Goal: Information Seeking & Learning: Find specific fact

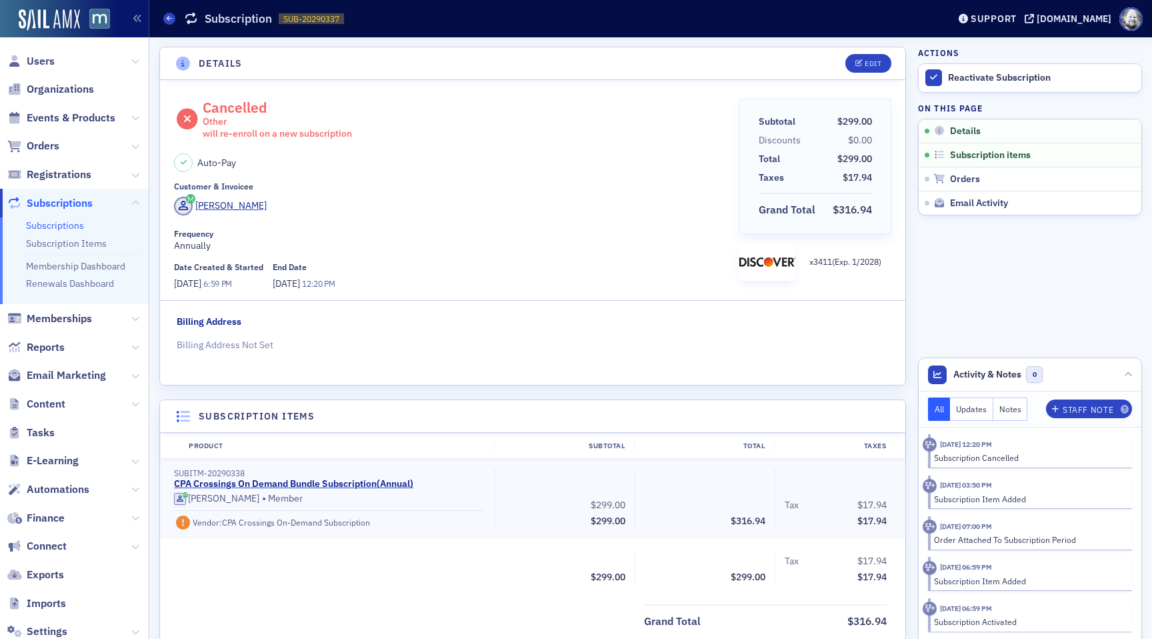
click at [64, 224] on link "Subscriptions" at bounding box center [55, 225] width 58 height 12
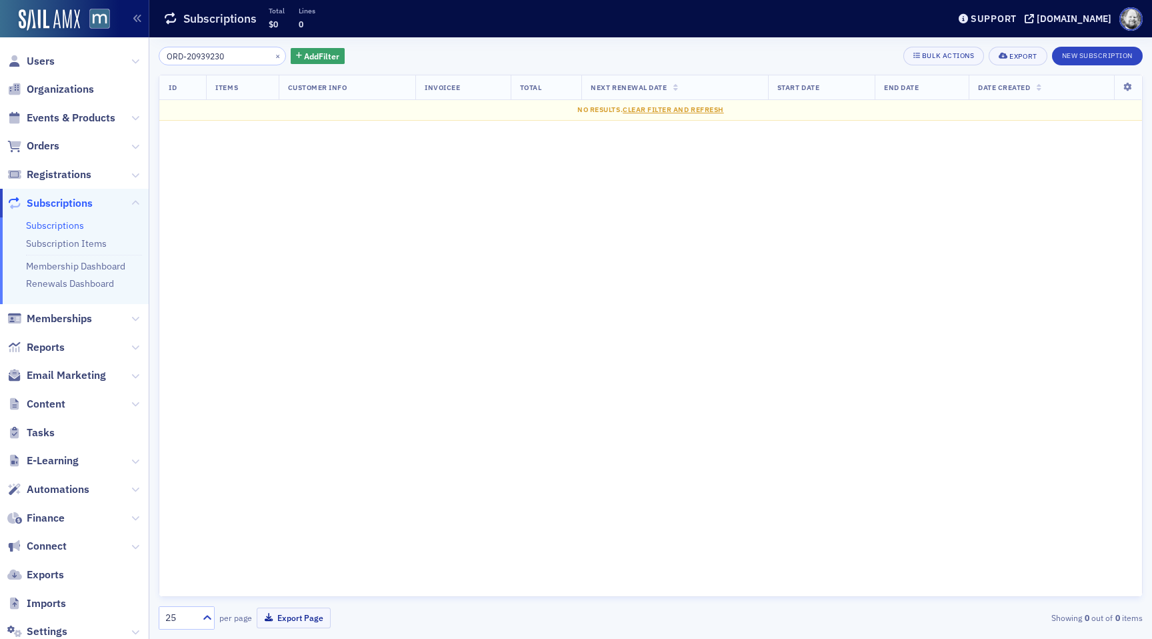
type input "ORD-20939230"
click at [272, 57] on button "×" at bounding box center [278, 55] width 12 height 12
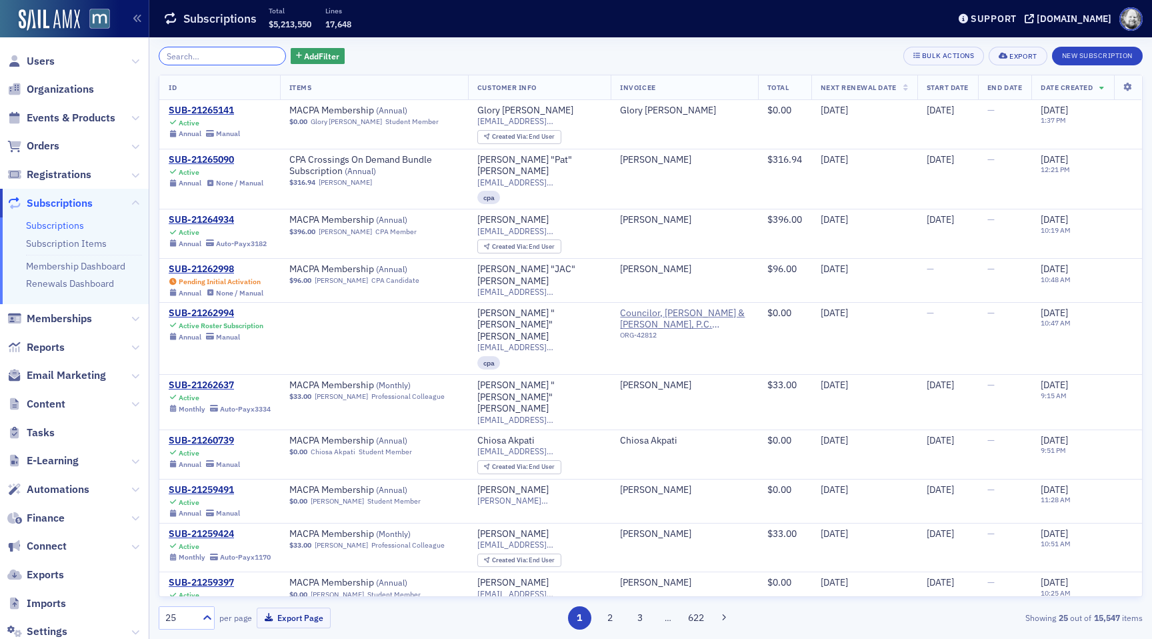
click at [231, 57] on input "search" at bounding box center [222, 56] width 127 height 19
paste input "ORD-20944584"
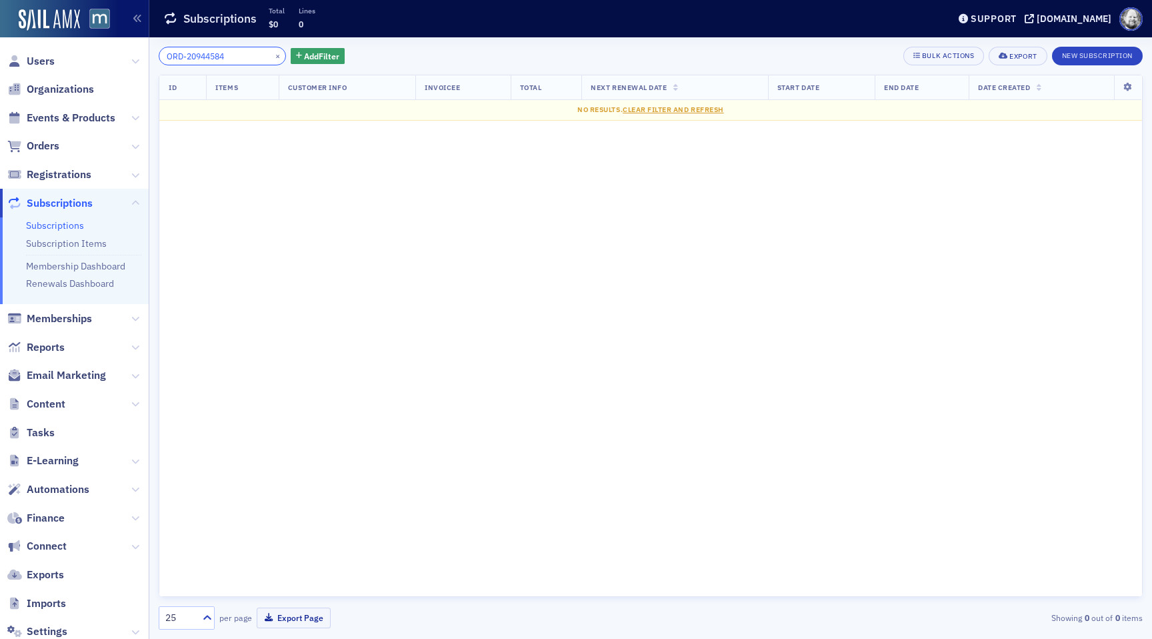
type input "ORD-20944584"
click at [45, 145] on span "Orders" at bounding box center [43, 146] width 33 height 15
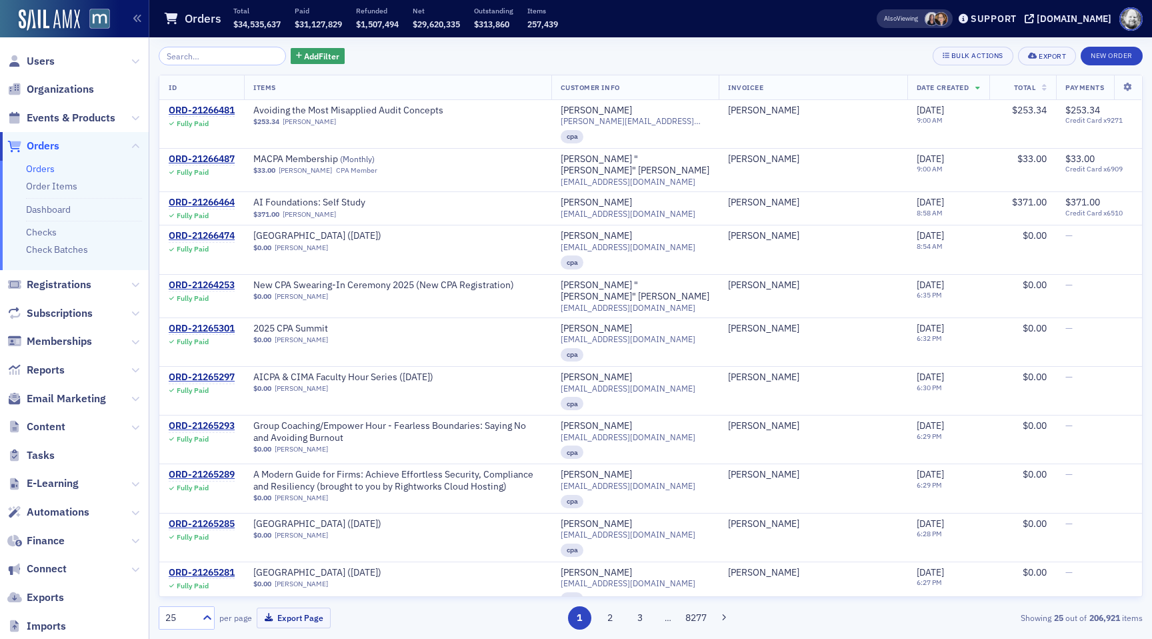
click at [201, 56] on input "search" at bounding box center [222, 56] width 127 height 19
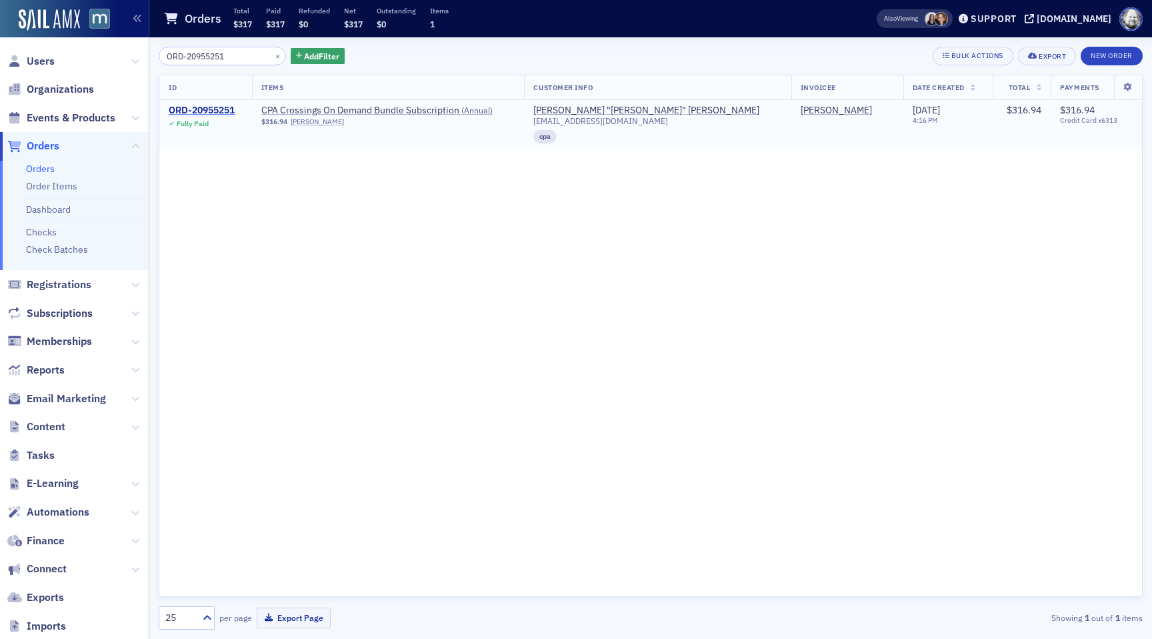
type input "ORD-20955251"
click at [209, 112] on div "ORD-20955251" at bounding box center [202, 111] width 66 height 12
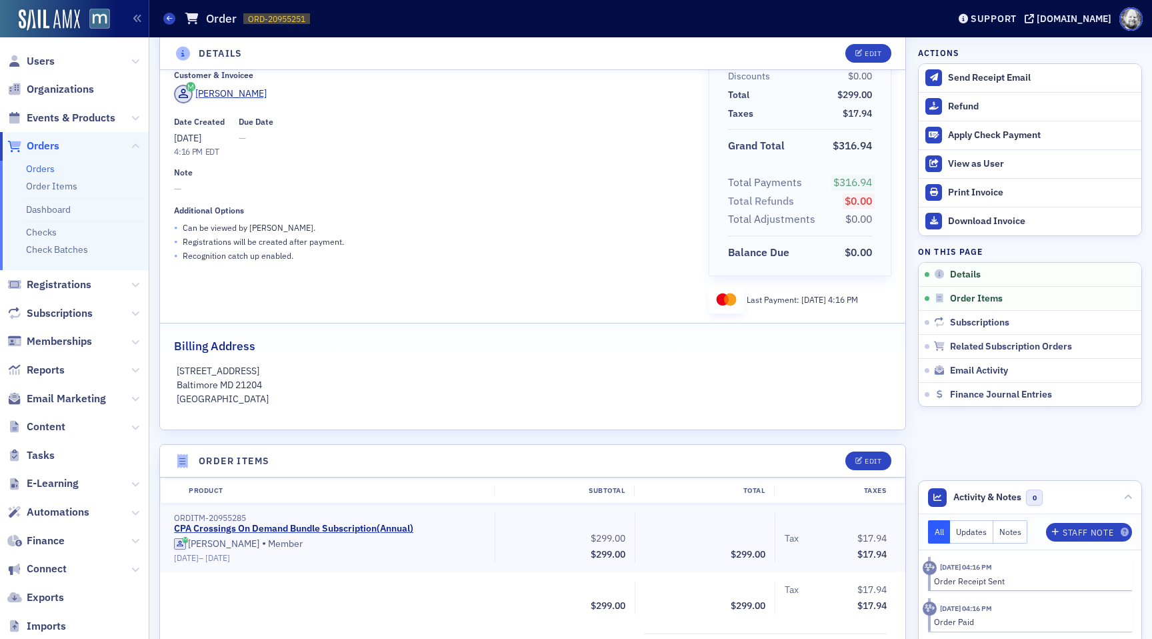
scroll to position [65, 0]
click at [347, 528] on link "CPA Crossings On Demand Bundle Subscription ( Annual )" at bounding box center [293, 528] width 239 height 12
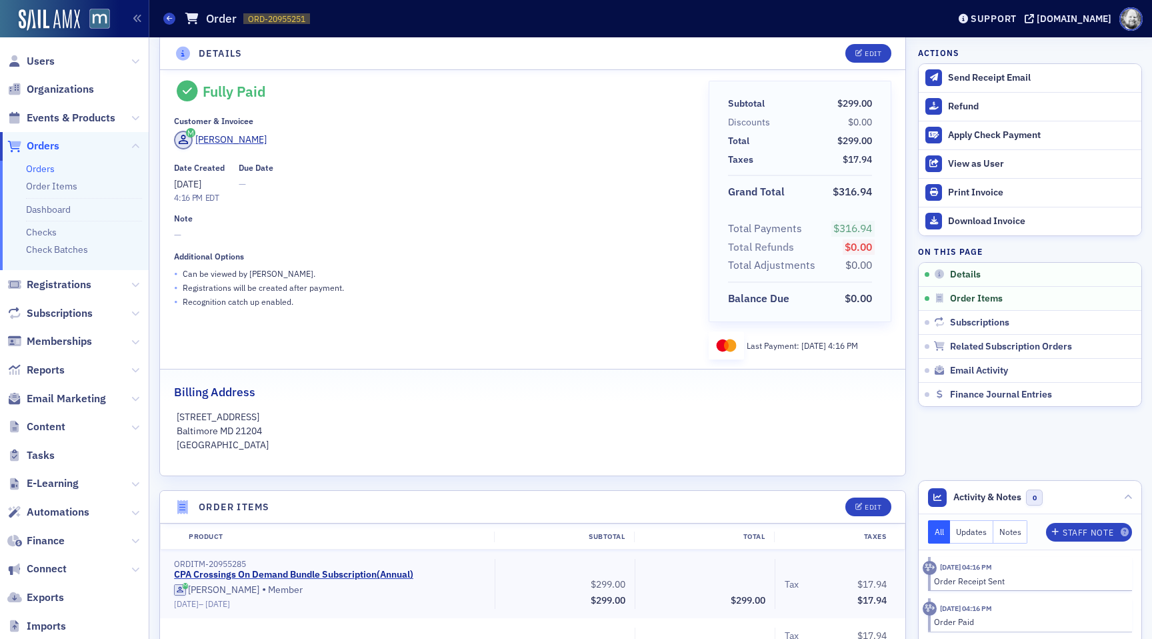
scroll to position [0, 0]
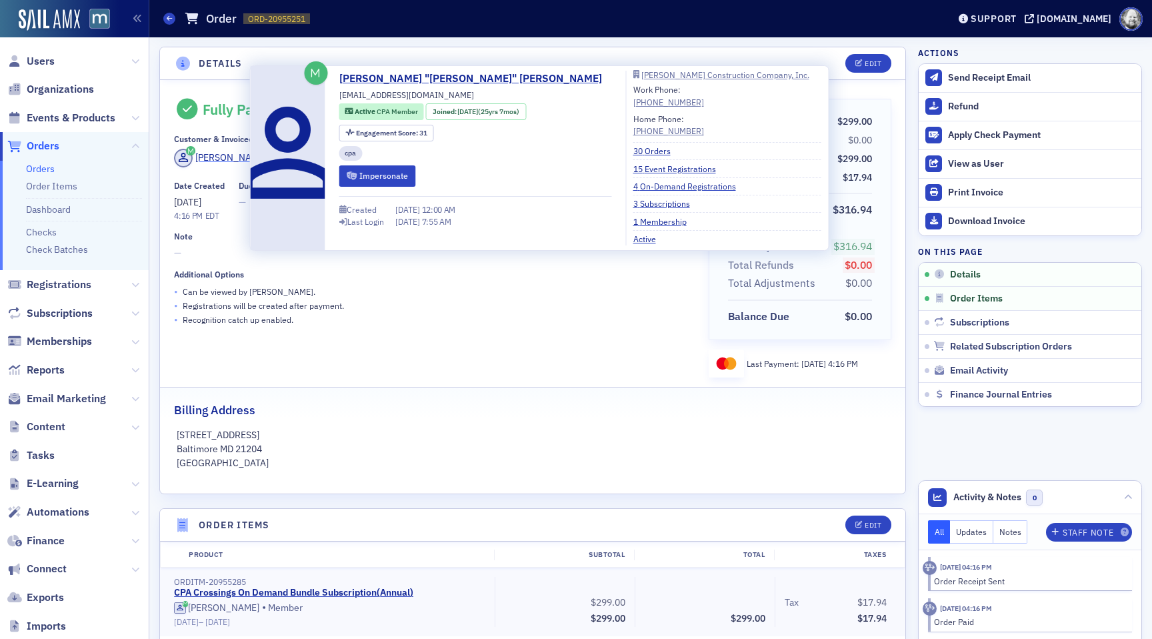
click at [217, 157] on div "[PERSON_NAME]" at bounding box center [230, 158] width 71 height 14
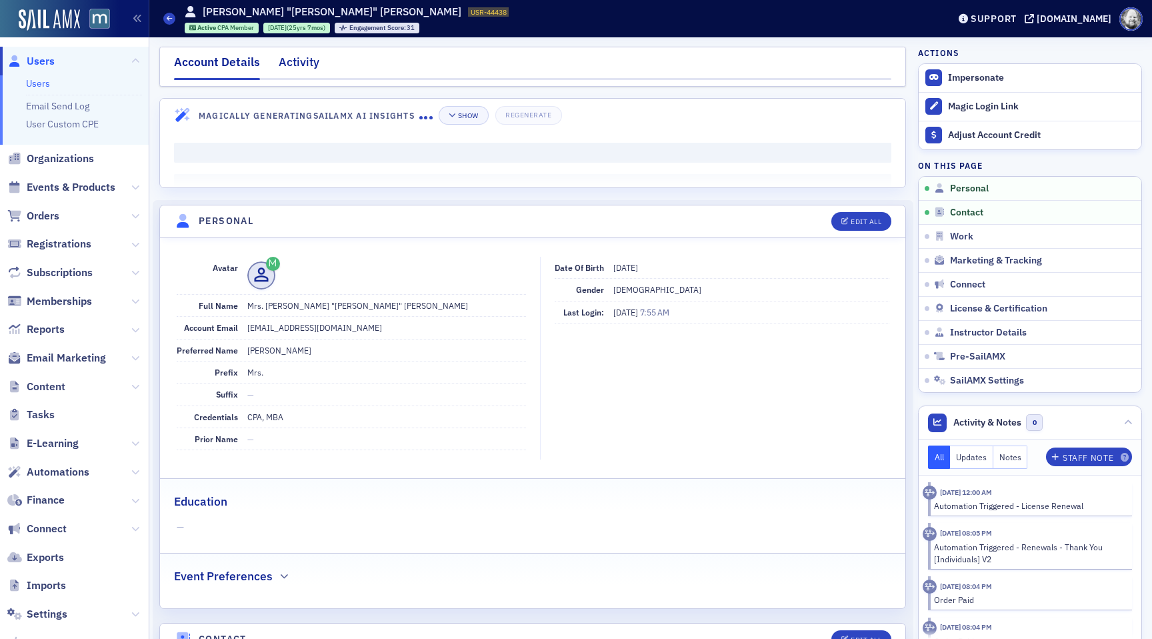
click at [307, 57] on div "Activity" at bounding box center [299, 65] width 41 height 25
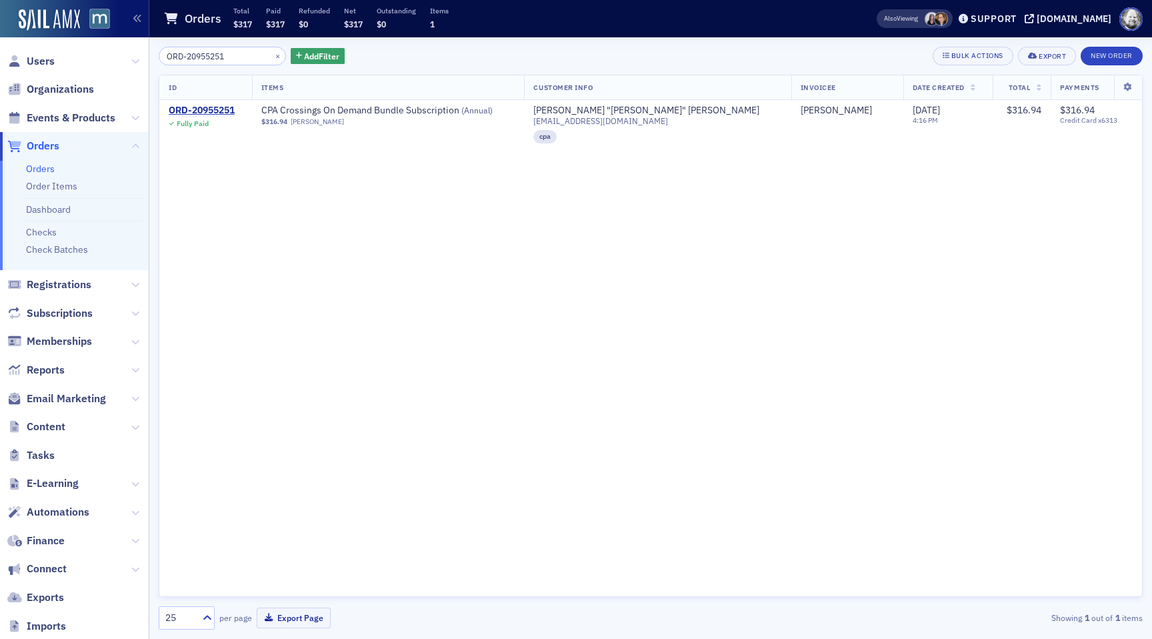
click at [238, 55] on input "ORD-20955251" at bounding box center [222, 56] width 127 height 19
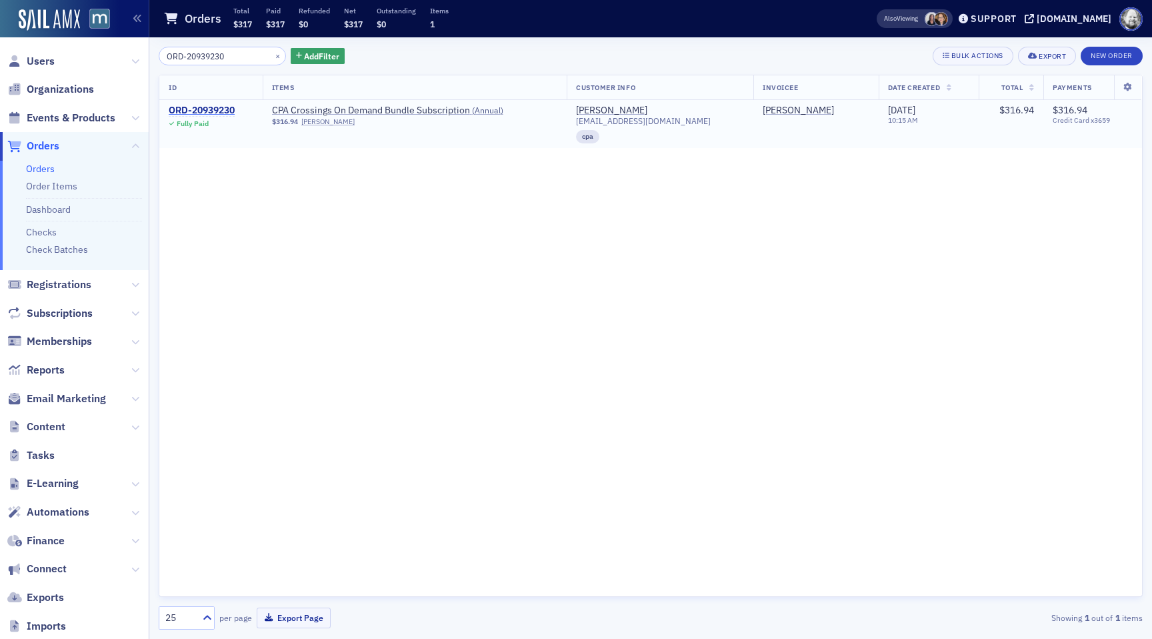
type input "ORD-20939230"
click at [212, 107] on div "ORD-20939230" at bounding box center [202, 111] width 66 height 12
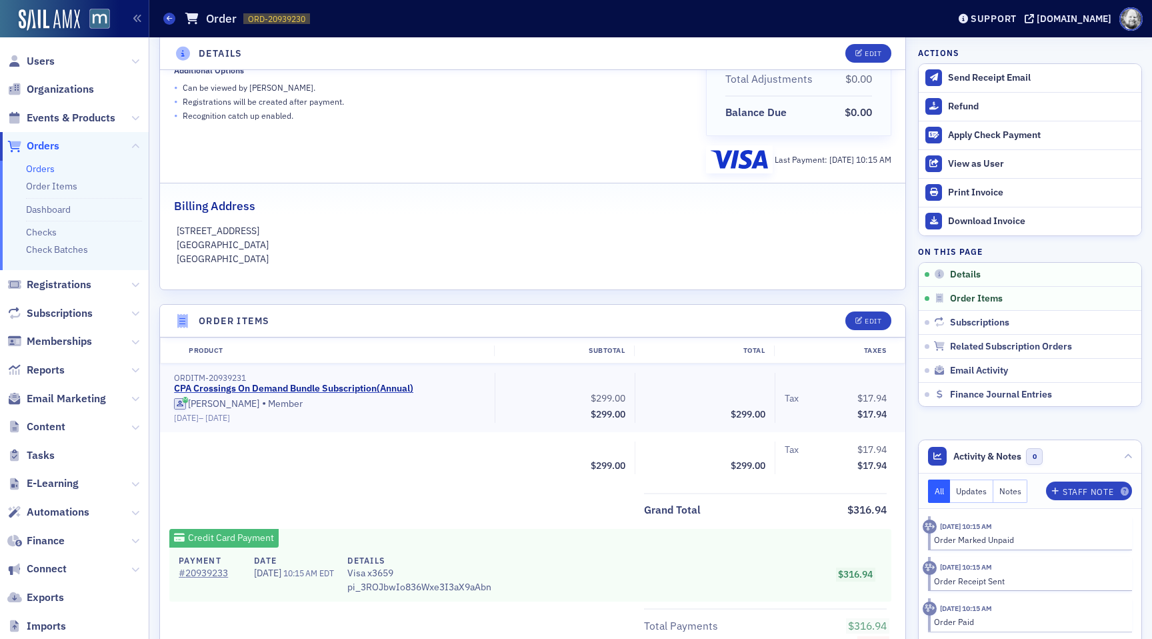
scroll to position [207, 0]
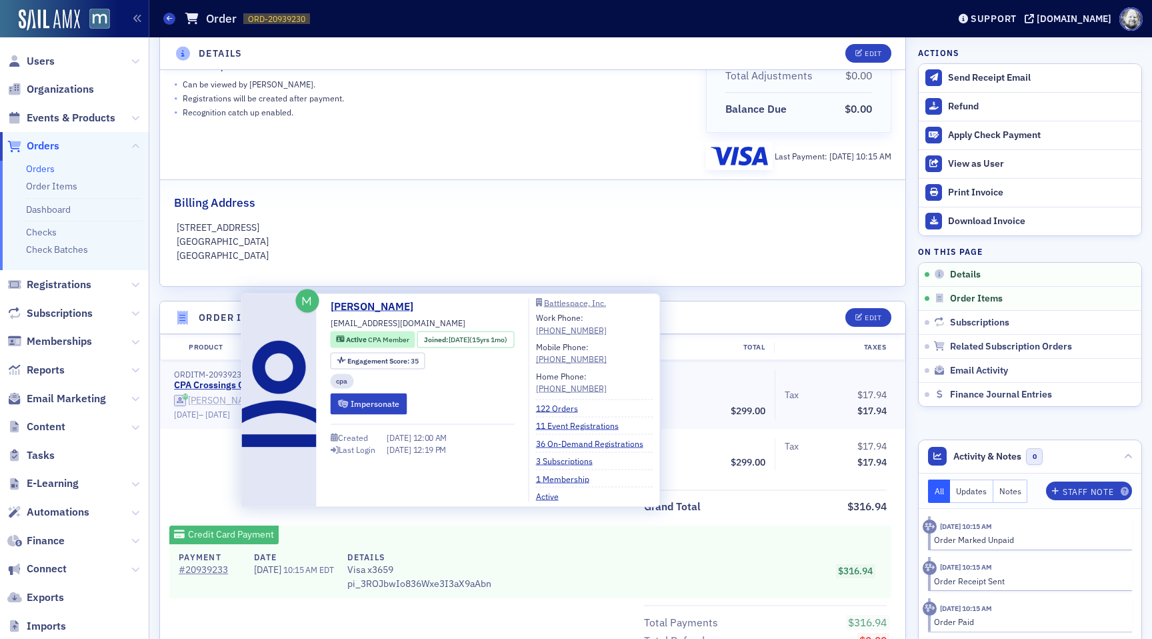
click at [226, 404] on div "David Levine" at bounding box center [223, 401] width 71 height 12
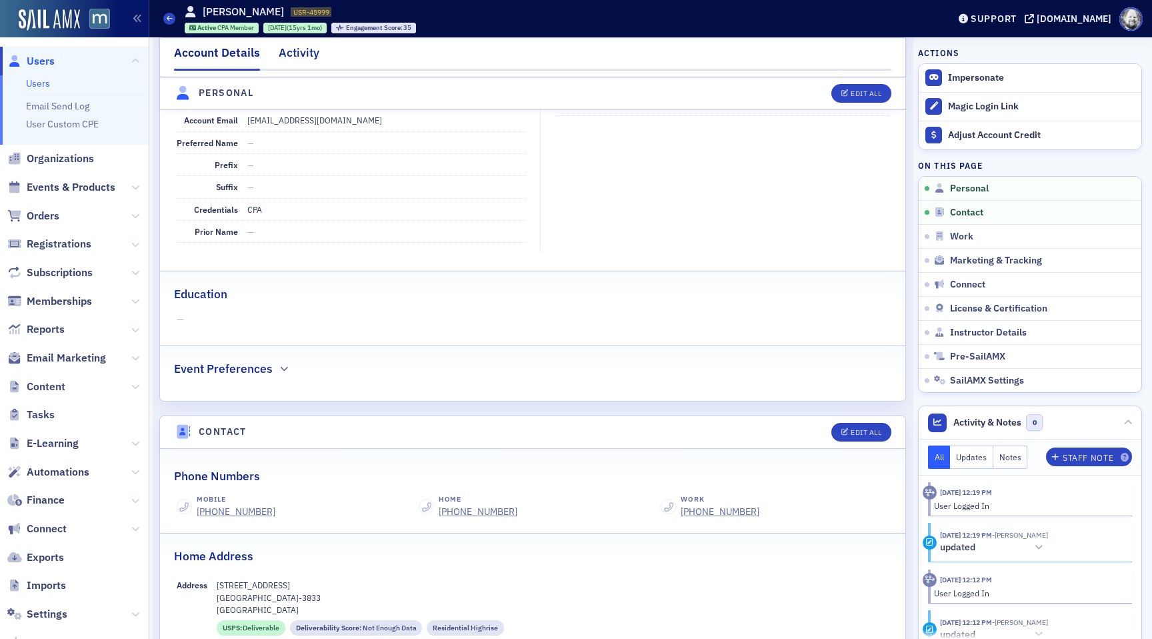
click at [300, 55] on div "Activity" at bounding box center [299, 56] width 41 height 25
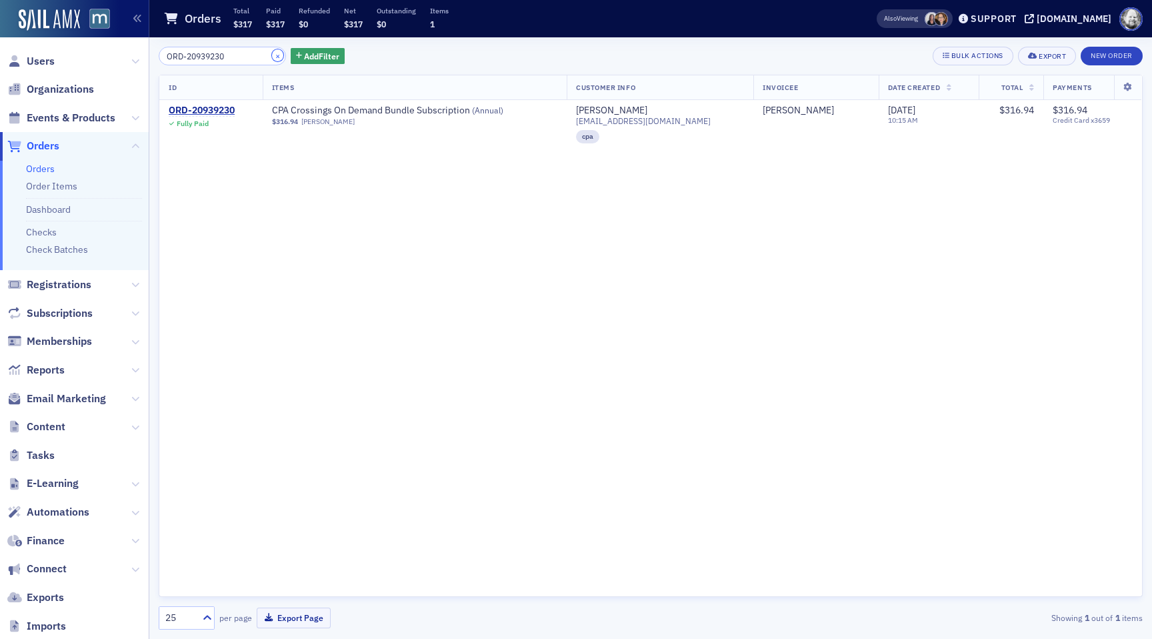
click at [272, 53] on button "×" at bounding box center [278, 55] width 12 height 12
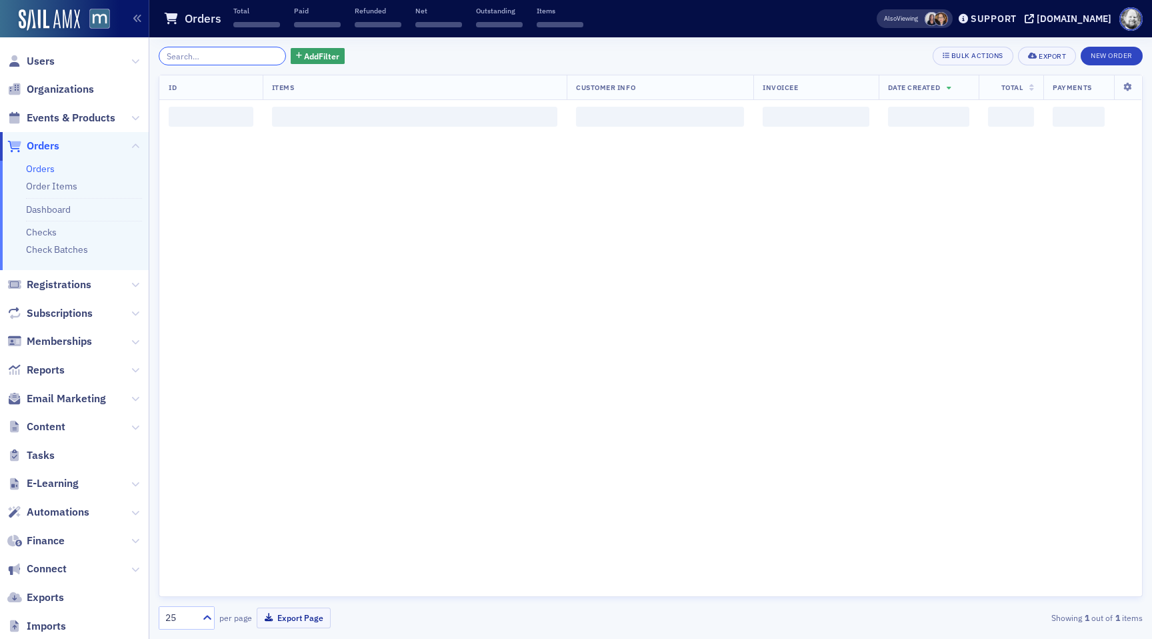
click at [225, 57] on input "search" at bounding box center [222, 56] width 127 height 19
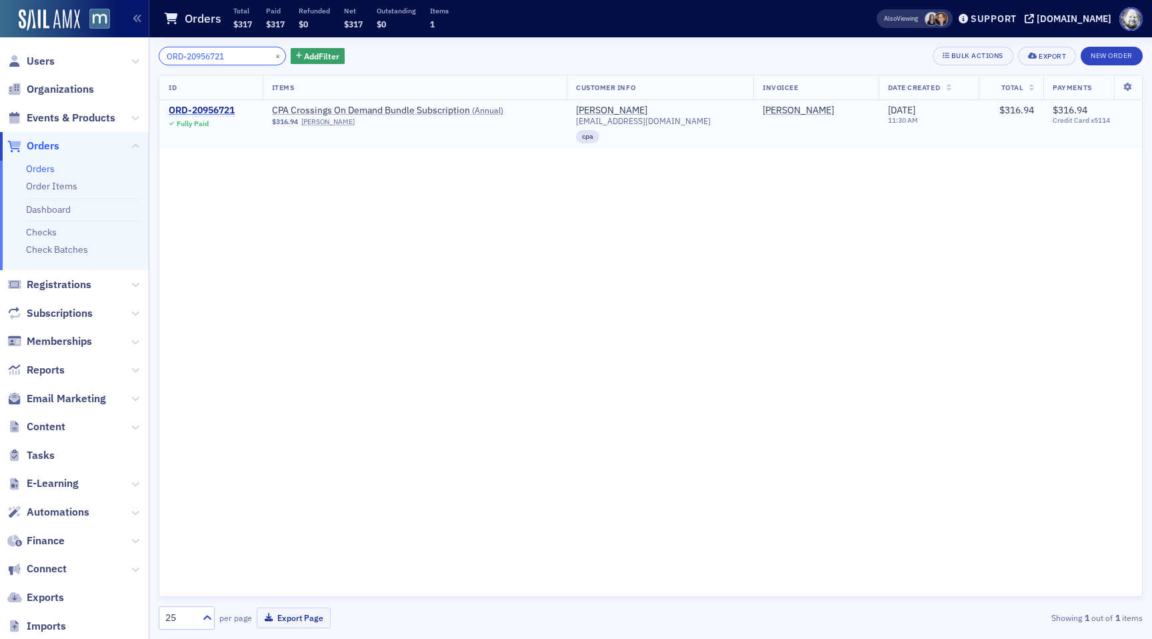
type input "ORD-20956721"
click at [217, 111] on div "ORD-20956721" at bounding box center [202, 111] width 66 height 12
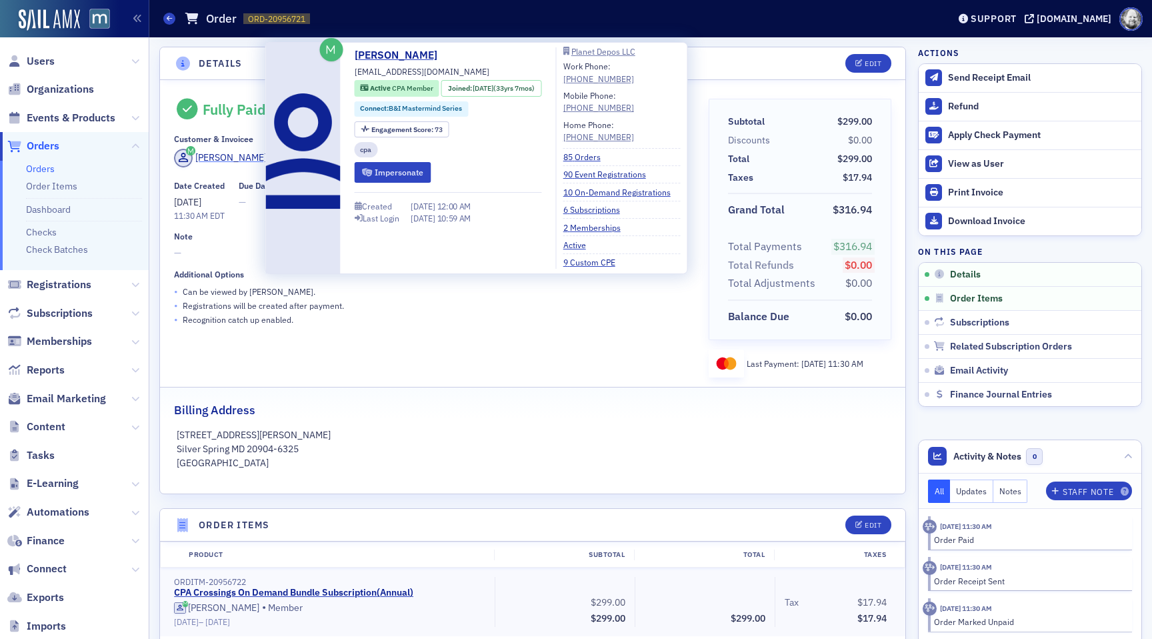
click at [241, 160] on div "Karen Bergmann" at bounding box center [230, 158] width 71 height 14
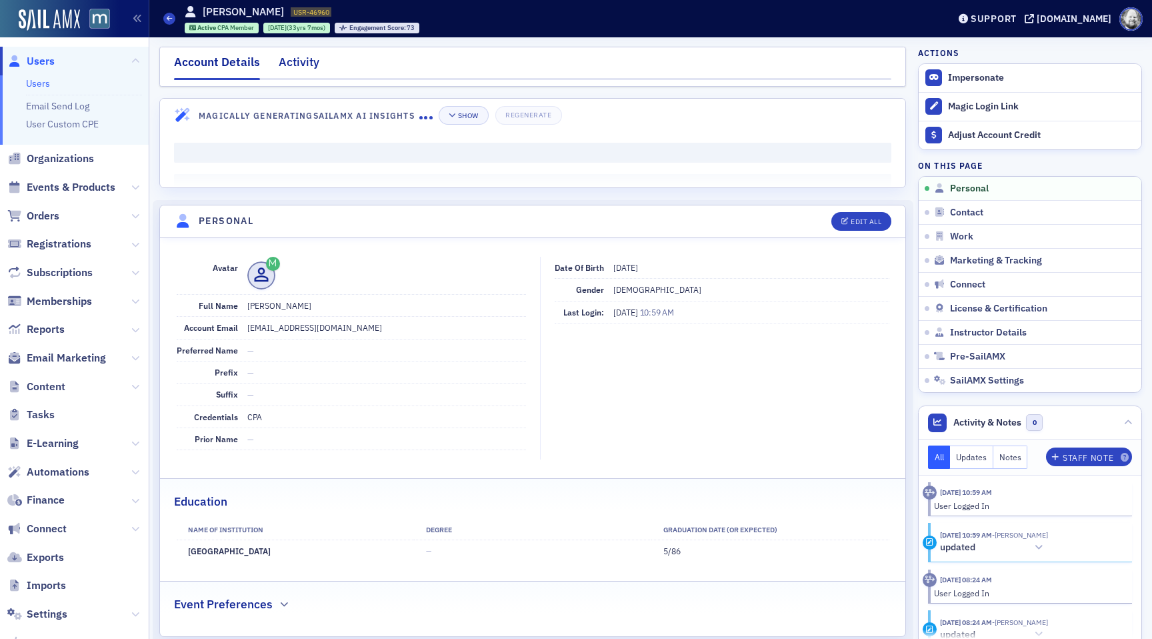
click at [289, 68] on div "Activity" at bounding box center [299, 65] width 41 height 25
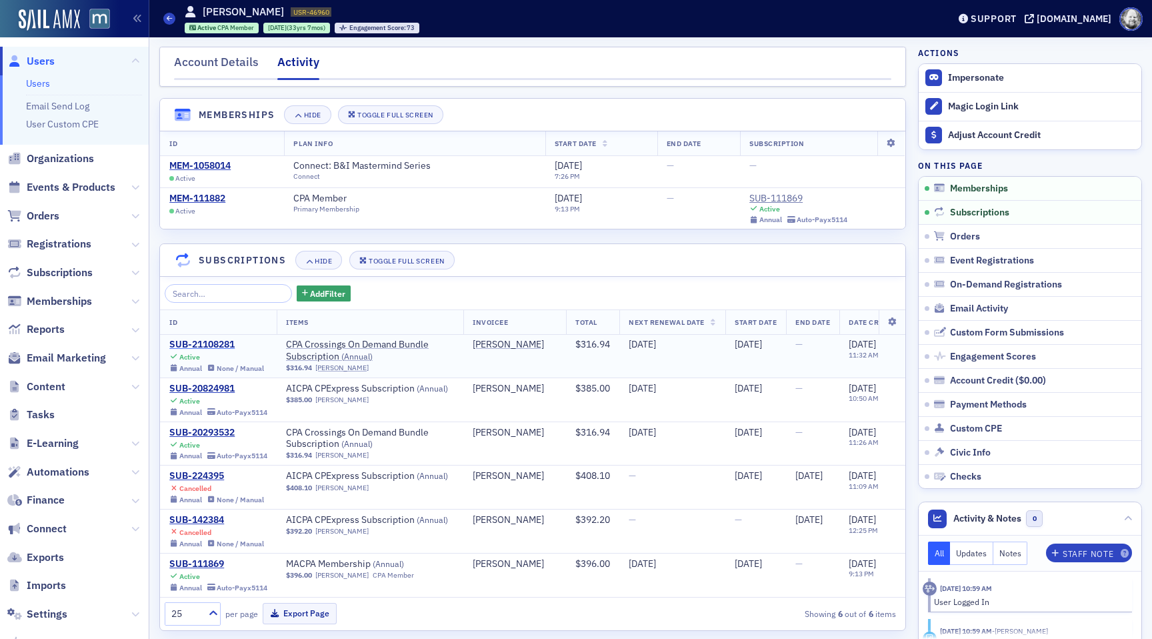
click at [207, 348] on div "SUB-21108281" at bounding box center [216, 345] width 95 height 12
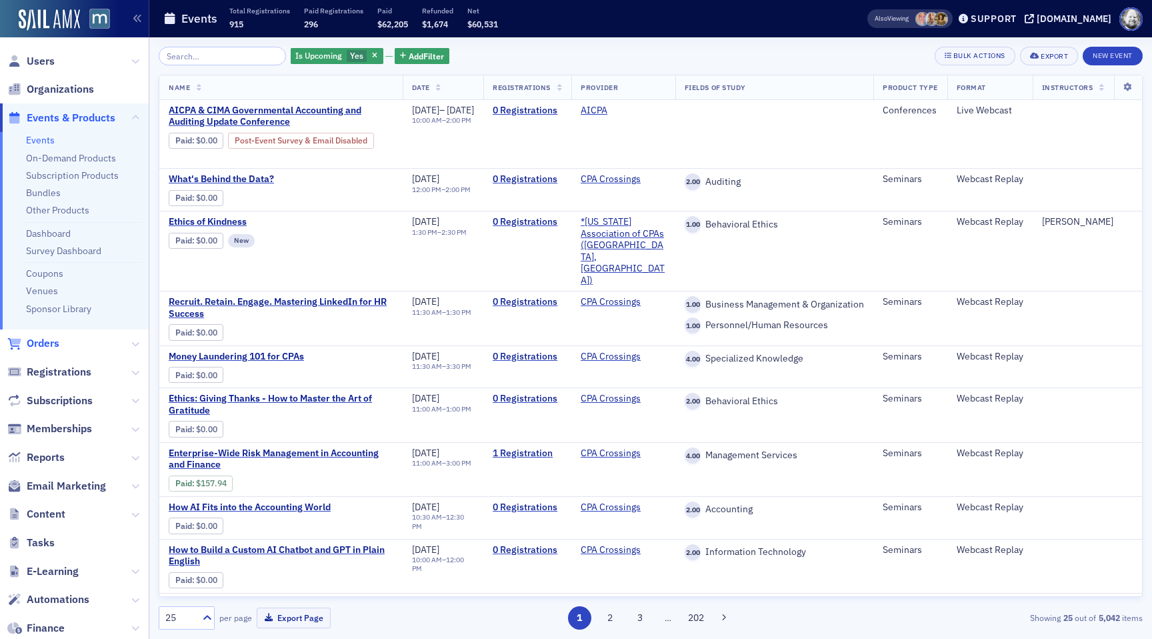
click at [48, 342] on span "Orders" at bounding box center [43, 343] width 33 height 15
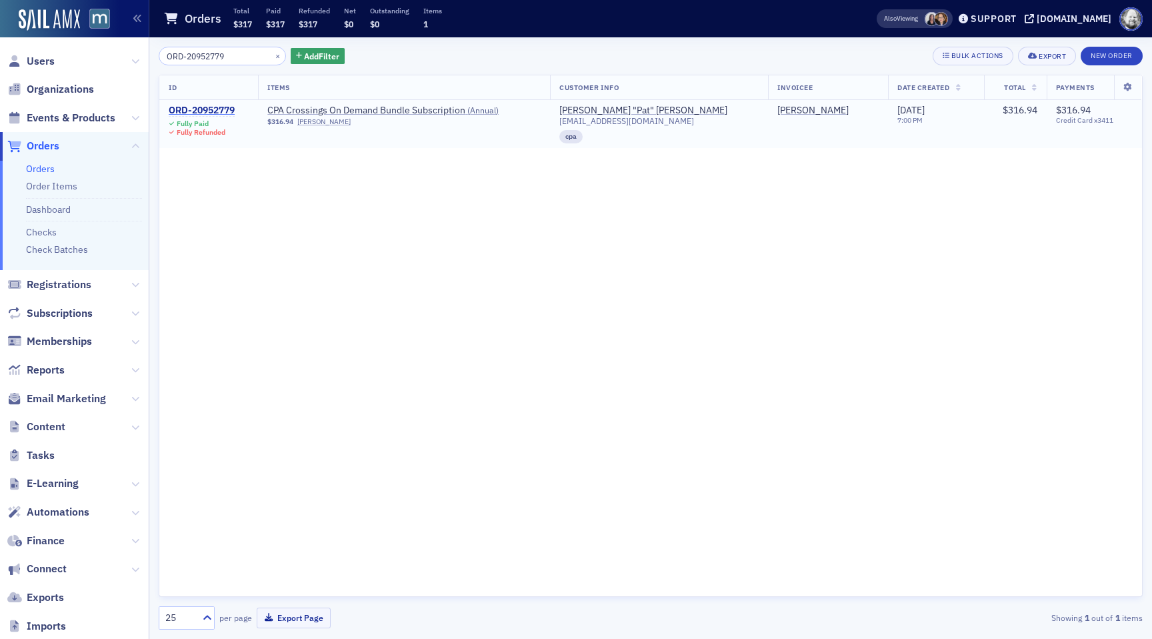
type input "ORD-20952779"
click at [206, 109] on div "ORD-20952779" at bounding box center [202, 111] width 66 height 12
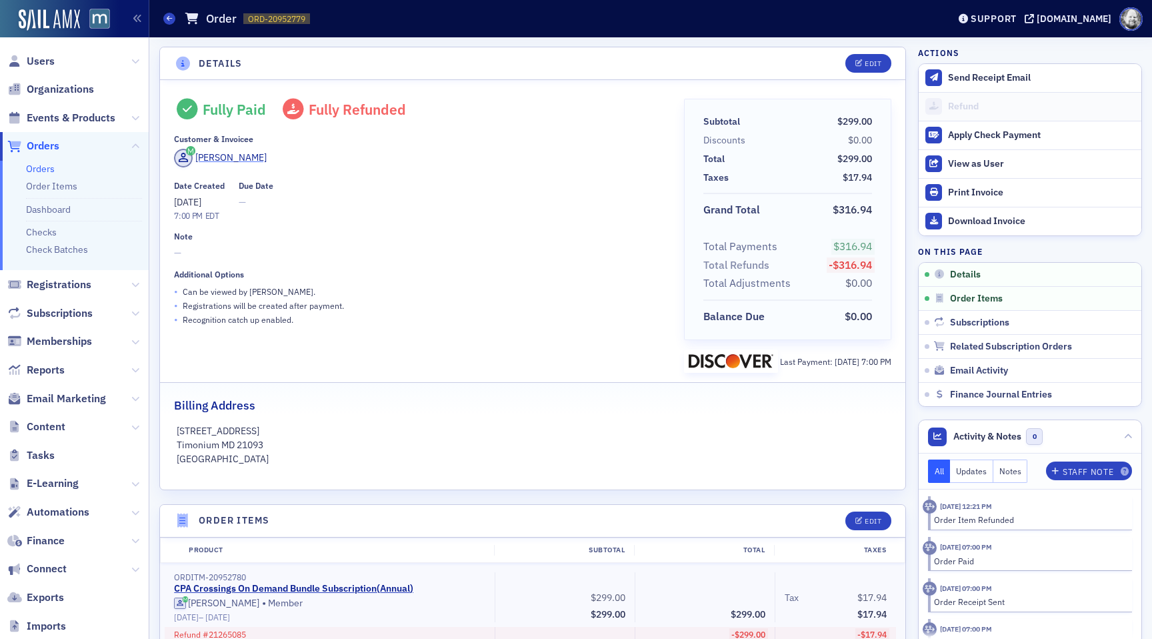
click at [219, 151] on div "[PERSON_NAME]" at bounding box center [230, 158] width 71 height 14
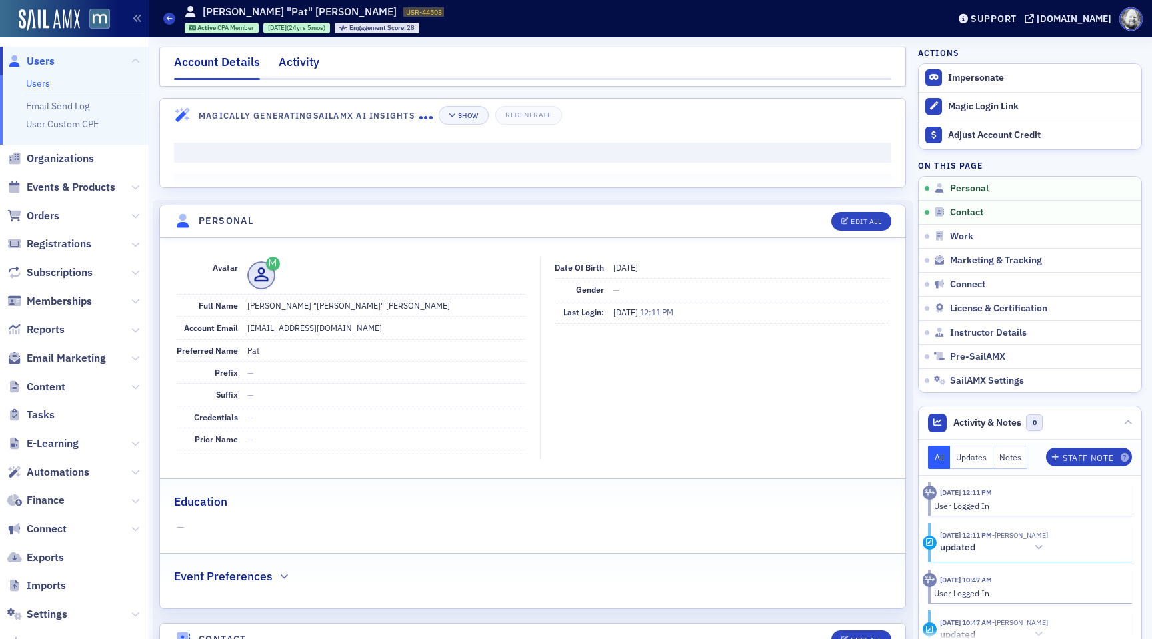
click at [287, 67] on div "Activity" at bounding box center [299, 65] width 41 height 25
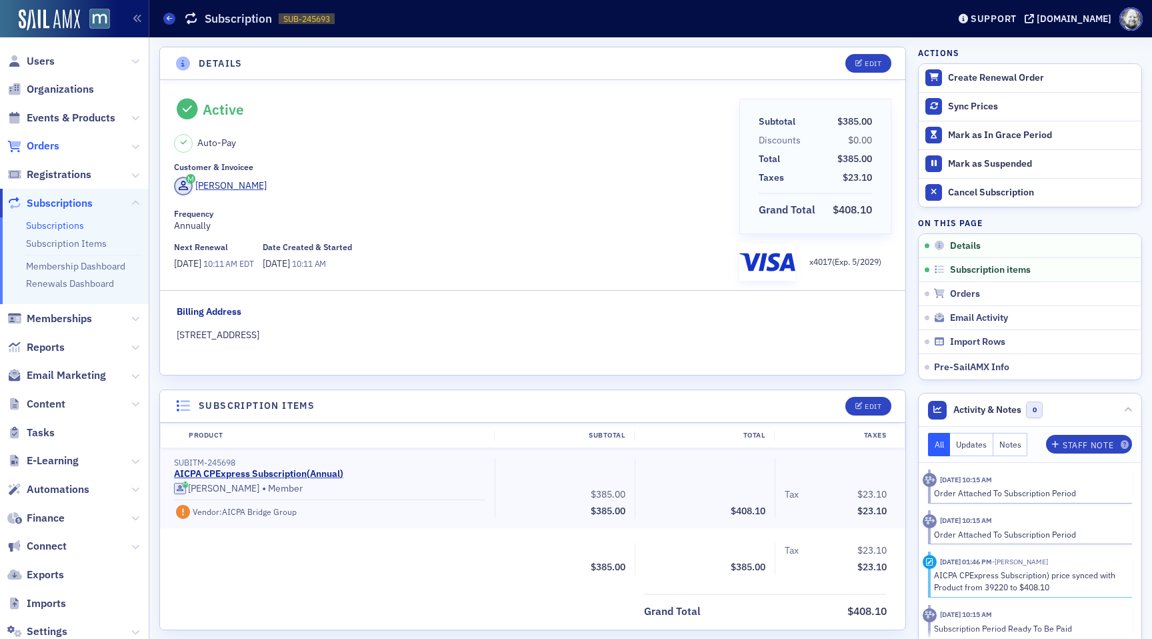
click at [53, 147] on span "Orders" at bounding box center [43, 146] width 33 height 15
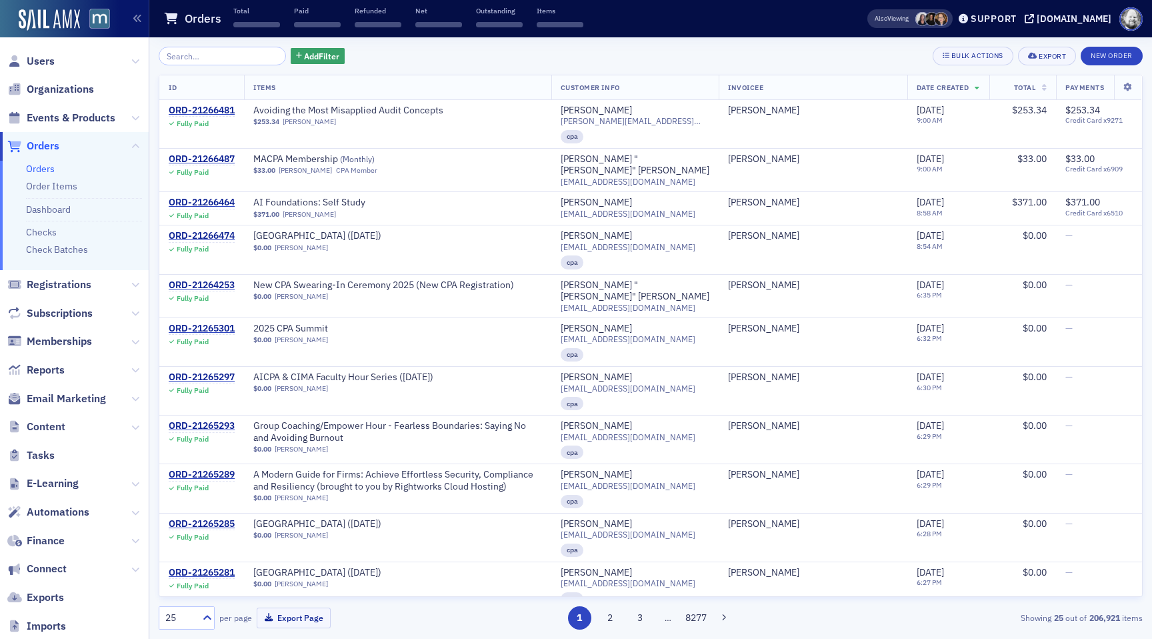
type input "ORD-20939230 ORD-20944584 ORD-20955251 ORD-20956721 ORD-20954180 ORD-20948107 O…"
click at [304, 59] on span "Add Filter" at bounding box center [321, 56] width 35 height 12
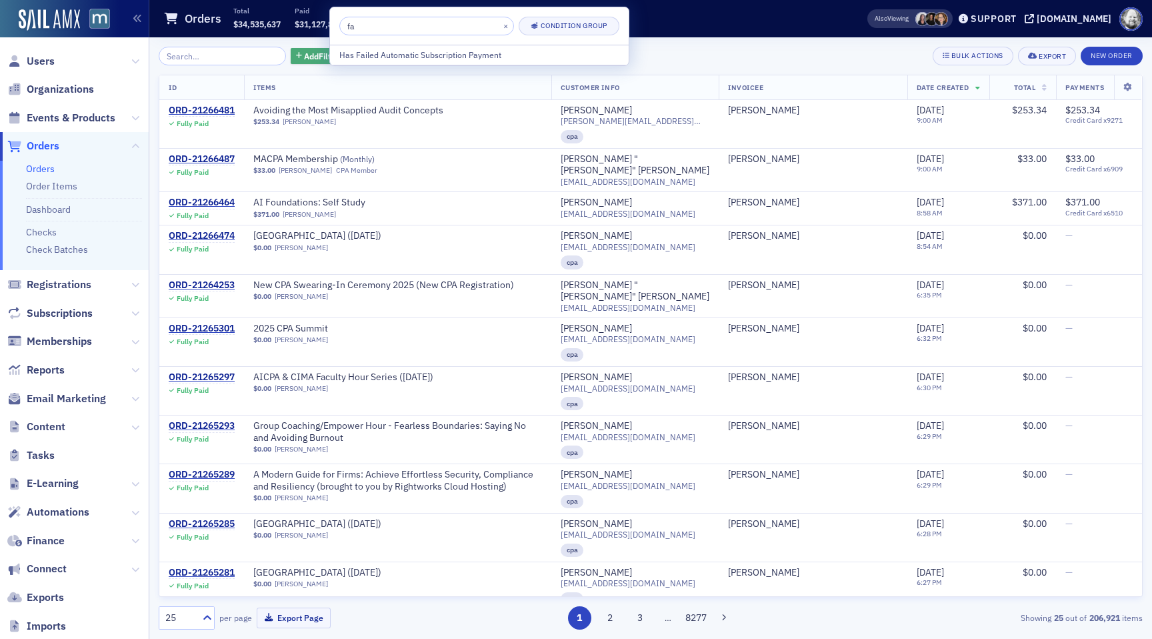
type input "f"
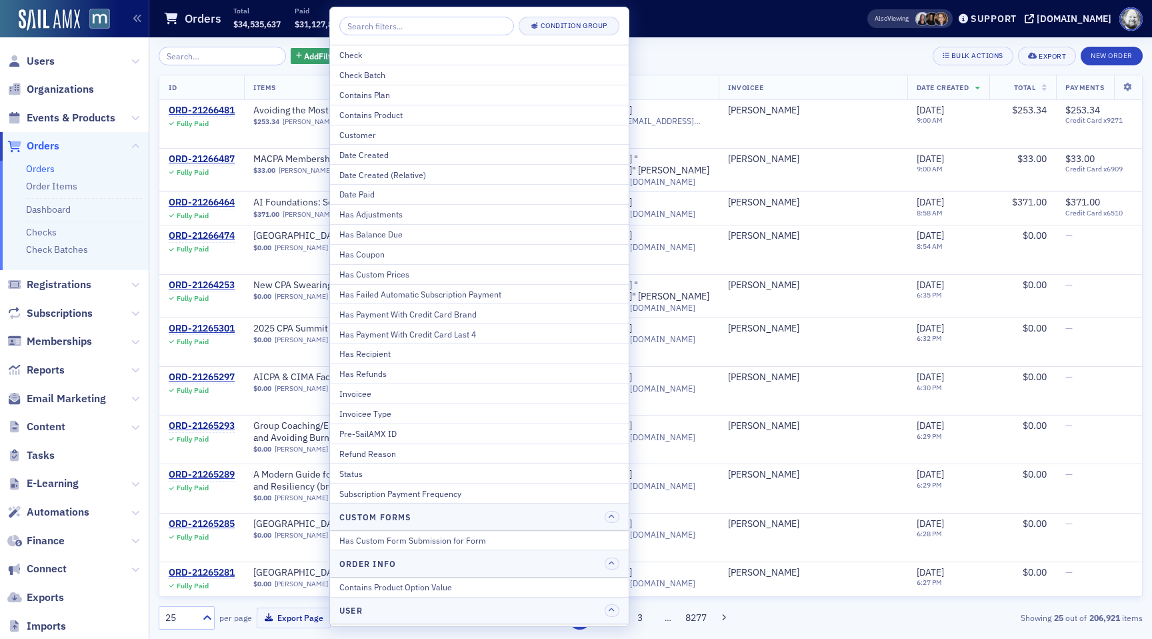
click at [683, 27] on div "Orders Total $34,535,637 Paid $31,127,829 Refunded $1,507,494 Net $29,620,335 O…" at bounding box center [494, 18] width 662 height 35
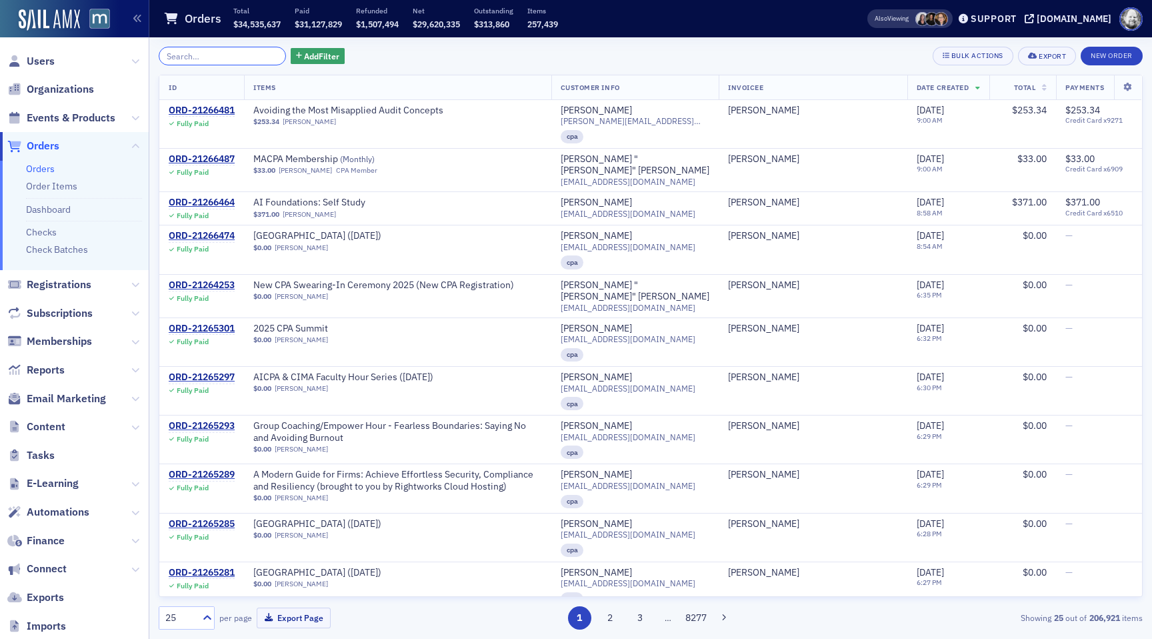
click at [208, 52] on input "search" at bounding box center [222, 56] width 127 height 19
paste input "ORD-20954765"
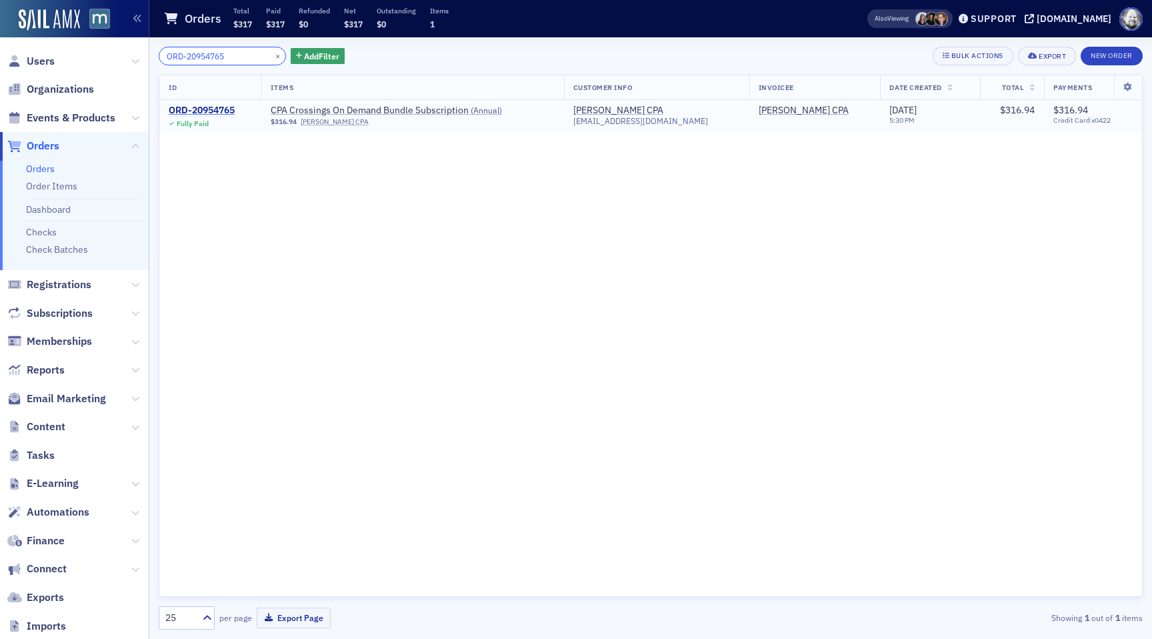
type input "ORD-20954765"
click at [217, 108] on div "ORD-20954765" at bounding box center [202, 111] width 66 height 12
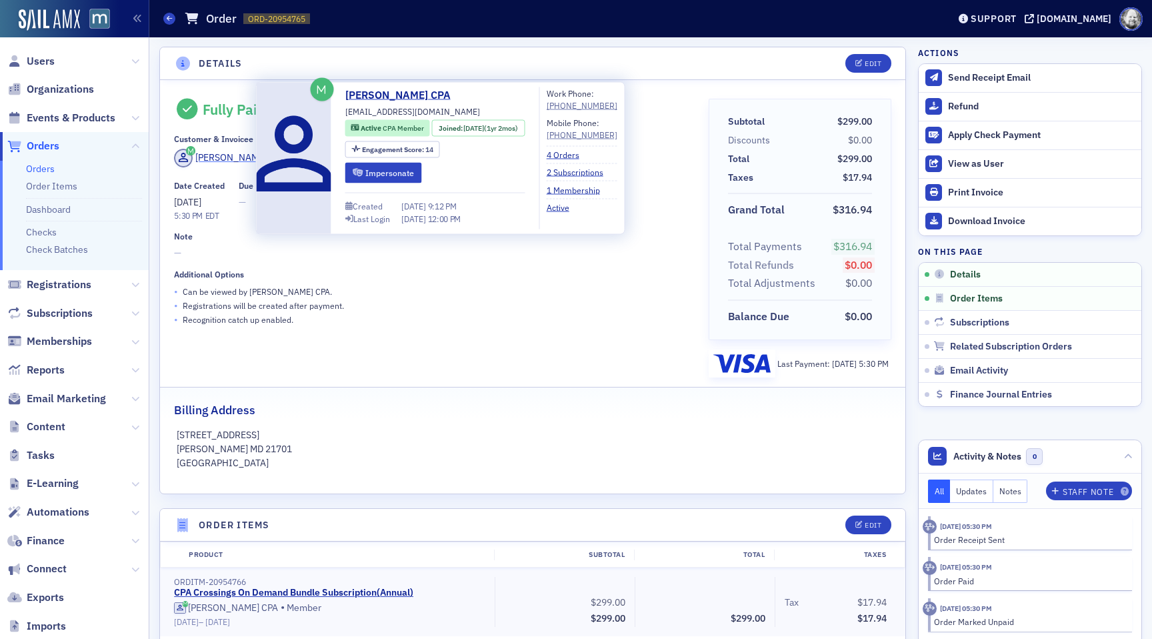
click at [233, 151] on div "Susan Hix CPA" at bounding box center [240, 158] width 90 height 14
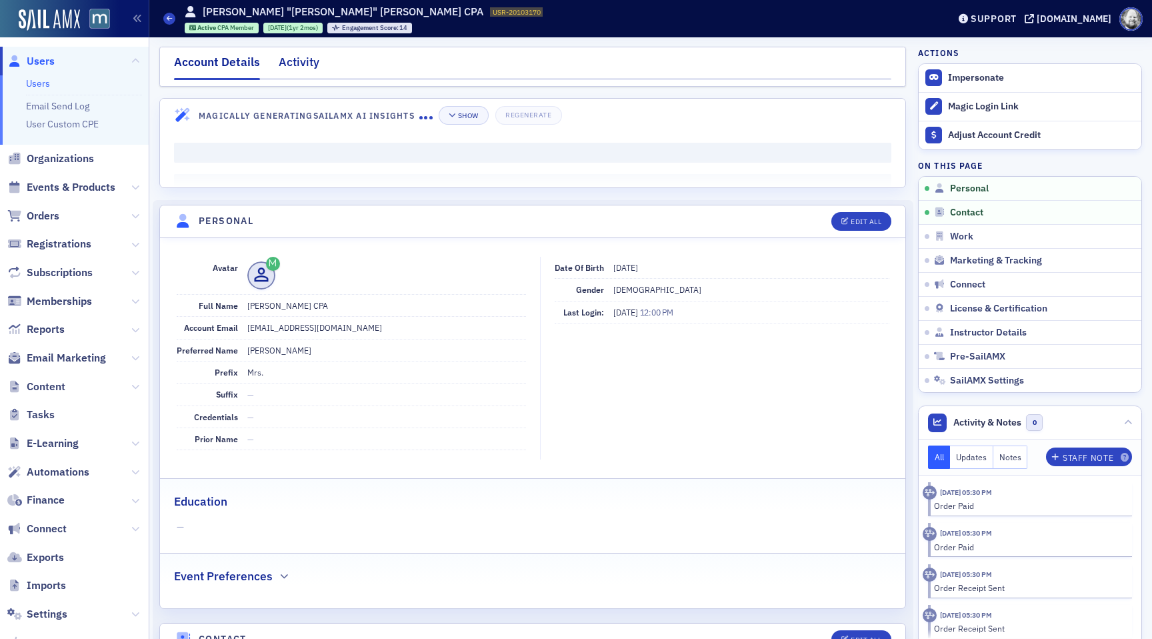
click at [295, 74] on div "Activity" at bounding box center [299, 65] width 41 height 25
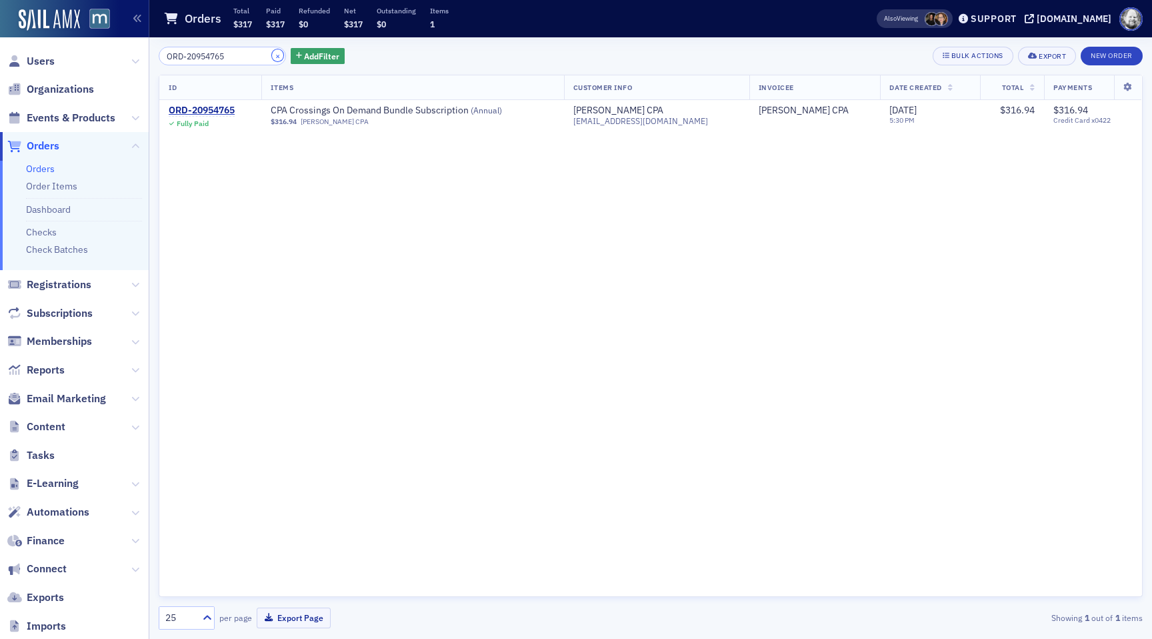
click at [272, 53] on button "×" at bounding box center [278, 55] width 12 height 12
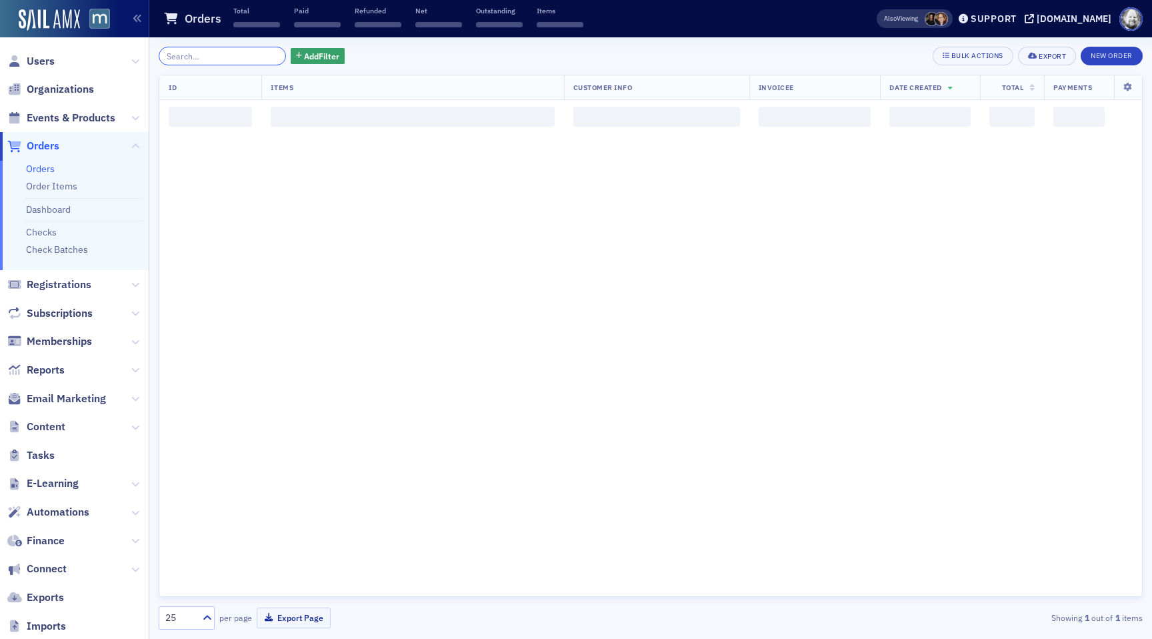
click at [234, 53] on input "search" at bounding box center [222, 56] width 127 height 19
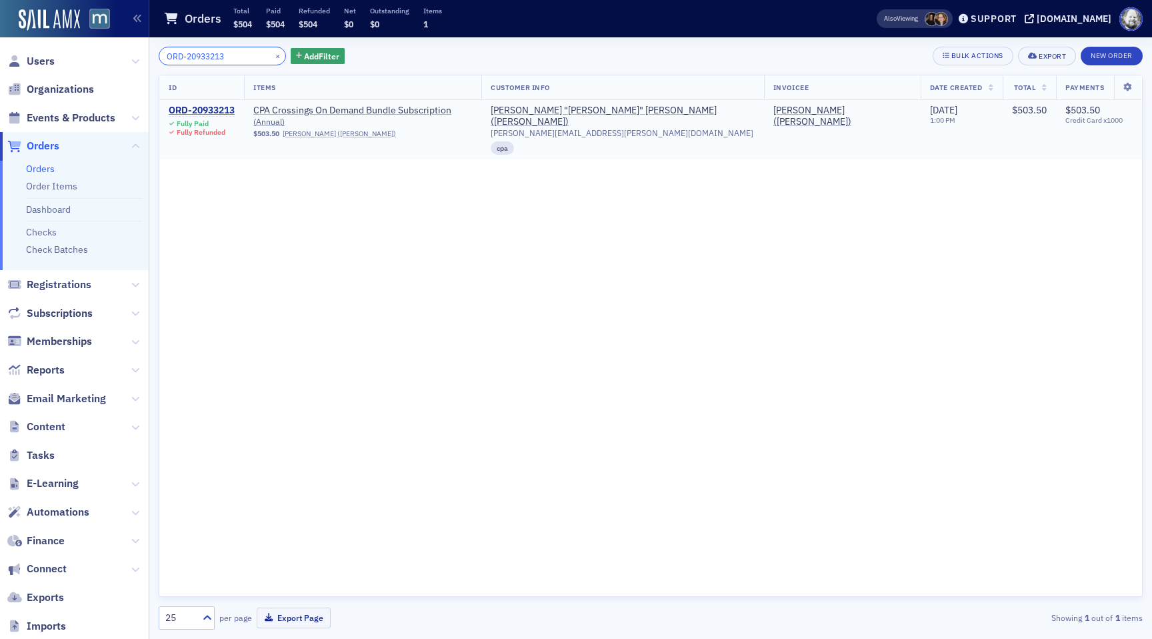
type input "ORD-20933213"
click at [225, 111] on div "ORD-20933213" at bounding box center [202, 111] width 66 height 12
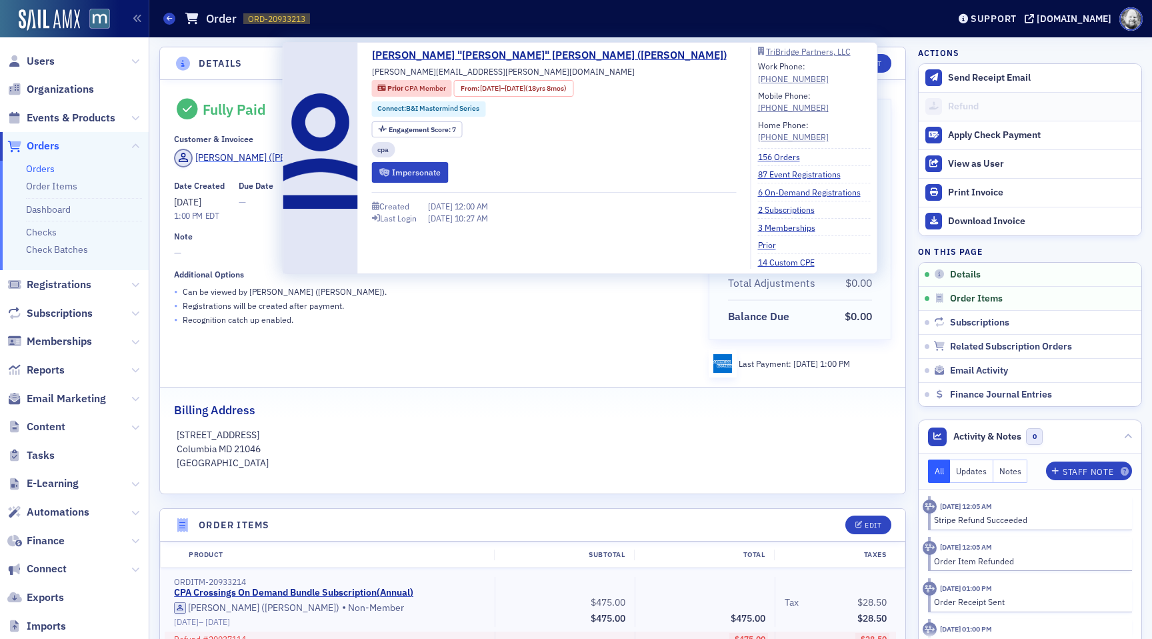
click at [235, 161] on div "Sandy Krause (Bolin)" at bounding box center [270, 158] width 151 height 14
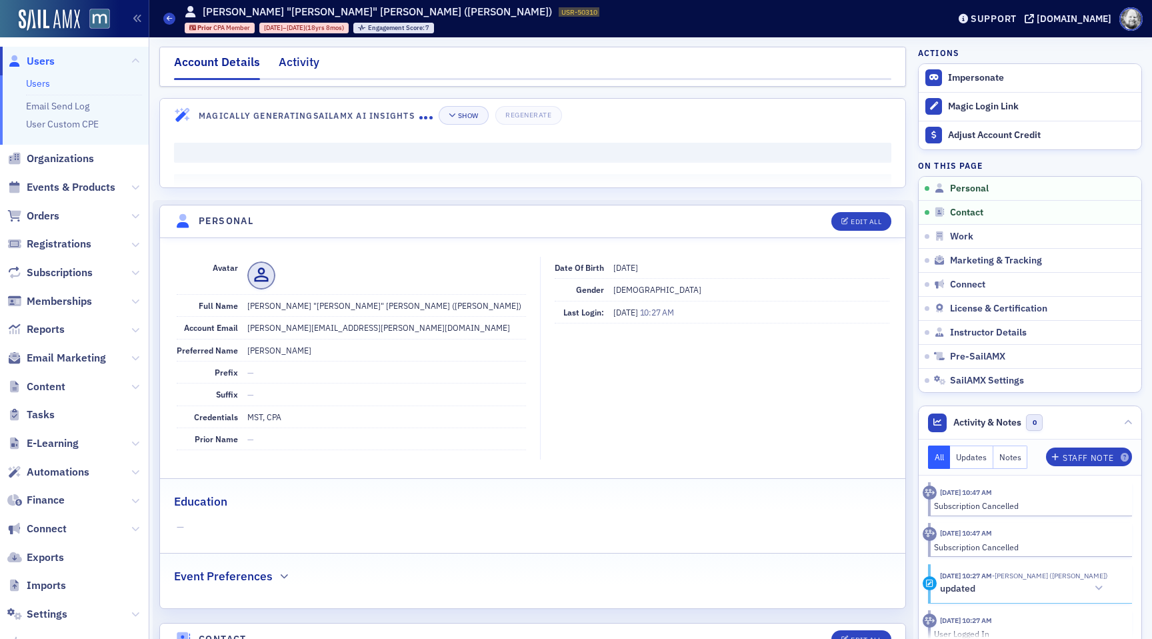
click at [308, 63] on div "Activity" at bounding box center [299, 65] width 41 height 25
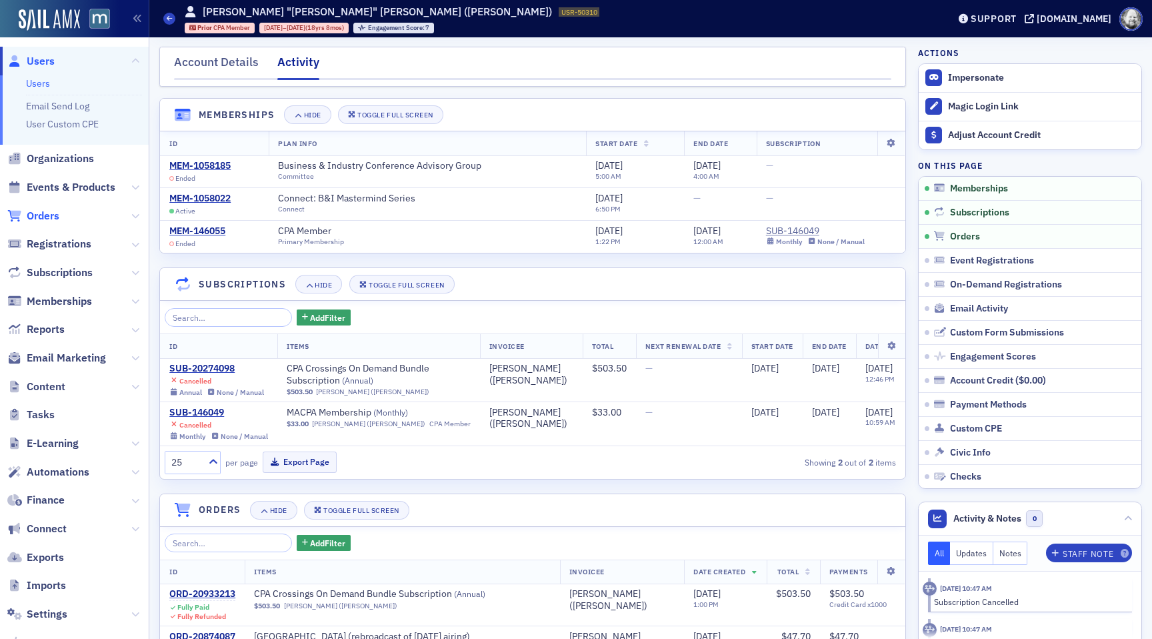
click at [51, 217] on span "Orders" at bounding box center [43, 216] width 33 height 15
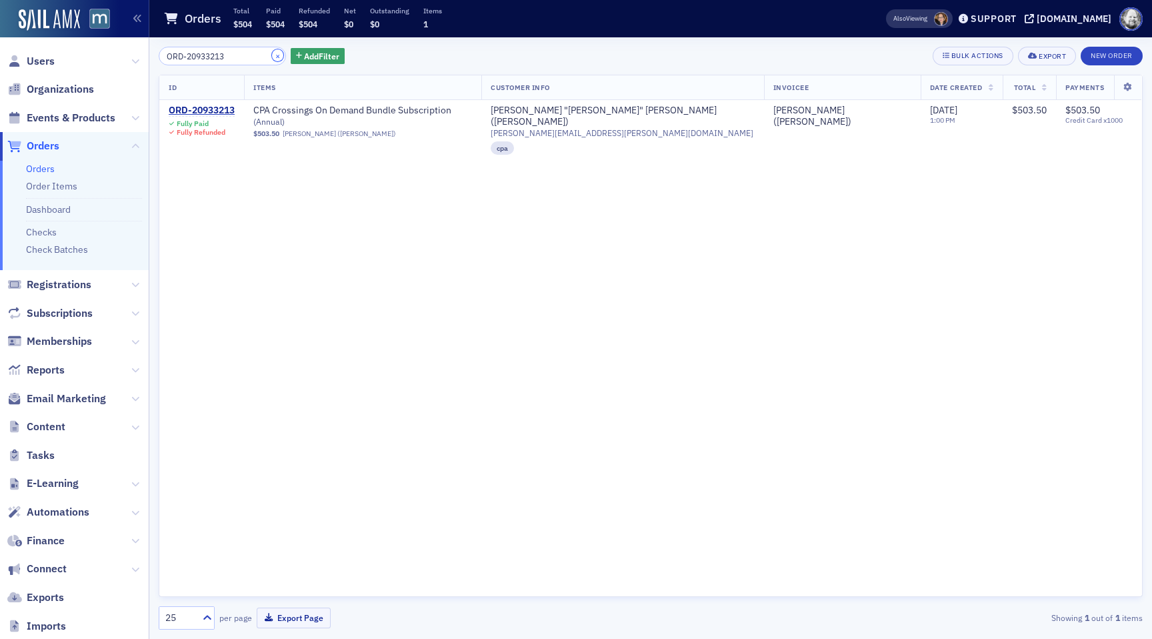
click at [272, 57] on button "×" at bounding box center [278, 55] width 12 height 12
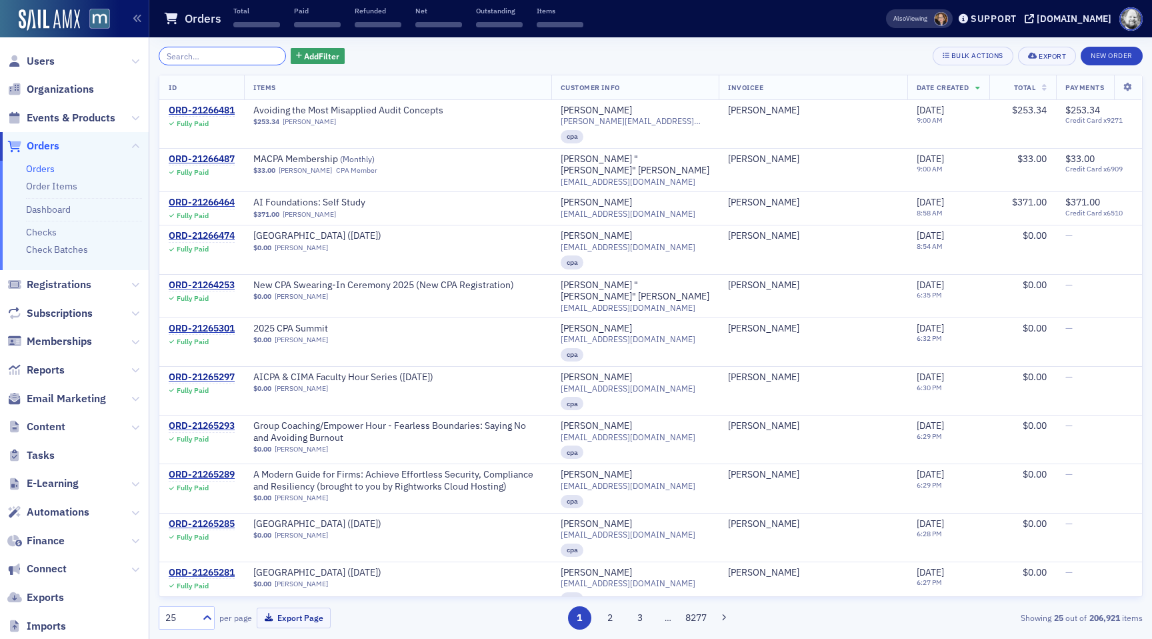
click at [227, 57] on input "search" at bounding box center [222, 56] width 127 height 19
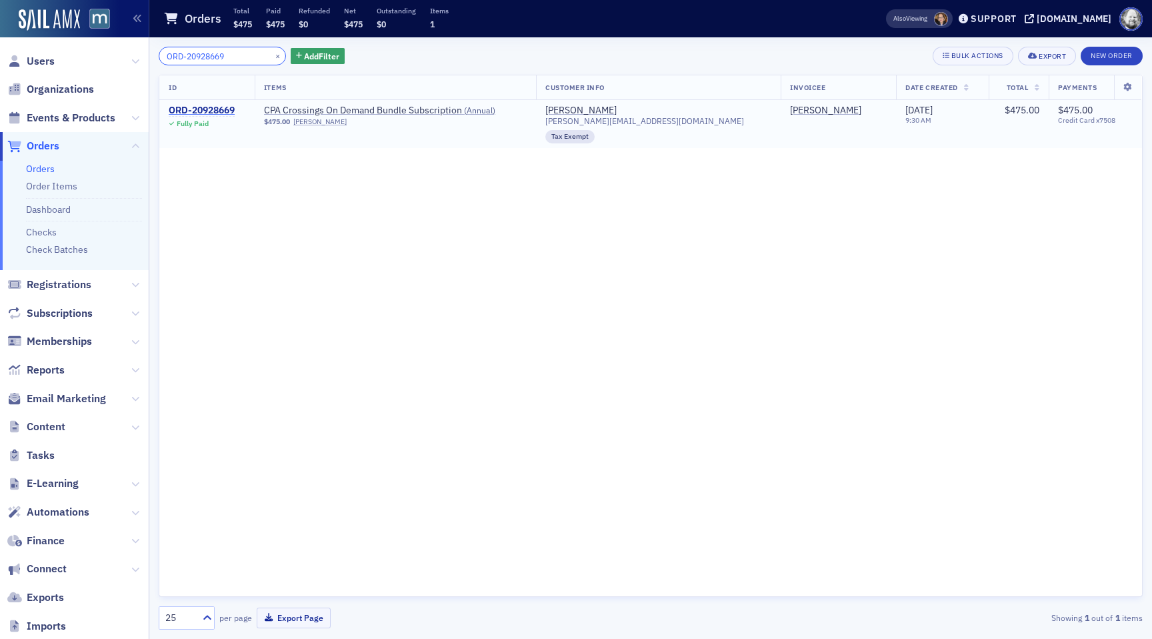
type input "ORD-20928669"
click at [218, 108] on div "ORD-20928669" at bounding box center [202, 111] width 66 height 12
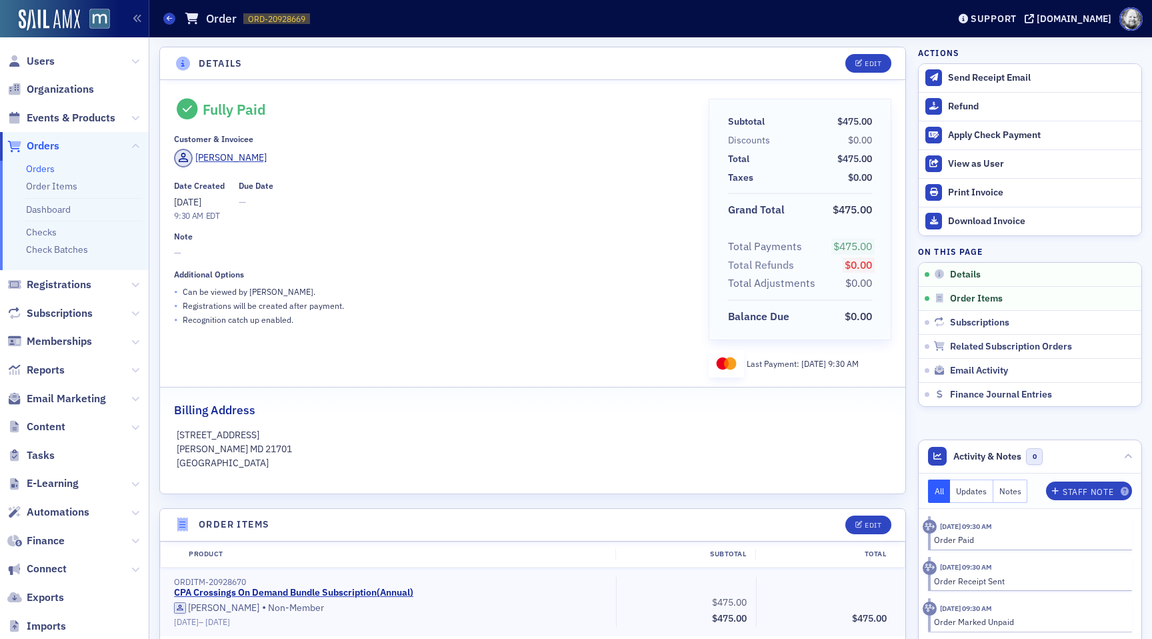
click at [220, 147] on div "Customer & Invoicee Renee Millburn" at bounding box center [432, 152] width 516 height 37
click at [220, 153] on div "Renee Millburn" at bounding box center [230, 158] width 71 height 14
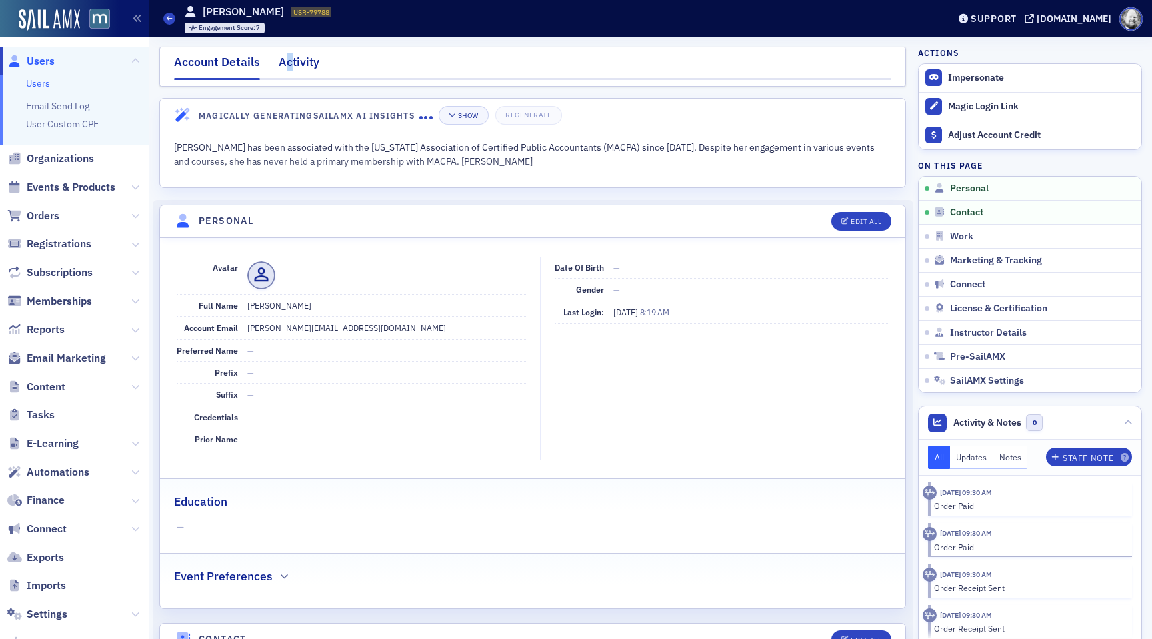
click at [289, 61] on div "Activity" at bounding box center [299, 65] width 41 height 25
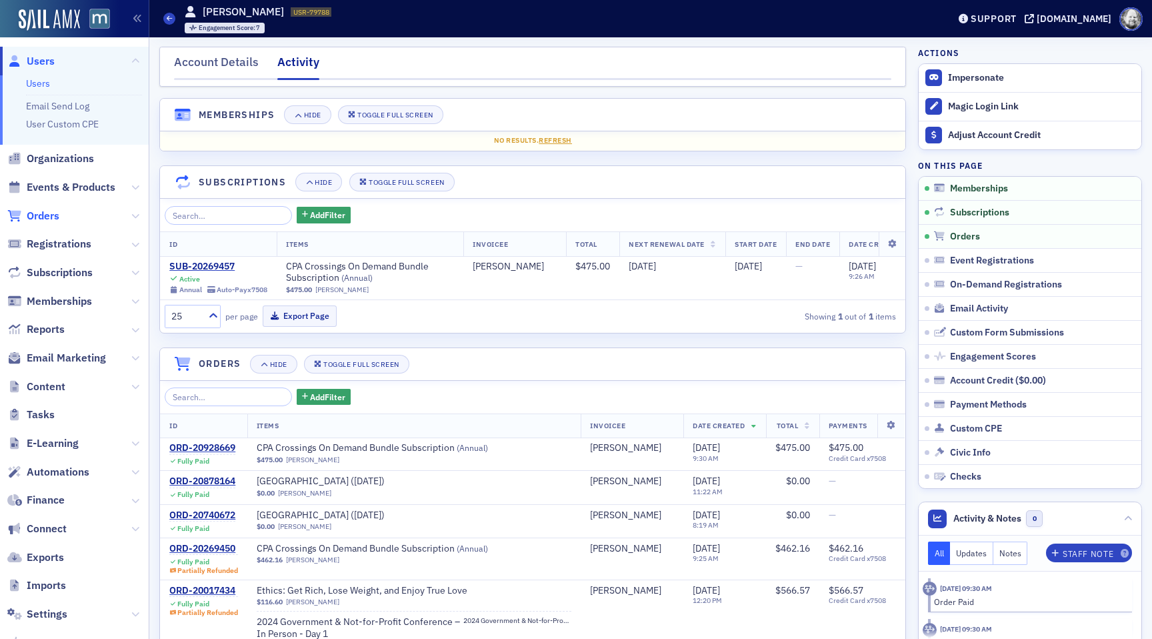
click at [55, 209] on span "Orders" at bounding box center [43, 216] width 33 height 15
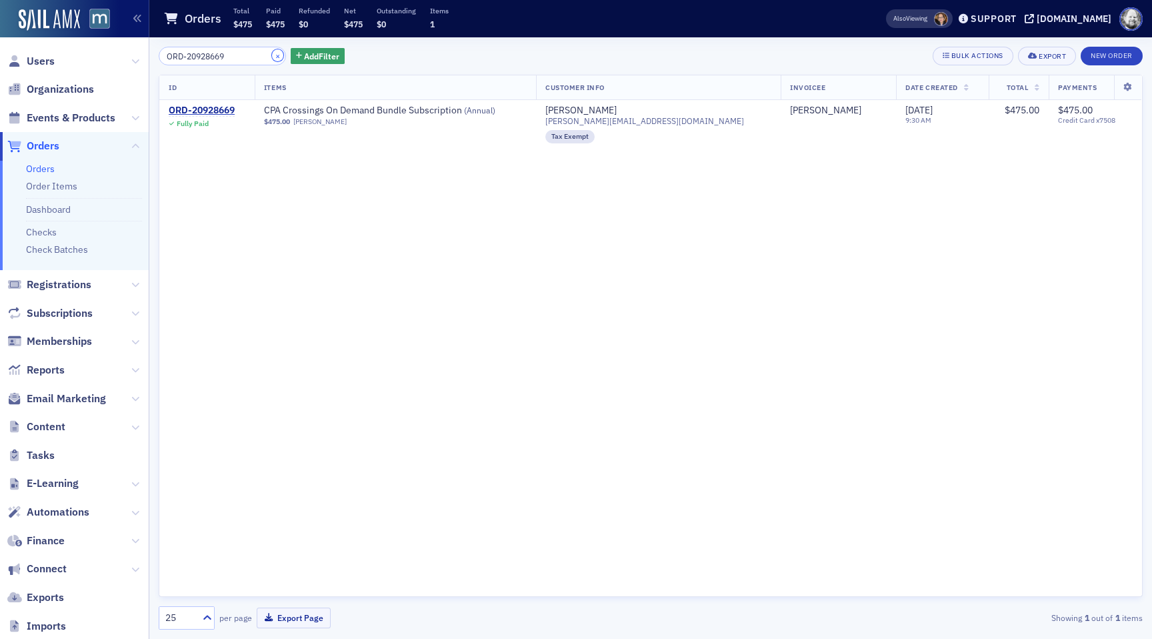
click at [272, 60] on button "×" at bounding box center [278, 55] width 12 height 12
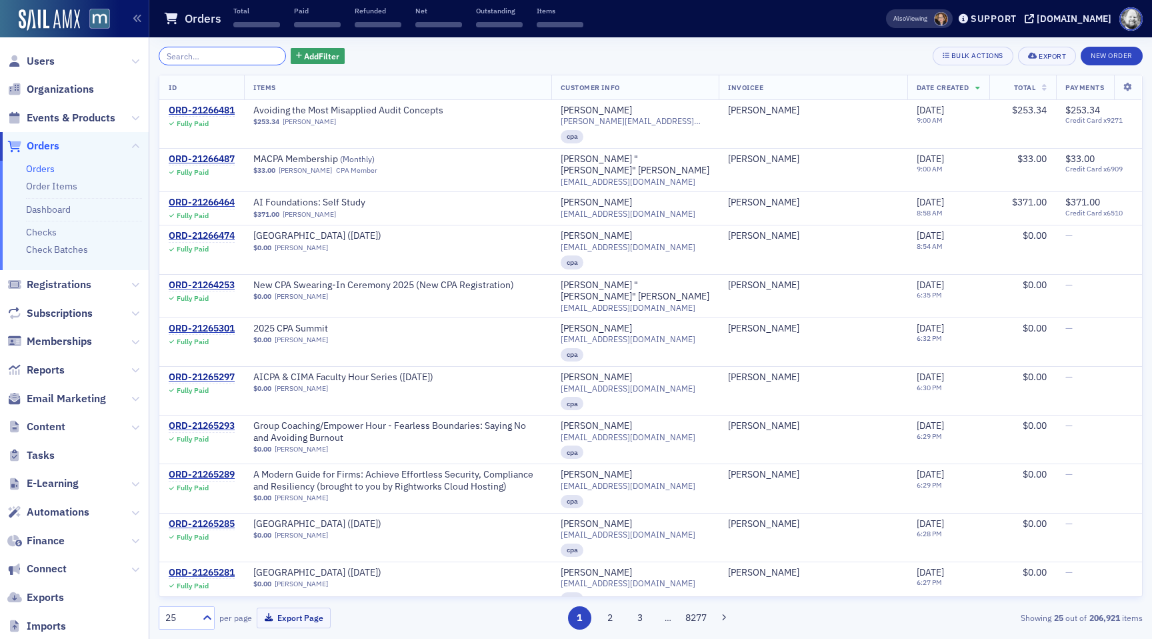
click at [235, 59] on input "search" at bounding box center [222, 56] width 127 height 19
paste input "ORD-20928669"
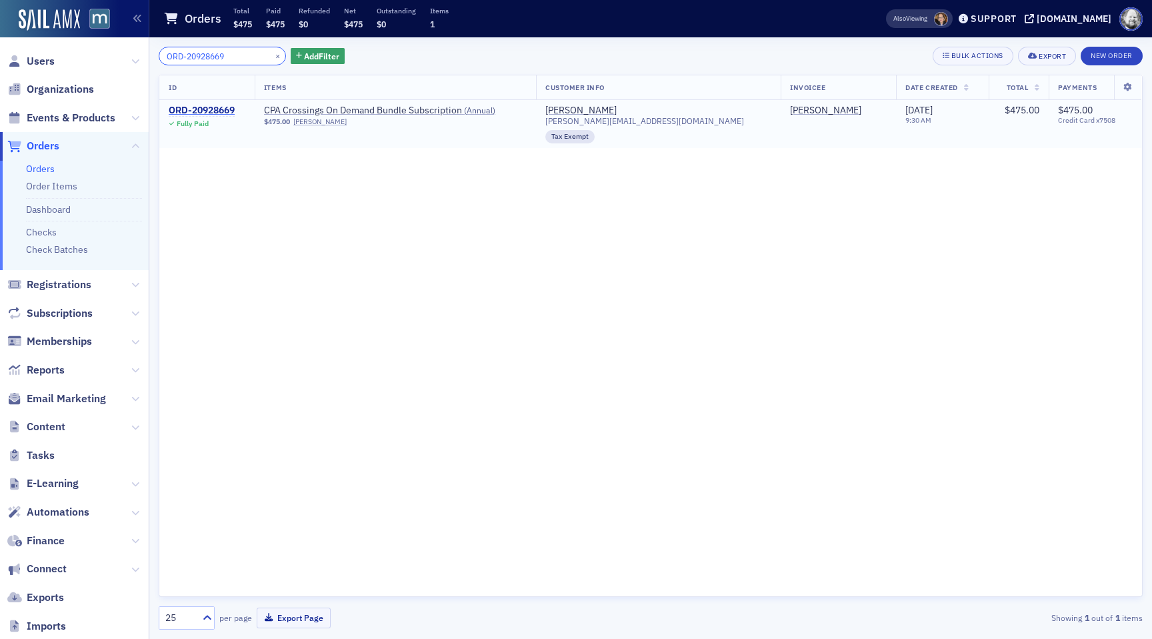
type input "ORD-20928669"
click at [216, 113] on div "ORD-20928669" at bounding box center [202, 111] width 66 height 12
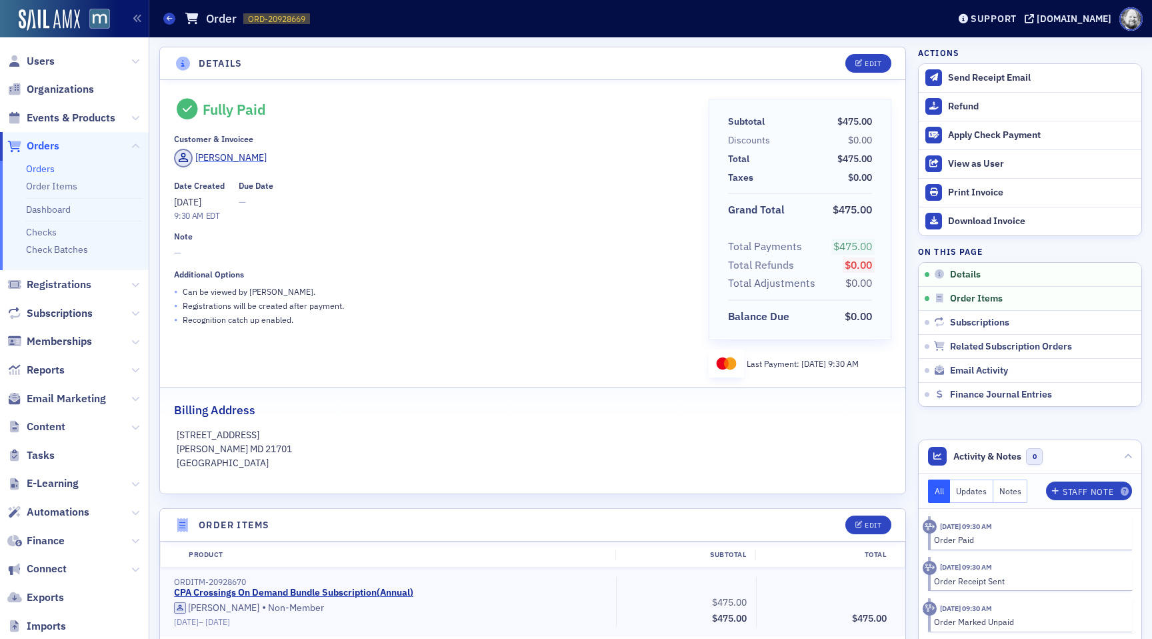
click at [216, 154] on div "Renee Millburn" at bounding box center [230, 158] width 71 height 14
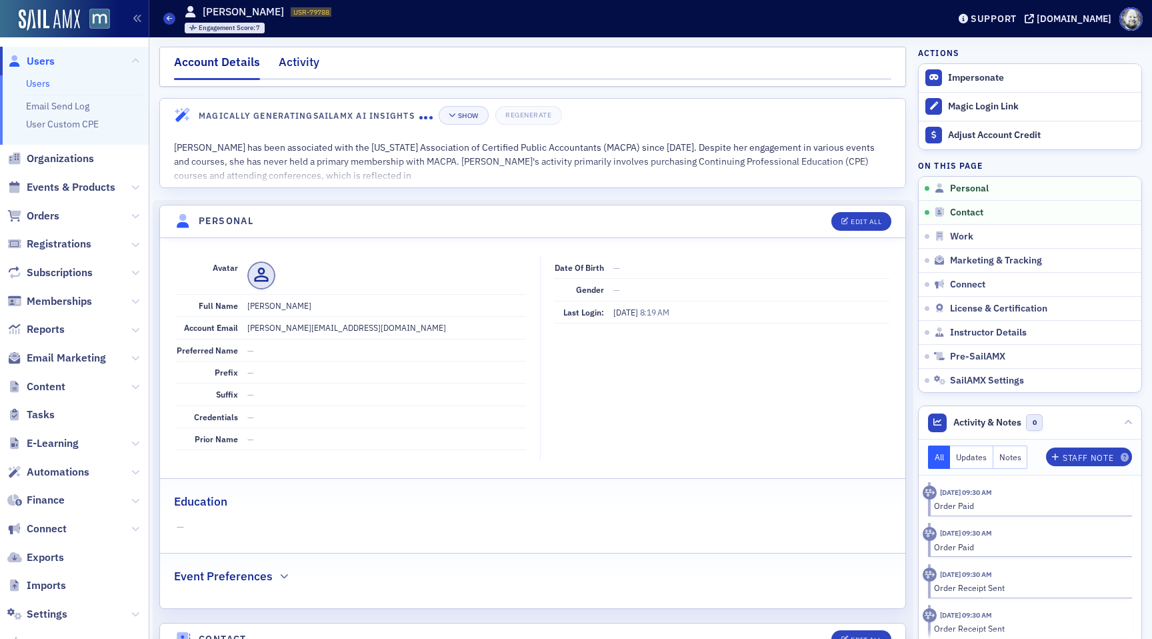
click at [287, 59] on div "Activity" at bounding box center [299, 65] width 41 height 25
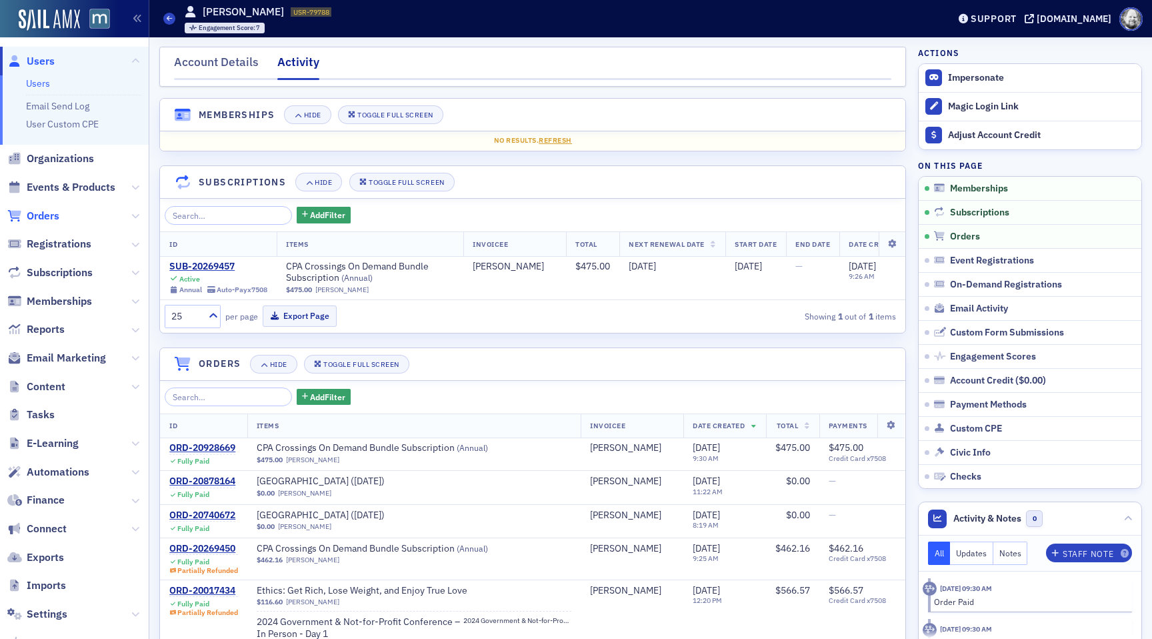
click at [46, 215] on span "Orders" at bounding box center [43, 216] width 33 height 15
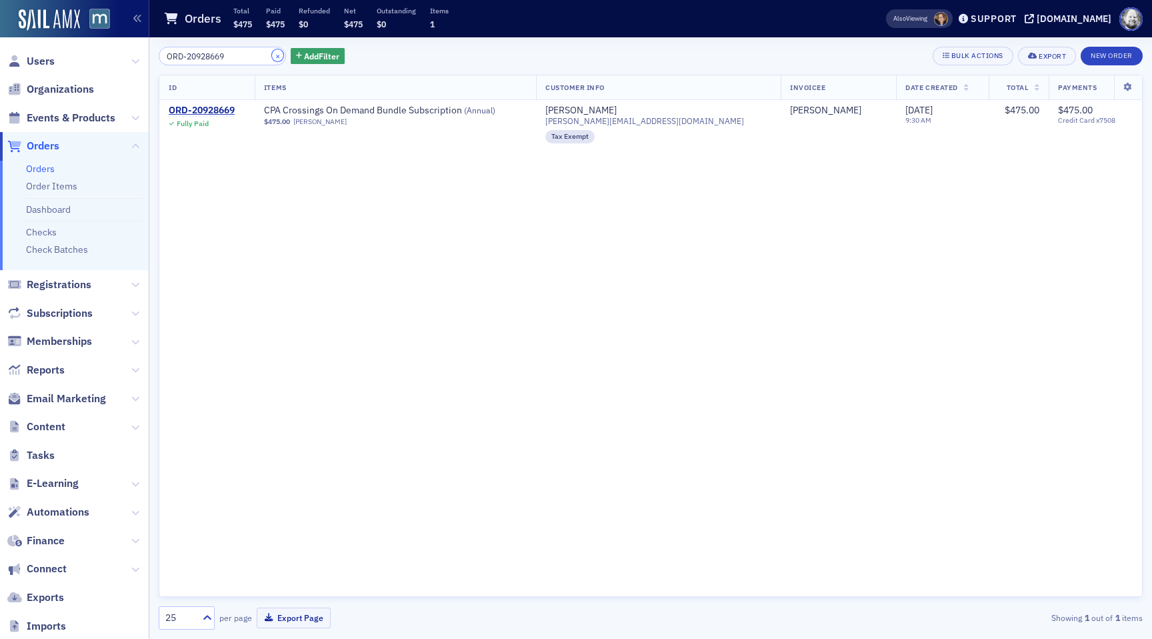
click at [272, 56] on button "×" at bounding box center [278, 55] width 12 height 12
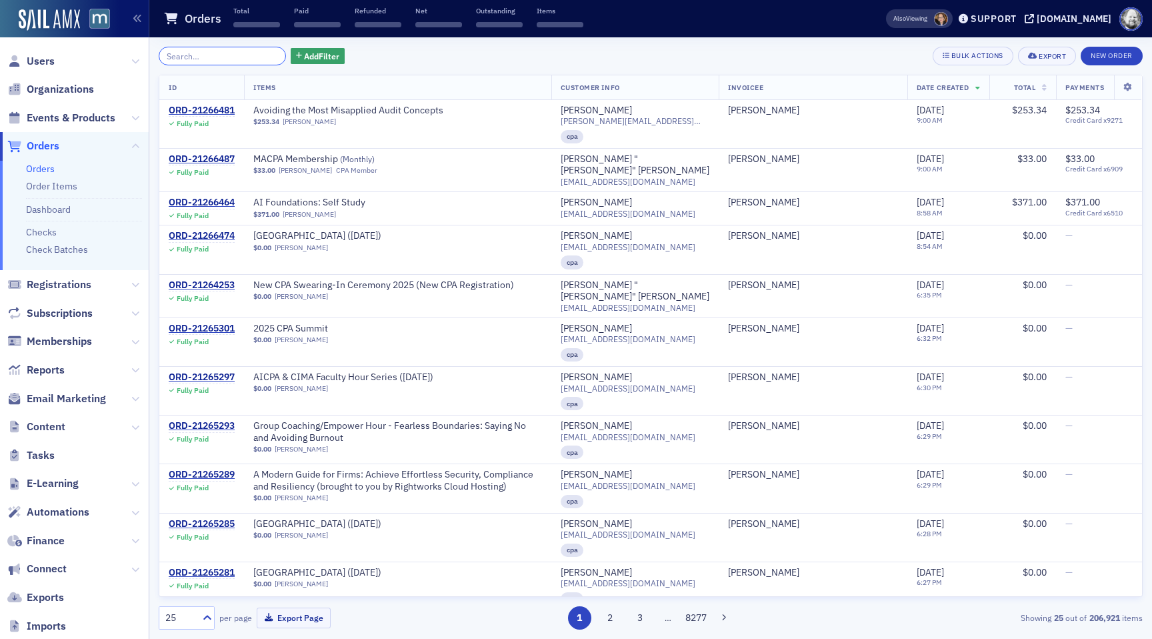
click at [237, 56] on input "search" at bounding box center [222, 56] width 127 height 19
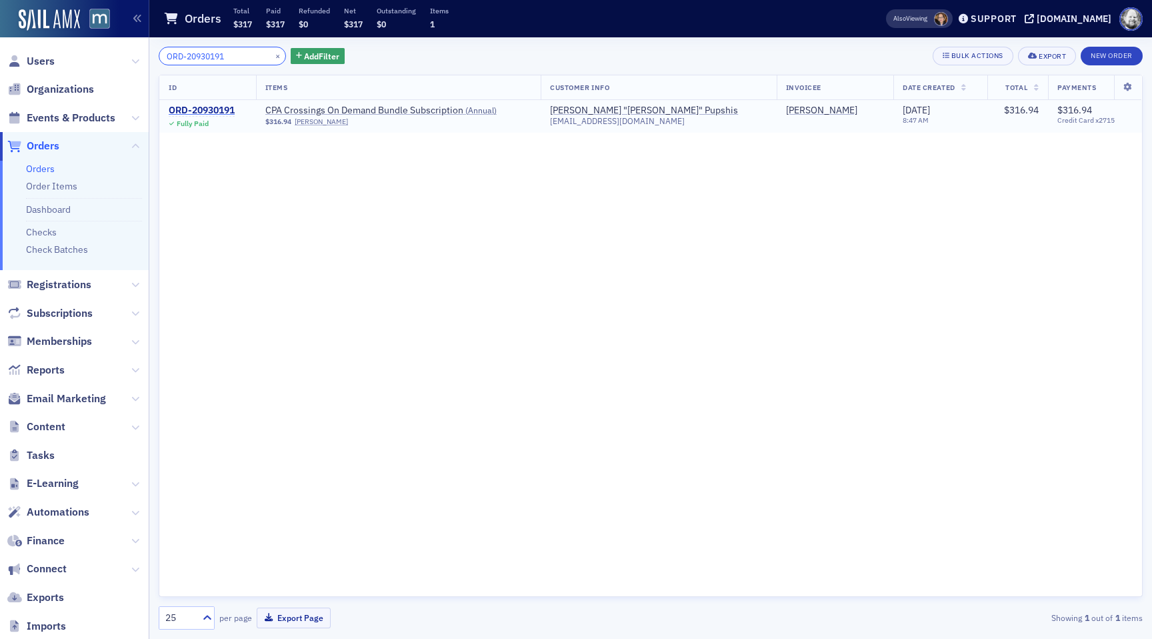
type input "ORD-20930191"
click at [205, 109] on div "ORD-20930191" at bounding box center [202, 111] width 66 height 12
click at [272, 55] on button "×" at bounding box center [278, 55] width 12 height 12
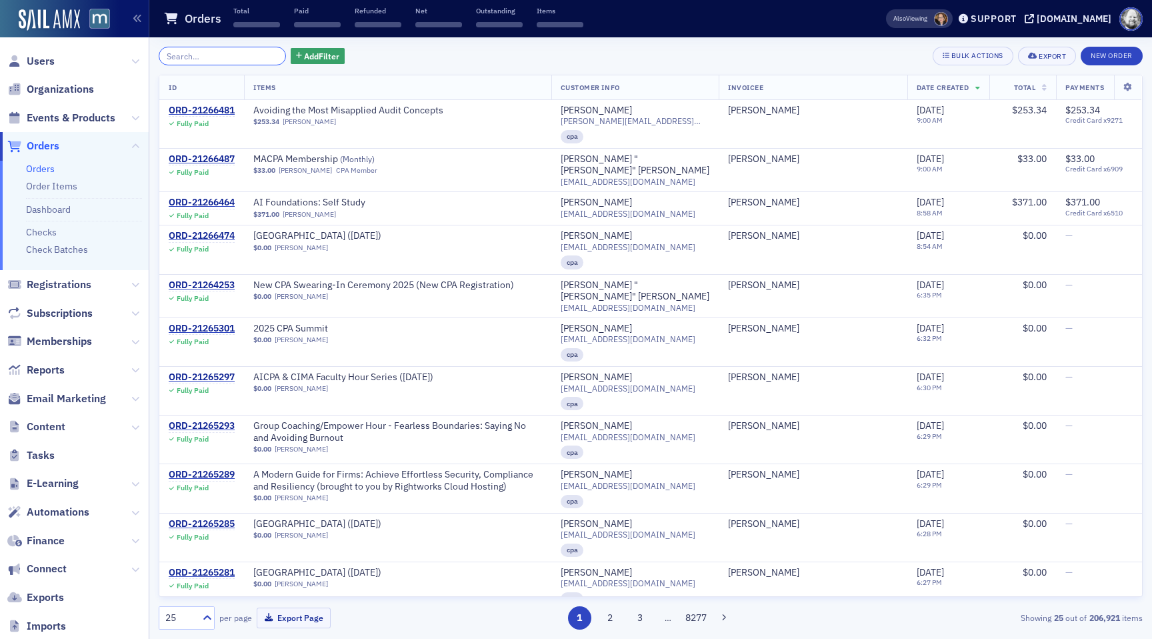
click at [219, 57] on input "search" at bounding box center [222, 56] width 127 height 19
paste input "ORD-20952779"
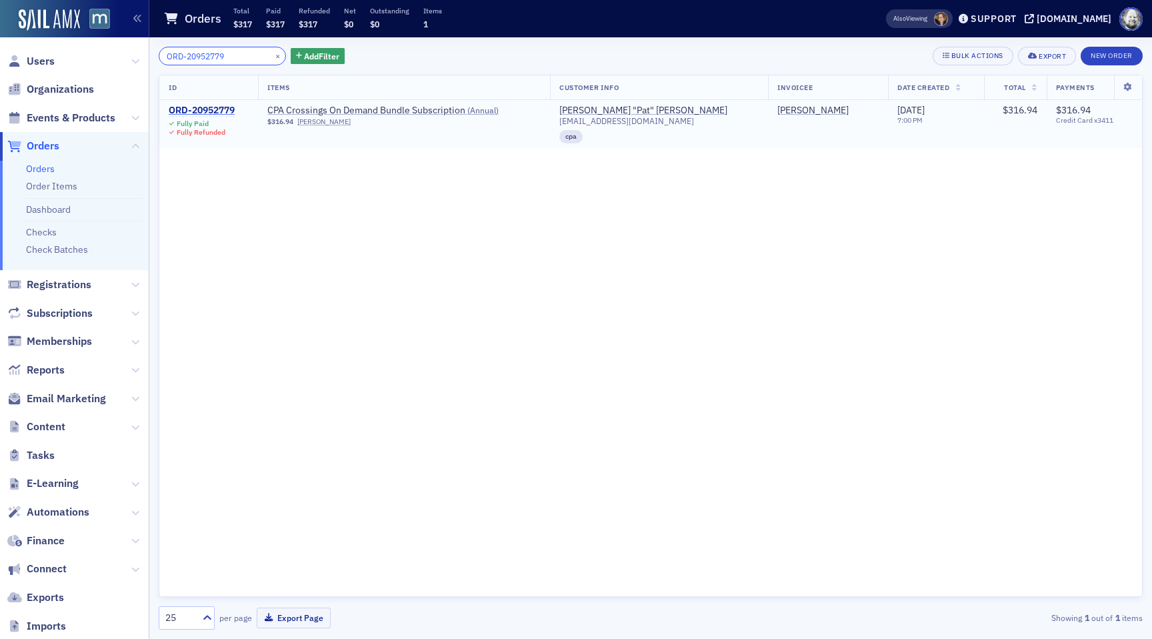
type input "ORD-20952779"
click at [219, 107] on div "ORD-20952779" at bounding box center [202, 111] width 66 height 12
click at [272, 57] on button "×" at bounding box center [278, 55] width 12 height 12
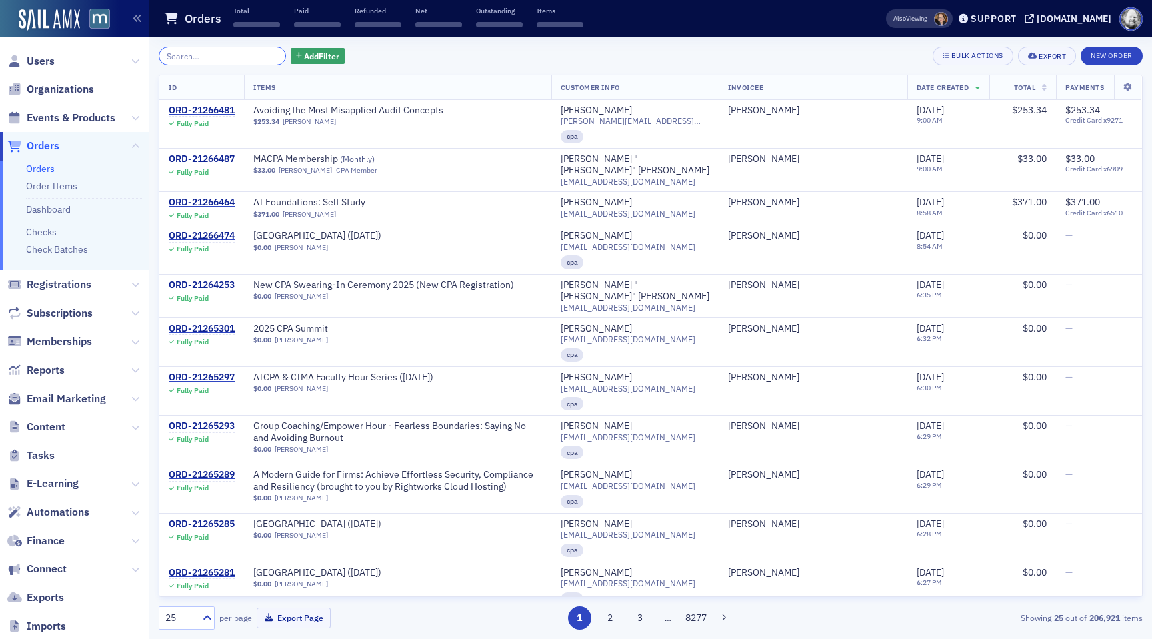
click at [232, 57] on input "search" at bounding box center [222, 56] width 127 height 19
paste input "ORD-20926857"
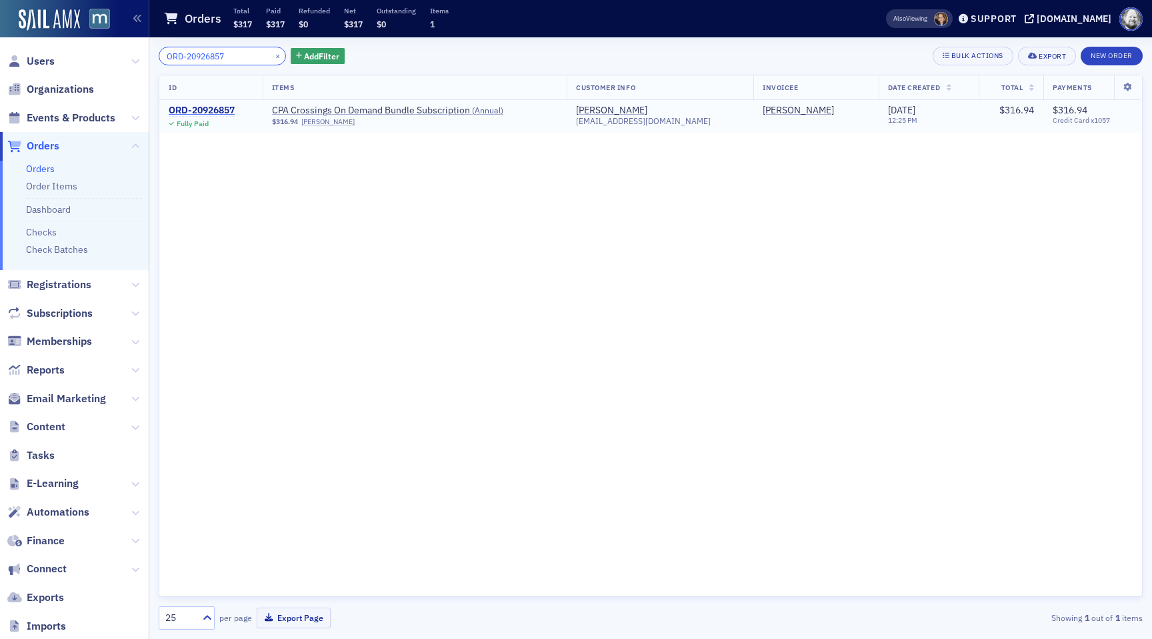
type input "ORD-20926857"
click at [218, 108] on div "ORD-20926857" at bounding box center [202, 111] width 66 height 12
click at [272, 56] on button "×" at bounding box center [278, 55] width 12 height 12
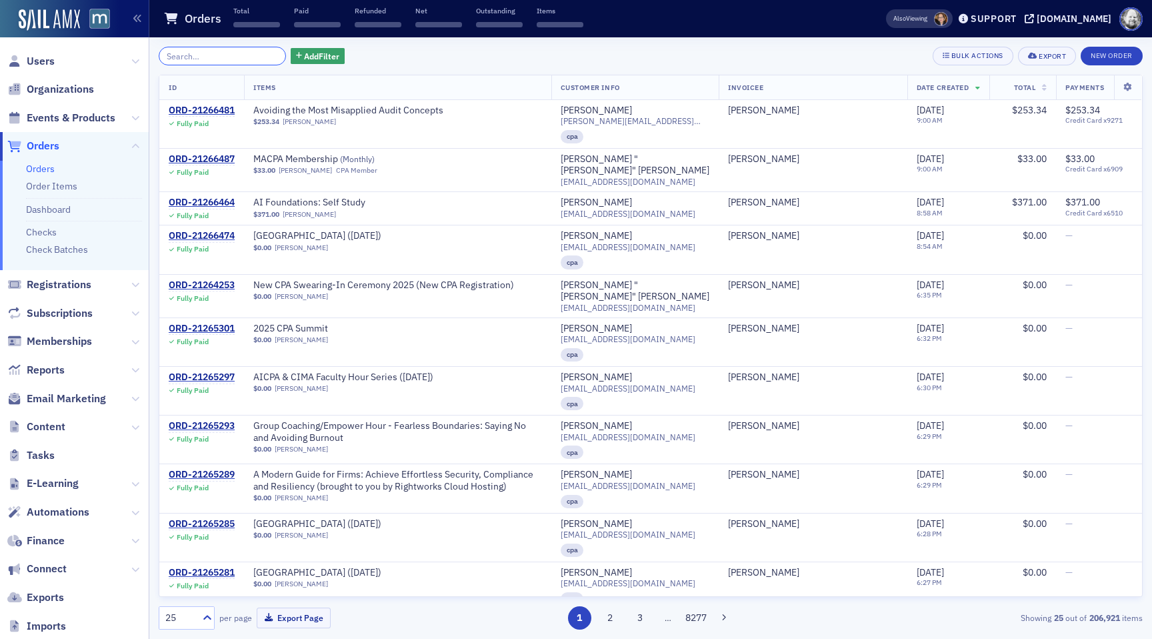
click at [233, 56] on input "search" at bounding box center [222, 56] width 127 height 19
paste input "ORD-20956699"
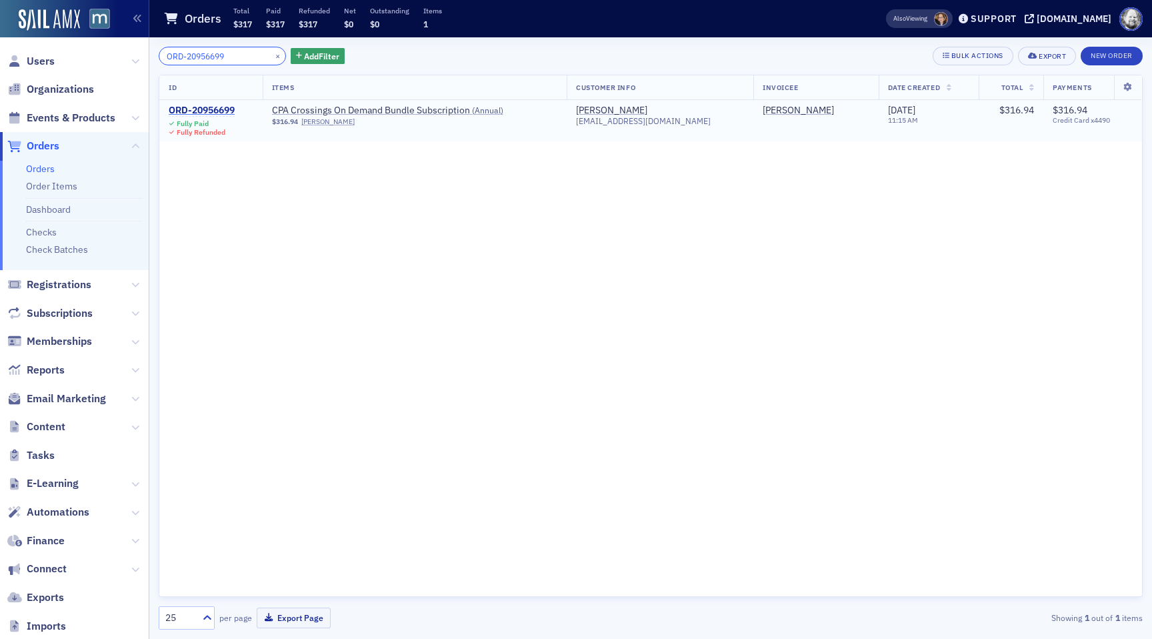
type input "ORD-20956699"
click at [212, 107] on div "ORD-20956699" at bounding box center [202, 111] width 66 height 12
click at [272, 54] on button "×" at bounding box center [278, 55] width 12 height 12
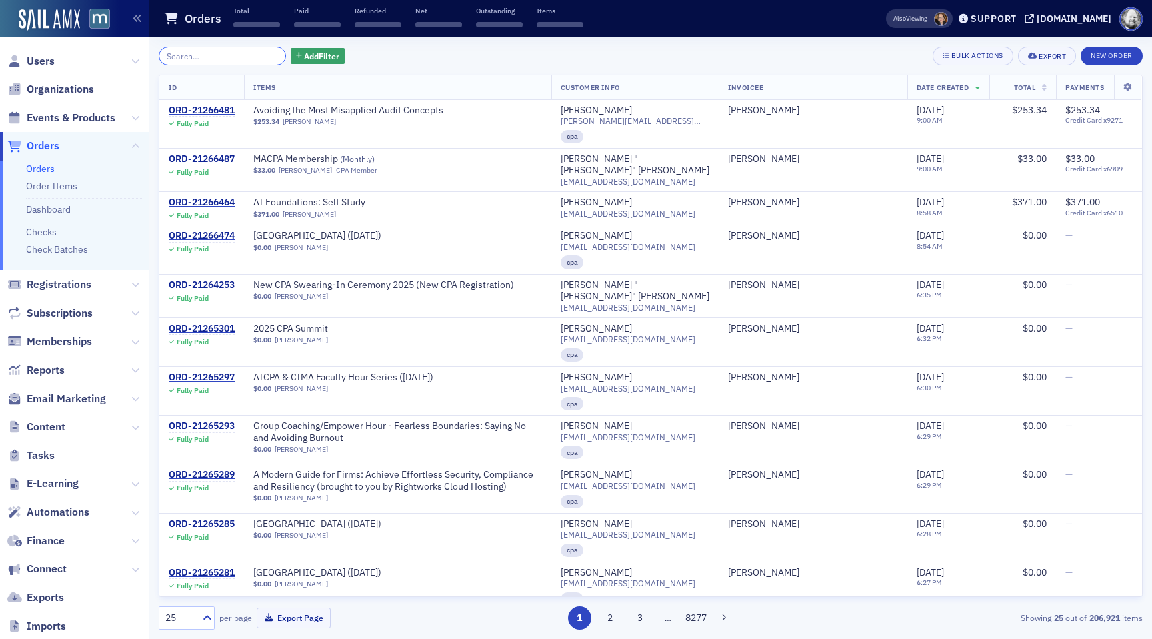
click at [229, 53] on input "search" at bounding box center [222, 56] width 127 height 19
paste input "ORD-20948107"
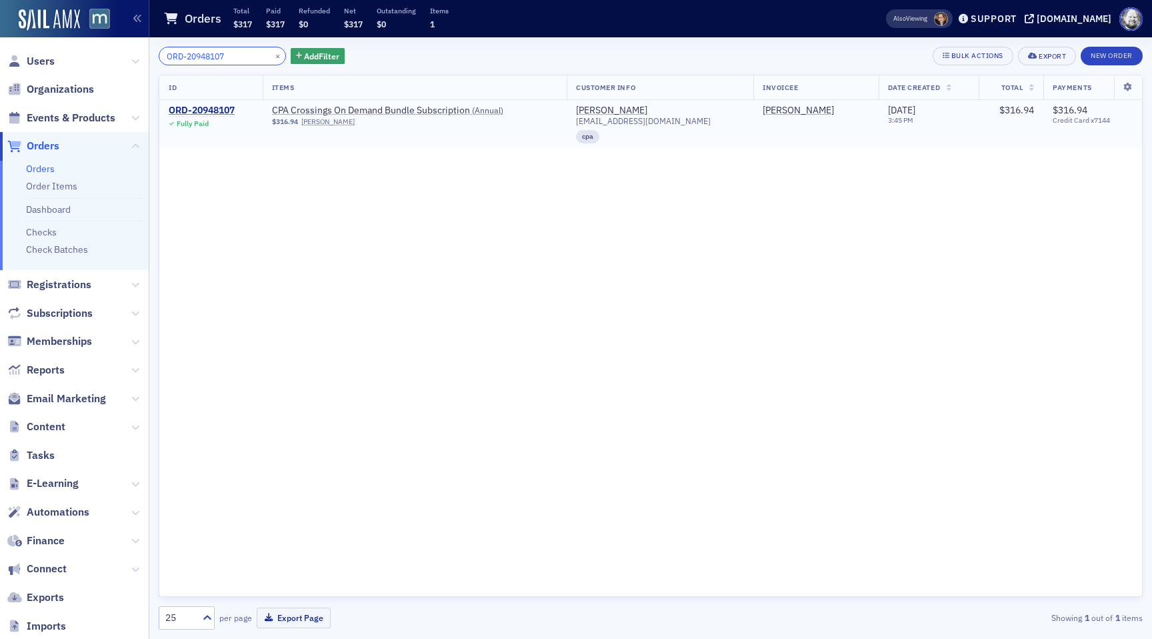
type input "ORD-20948107"
click at [207, 111] on div "ORD-20948107" at bounding box center [202, 111] width 66 height 12
click at [272, 53] on button "×" at bounding box center [278, 55] width 12 height 12
click at [261, 53] on input "search" at bounding box center [222, 56] width 127 height 19
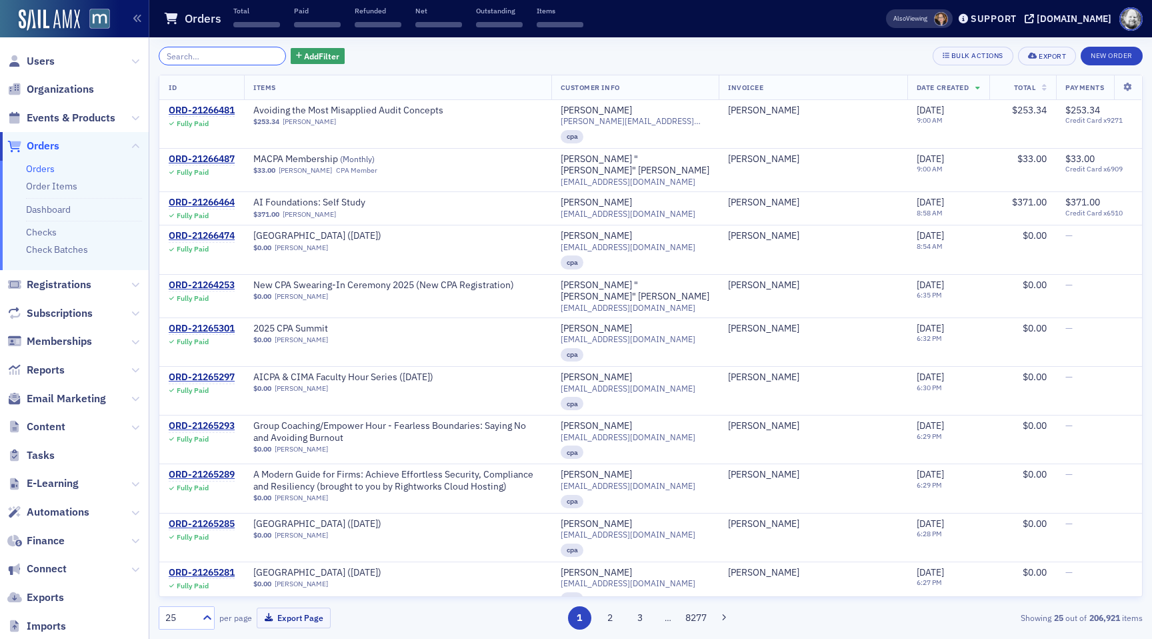
click at [229, 57] on input "search" at bounding box center [222, 56] width 127 height 19
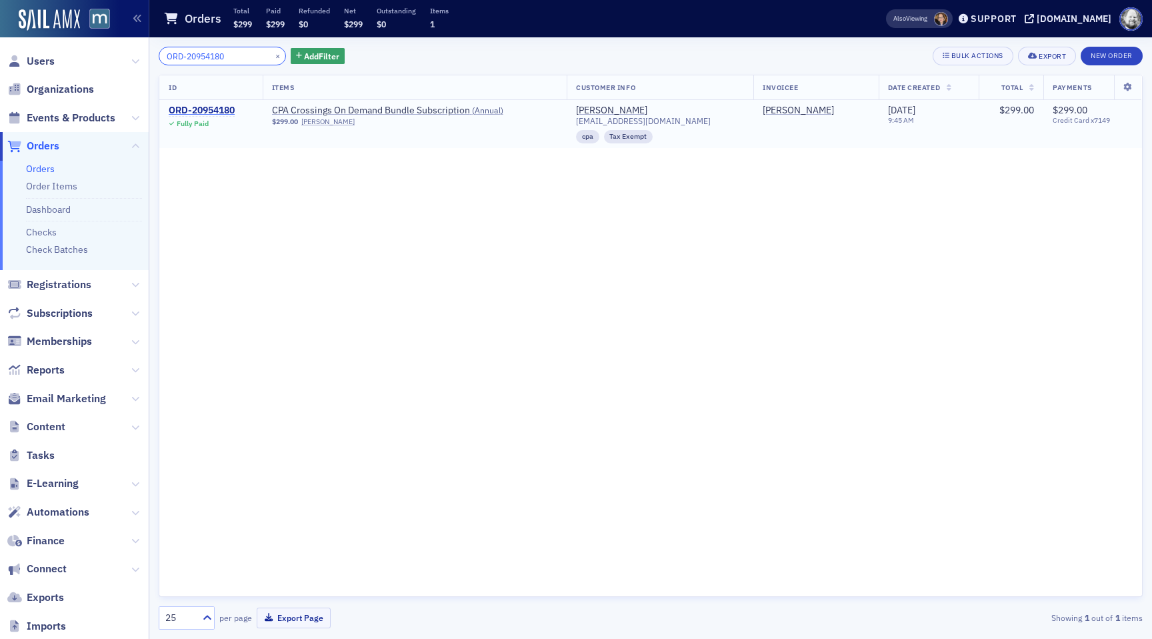
type input "ORD-20954180"
click at [218, 107] on div "ORD-20954180" at bounding box center [202, 111] width 66 height 12
click at [272, 56] on button "×" at bounding box center [278, 55] width 12 height 12
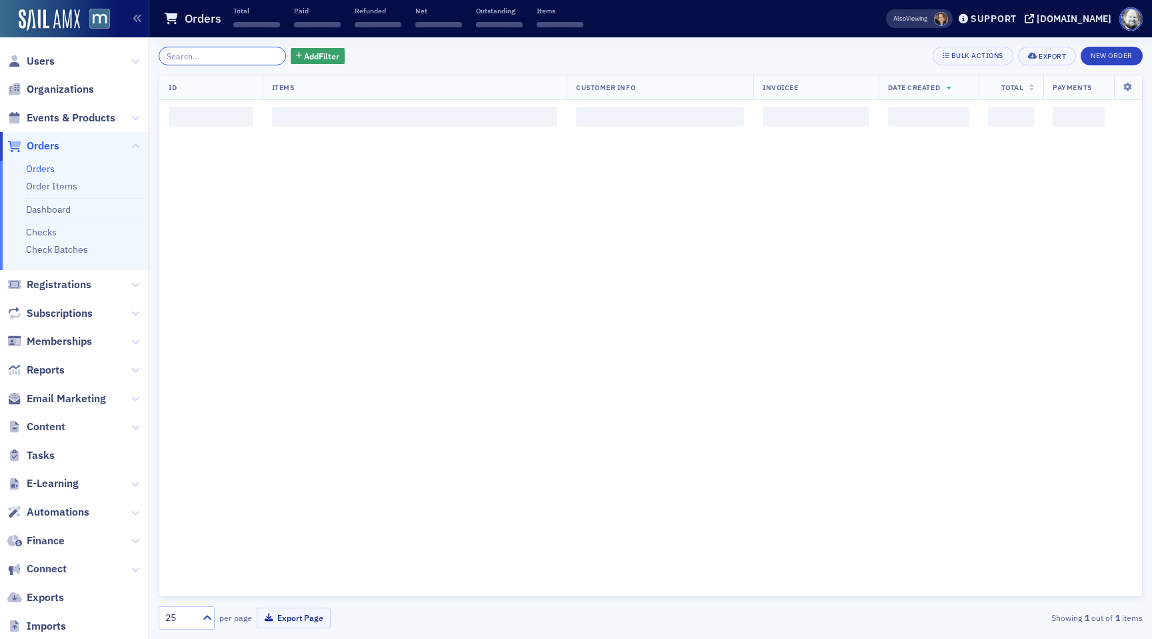
click at [259, 56] on input "search" at bounding box center [222, 56] width 127 height 19
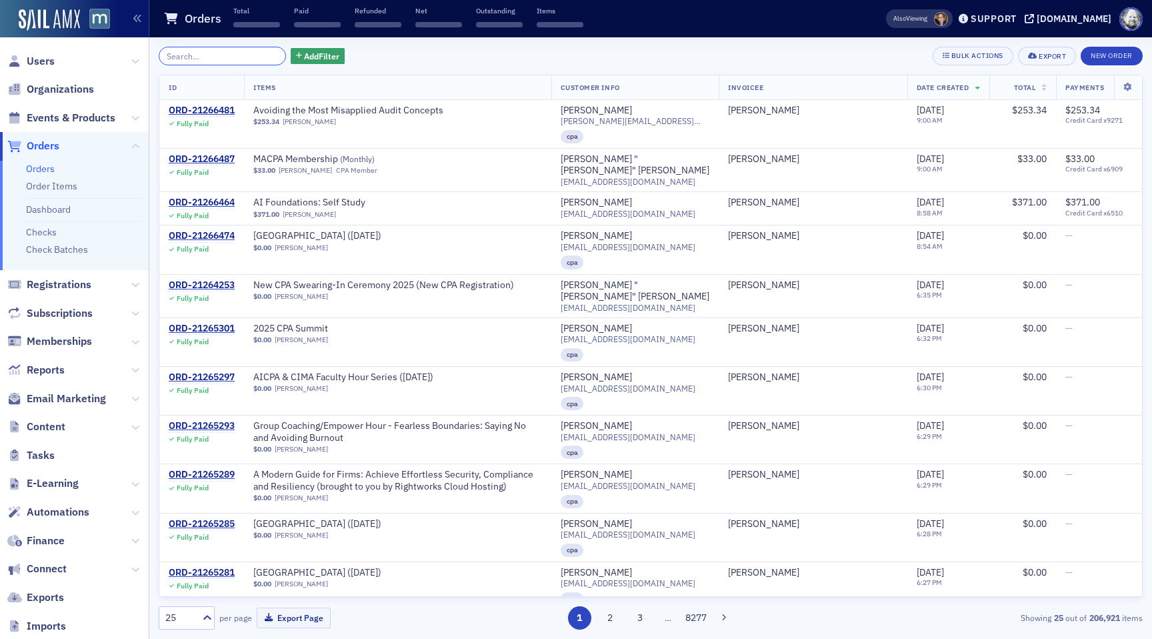
click at [227, 56] on input "search" at bounding box center [222, 56] width 127 height 19
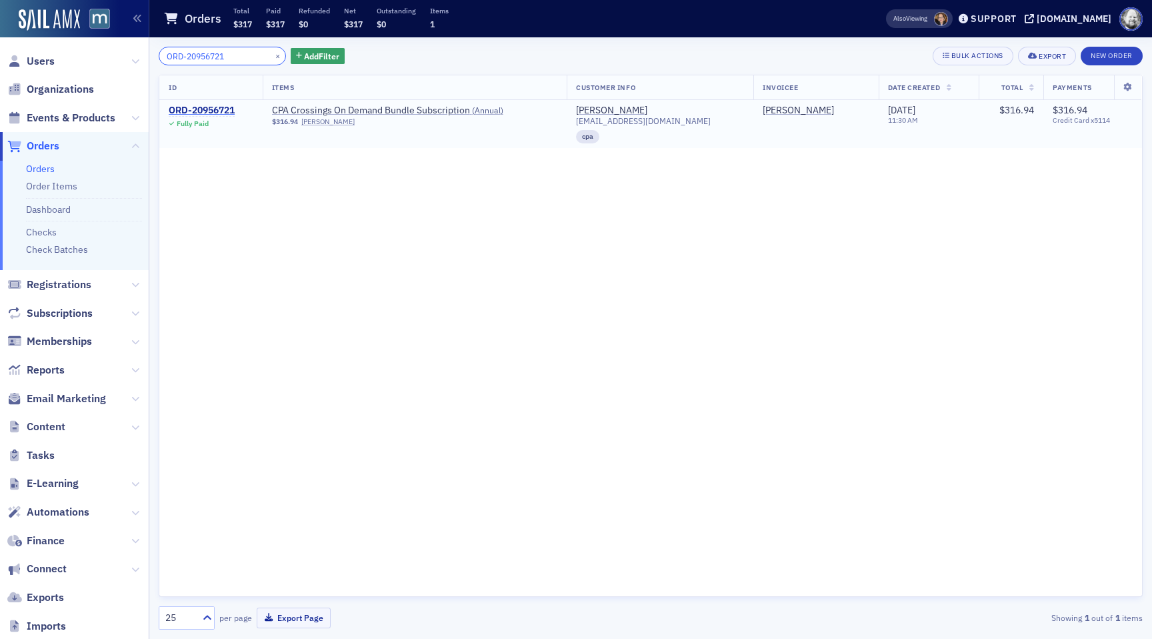
type input "ORD-20956721"
click at [217, 111] on div "ORD-20956721" at bounding box center [202, 111] width 66 height 12
click at [272, 57] on button "×" at bounding box center [278, 55] width 12 height 12
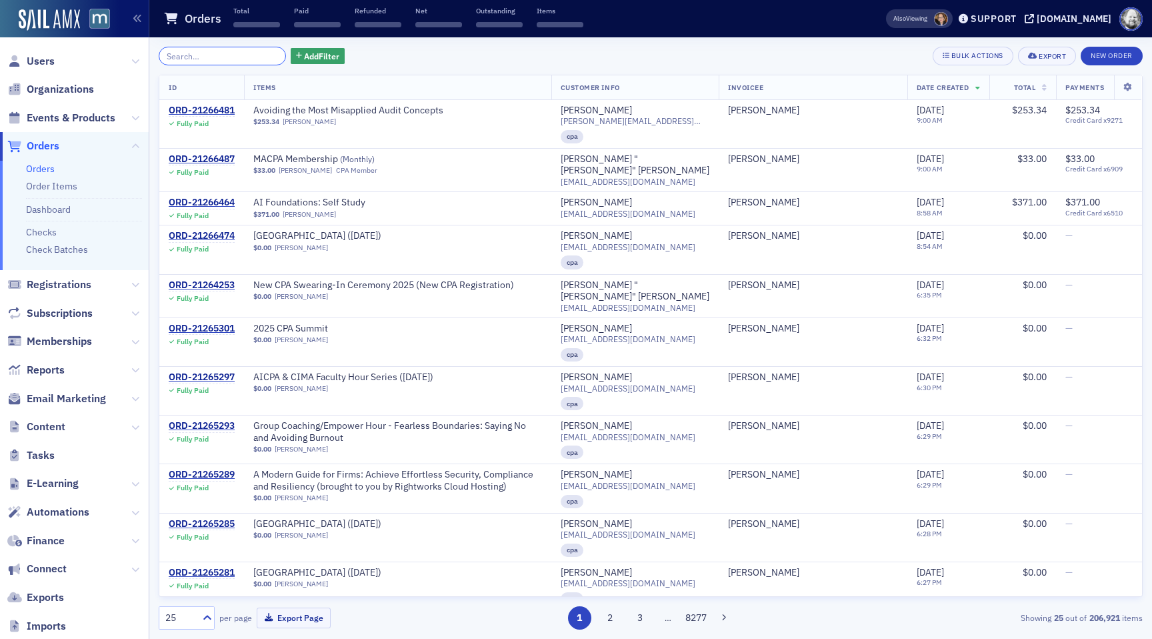
click at [227, 57] on input "search" at bounding box center [222, 56] width 127 height 19
paste input "ORD-20955251"
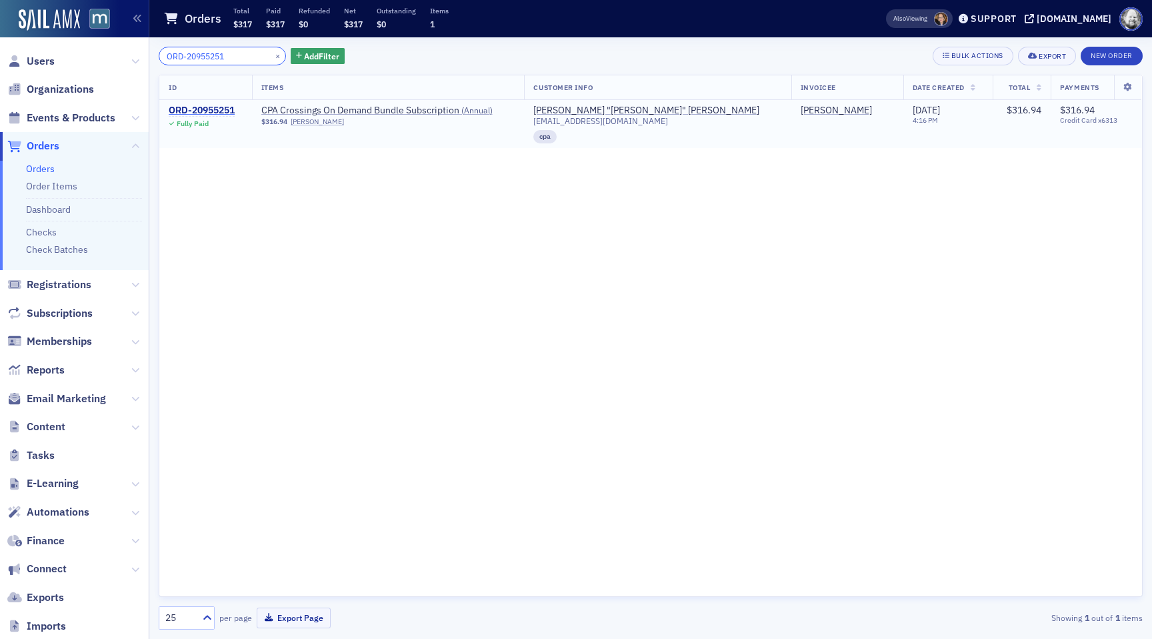
type input "ORD-20955251"
click at [219, 113] on div "ORD-20955251" at bounding box center [202, 111] width 66 height 12
click at [272, 56] on button "×" at bounding box center [278, 55] width 12 height 12
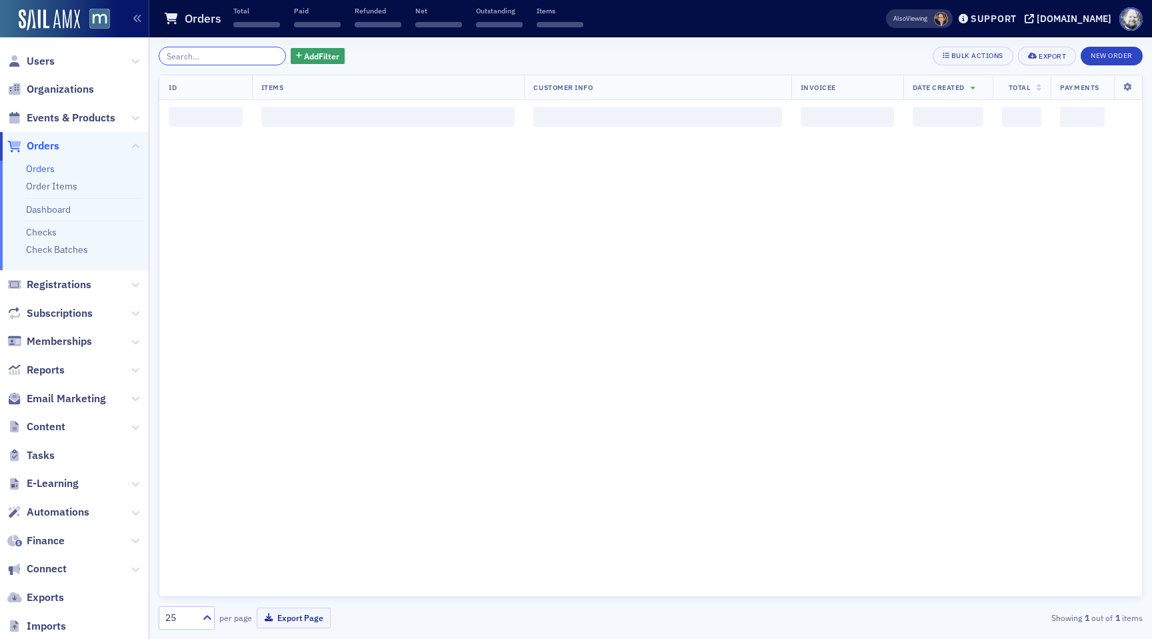
click at [233, 57] on input "search" at bounding box center [222, 56] width 127 height 19
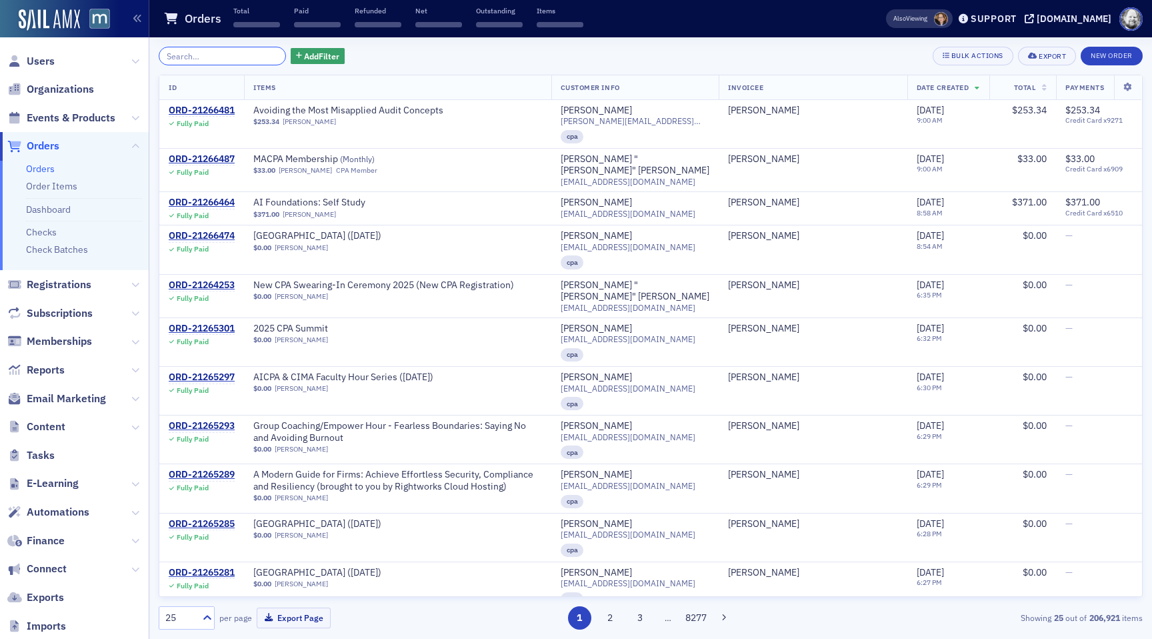
paste input "ORD-20944584"
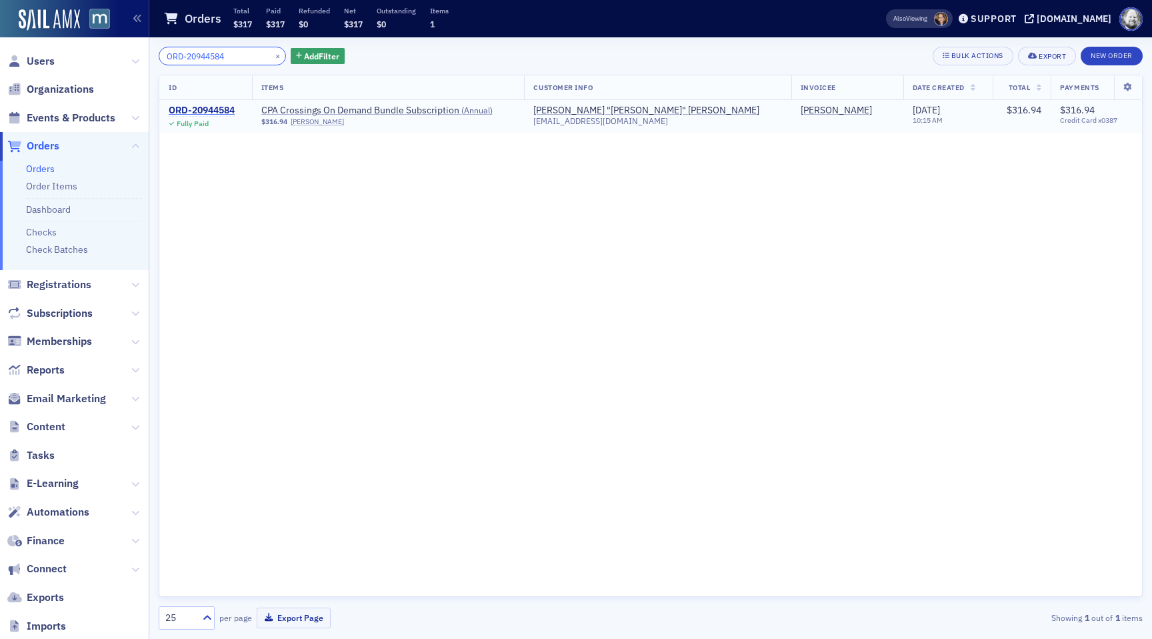
type input "ORD-20944584"
click at [220, 112] on div "ORD-20944584" at bounding box center [202, 111] width 66 height 12
click at [272, 57] on button "×" at bounding box center [278, 55] width 12 height 12
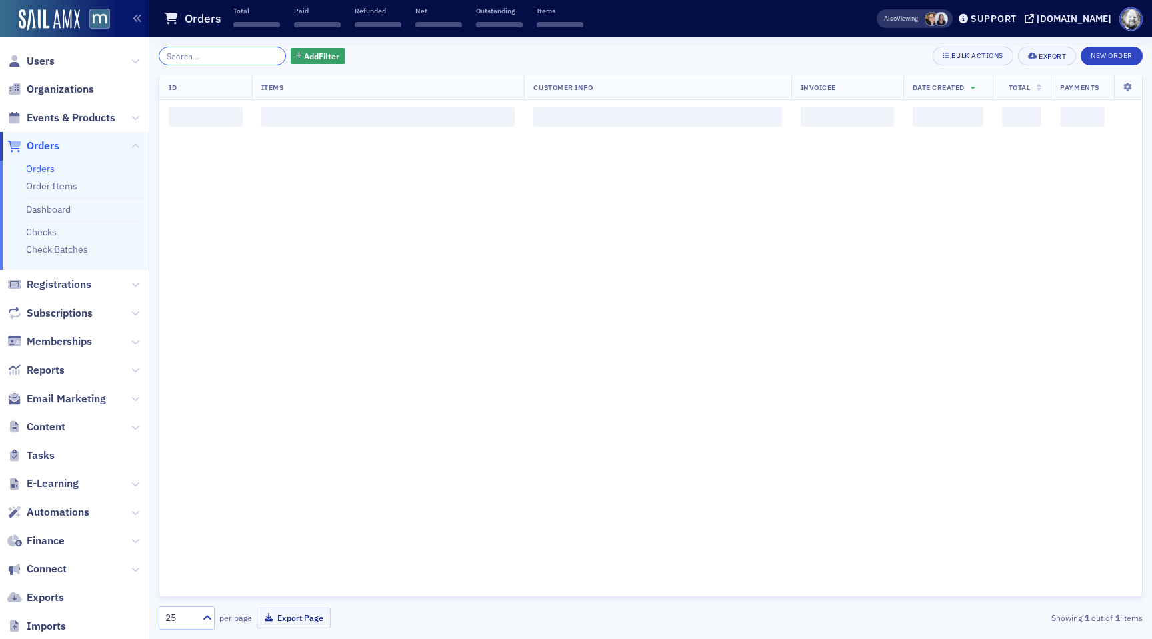
click at [236, 57] on input "search" at bounding box center [222, 56] width 127 height 19
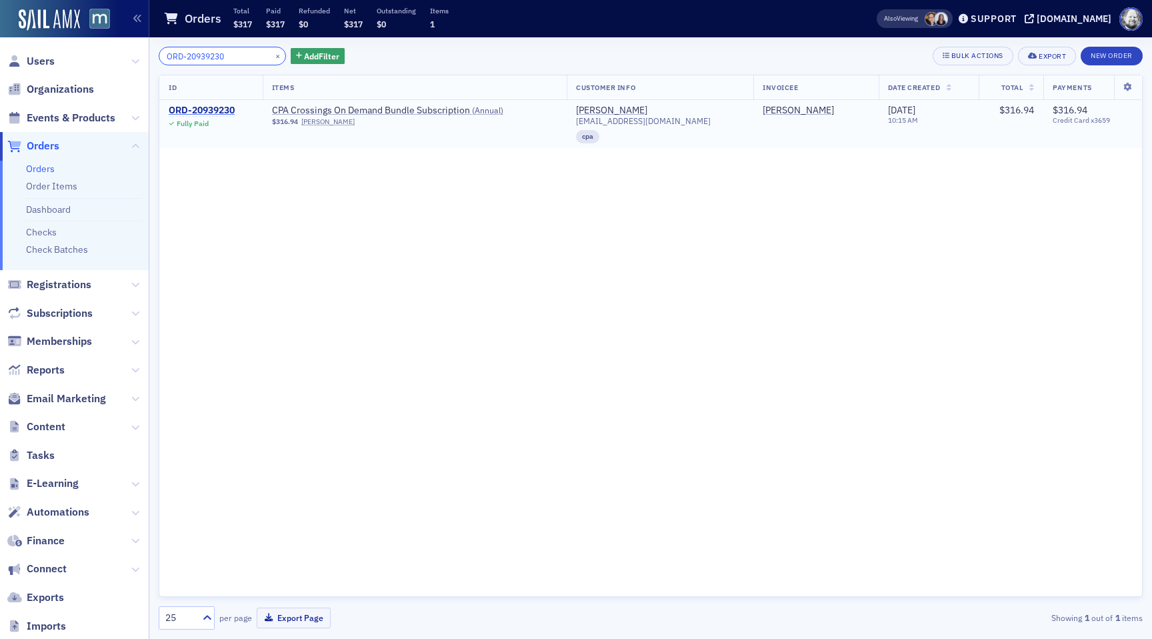
type input "ORD-20939230"
click at [222, 111] on div "ORD-20939230" at bounding box center [202, 111] width 66 height 12
click at [272, 58] on button "×" at bounding box center [278, 55] width 12 height 12
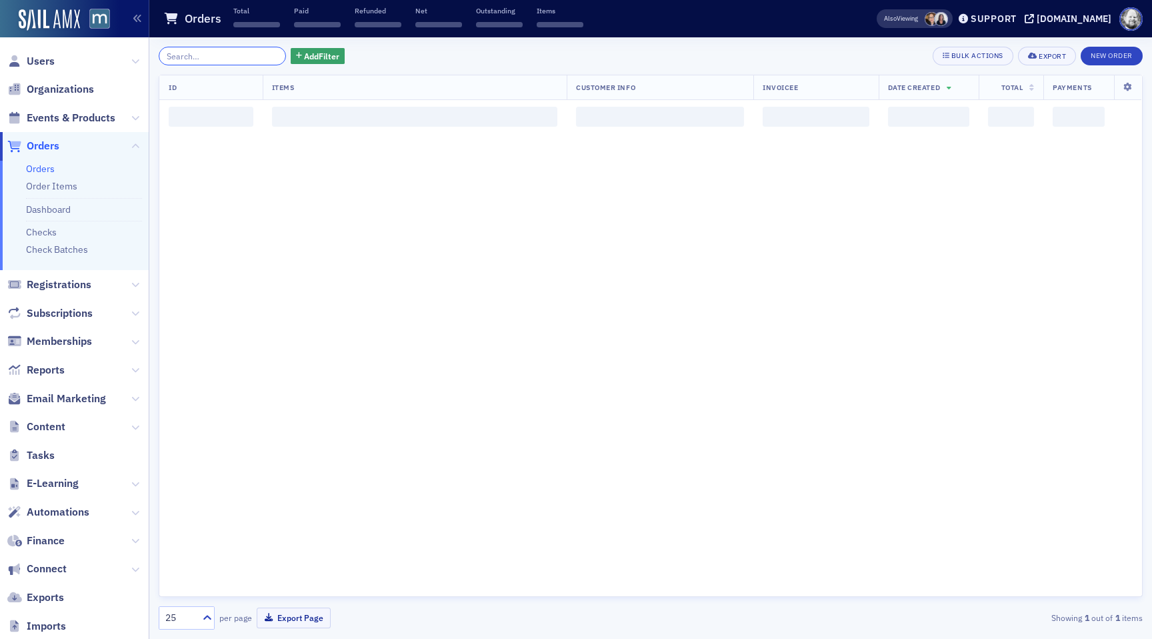
click at [259, 58] on input "search" at bounding box center [222, 56] width 127 height 19
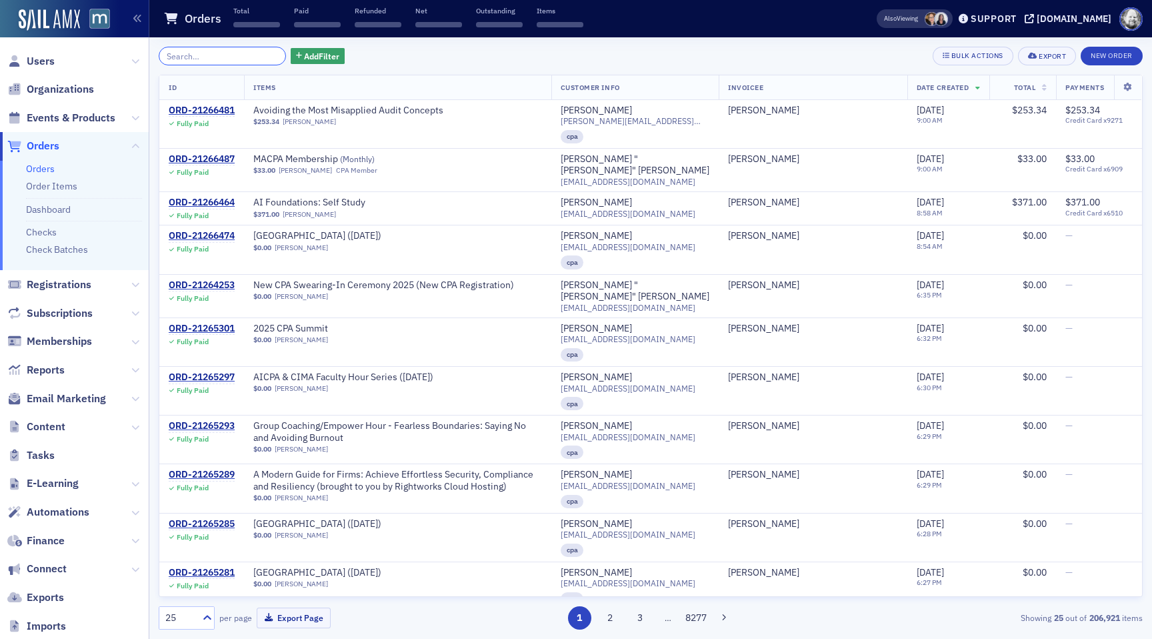
click at [223, 58] on input "search" at bounding box center [222, 56] width 127 height 19
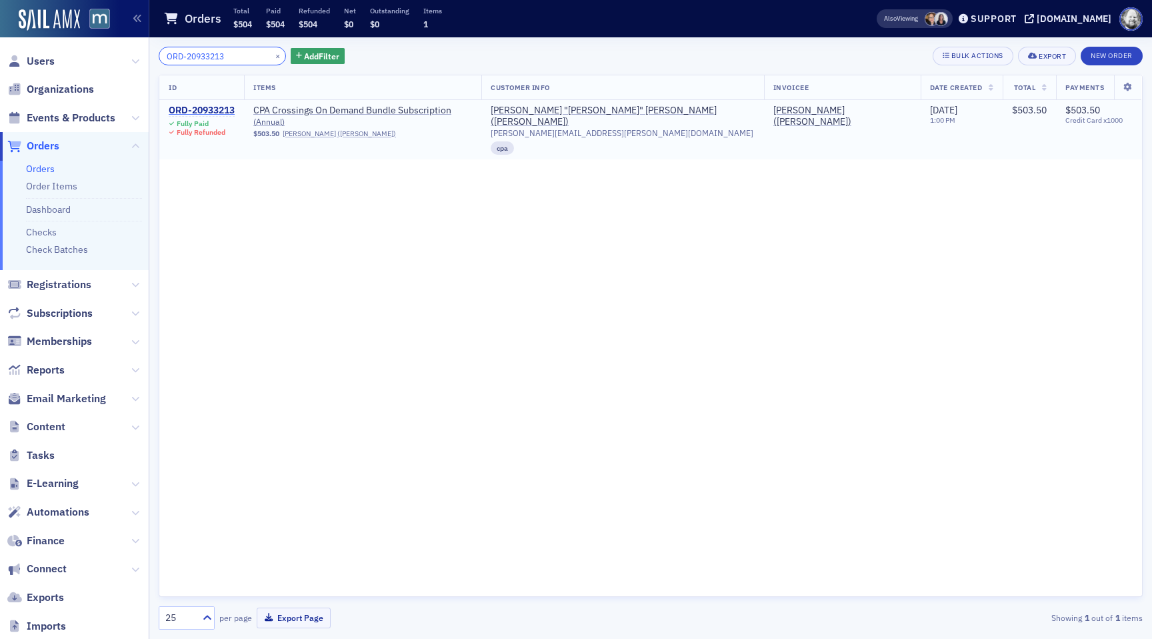
type input "ORD-20933213"
click at [216, 107] on div "ORD-20933213" at bounding box center [202, 111] width 66 height 12
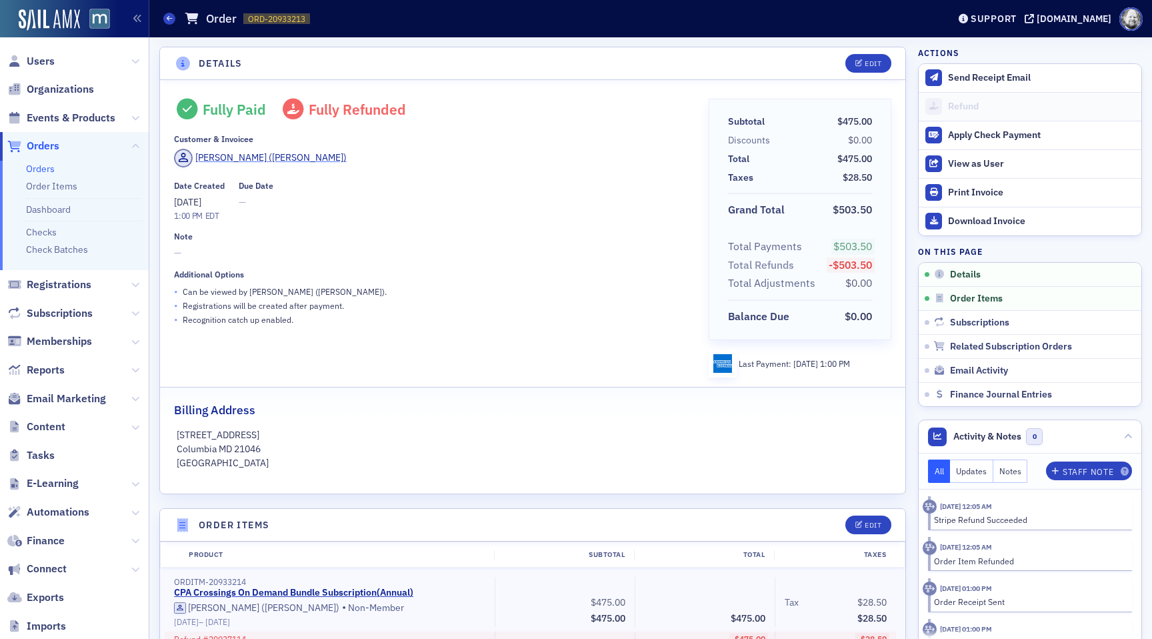
click at [224, 158] on div "Sandy Krause (Bolin)" at bounding box center [270, 158] width 151 height 14
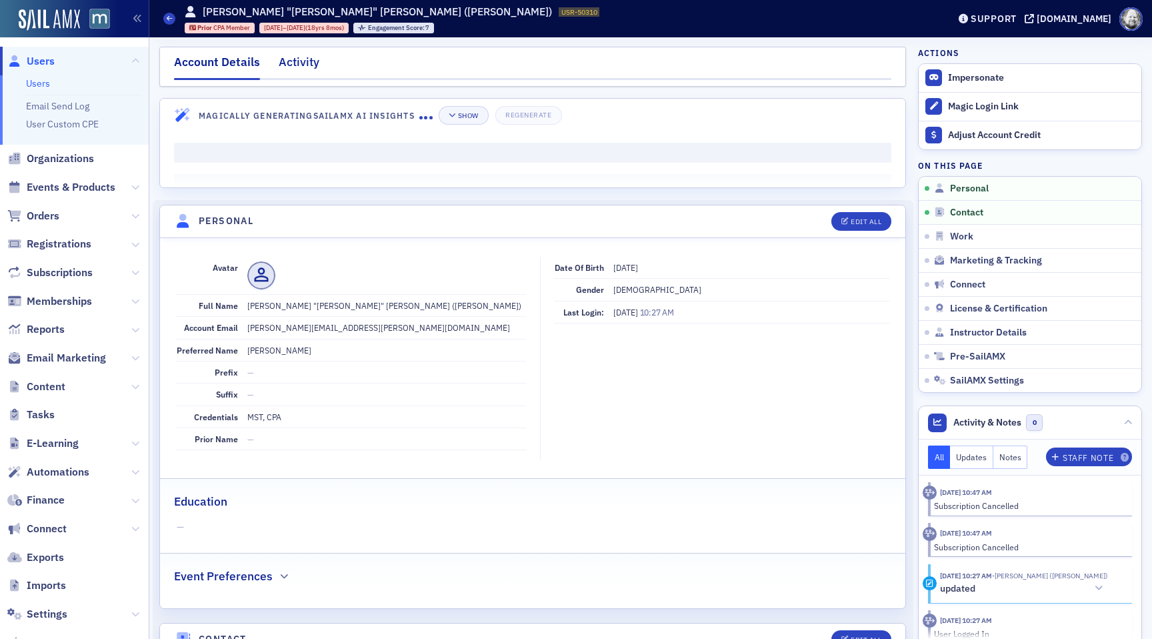
click at [303, 55] on div "Activity" at bounding box center [299, 65] width 41 height 25
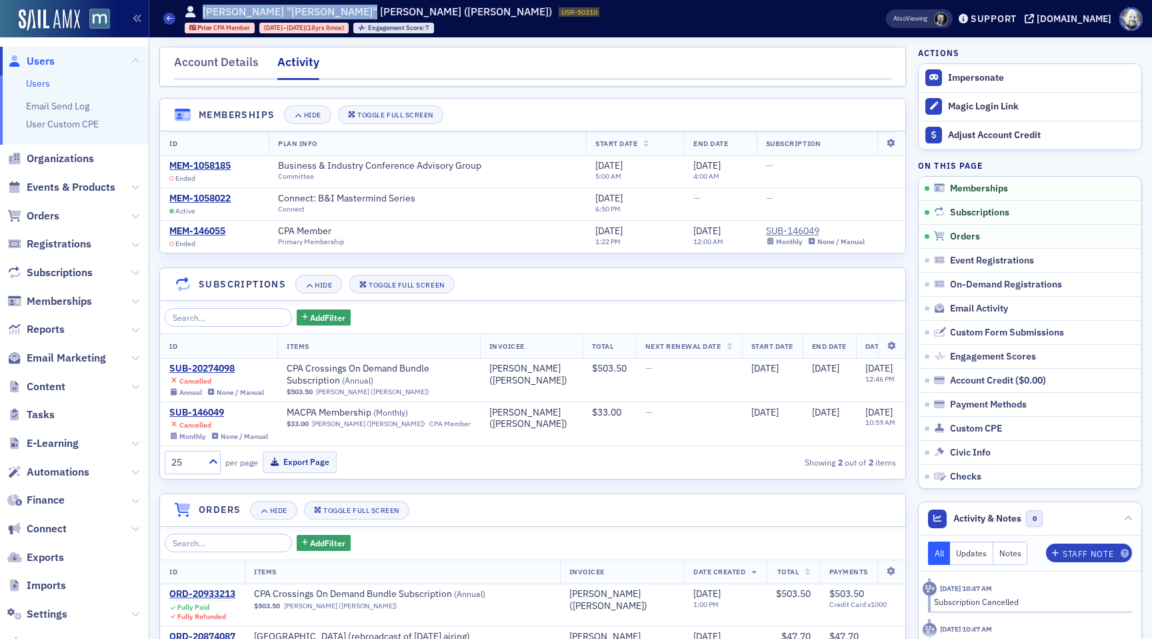
drag, startPoint x: 201, startPoint y: 8, endPoint x: 346, endPoint y: 11, distance: 144.8
click at [347, 11] on div "Sandra "Sandy" Krause (Bolin) USR-50310 50310" at bounding box center [393, 12] width 416 height 15
copy h1 "Sandra "Sandy" Krause (Bolin)"
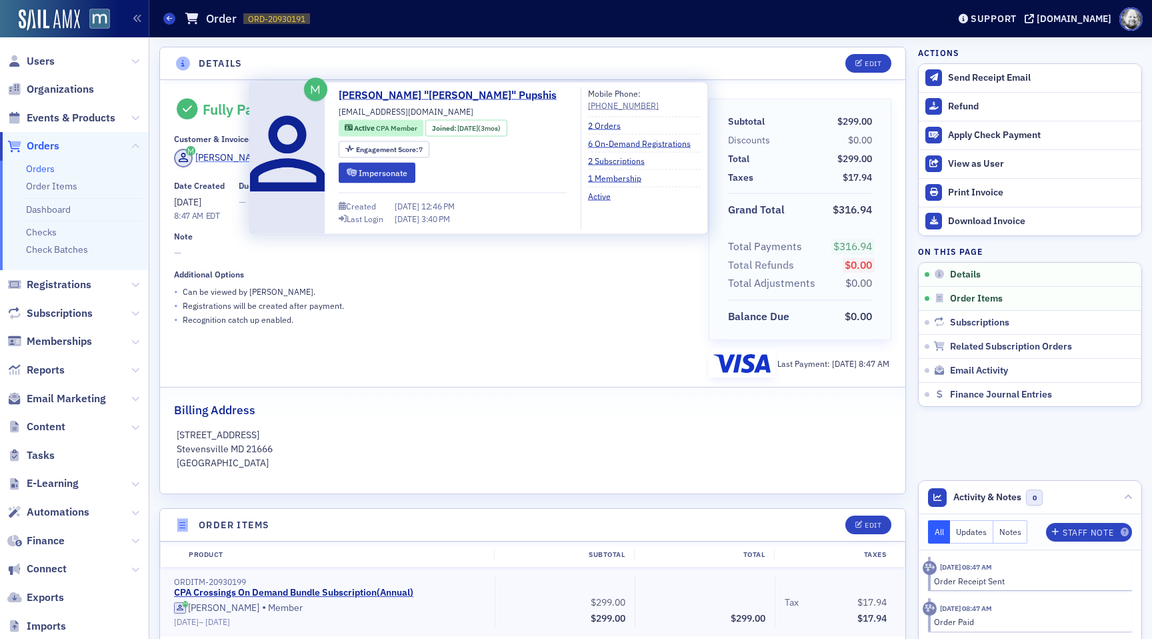
click at [235, 161] on div "[PERSON_NAME]" at bounding box center [230, 158] width 71 height 14
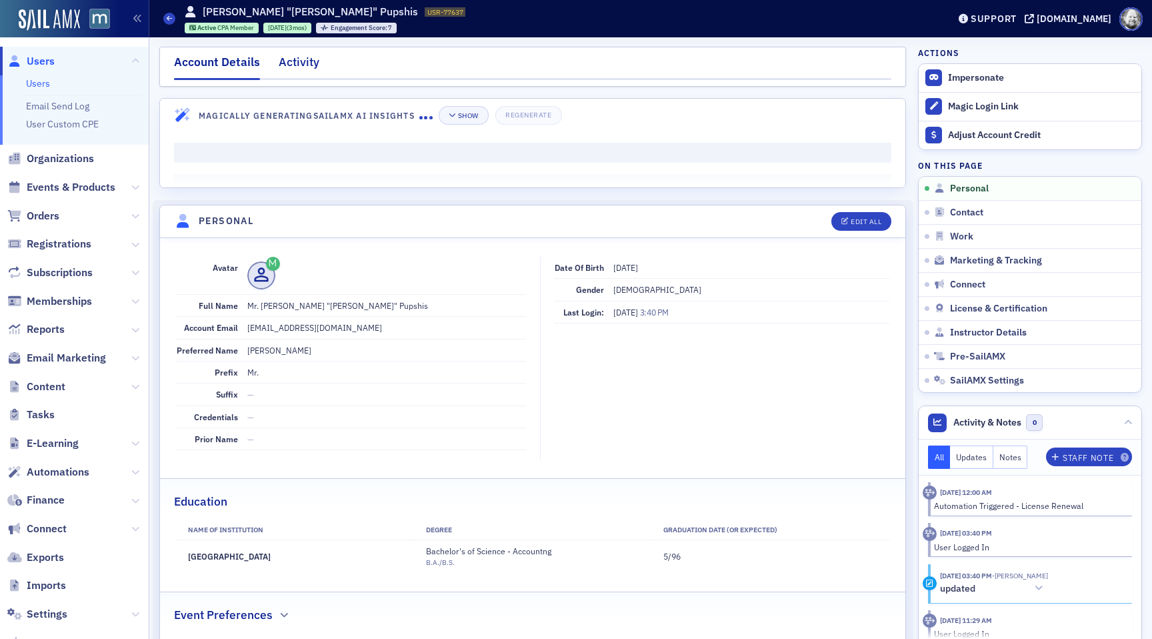
click at [309, 61] on div "Activity" at bounding box center [299, 65] width 41 height 25
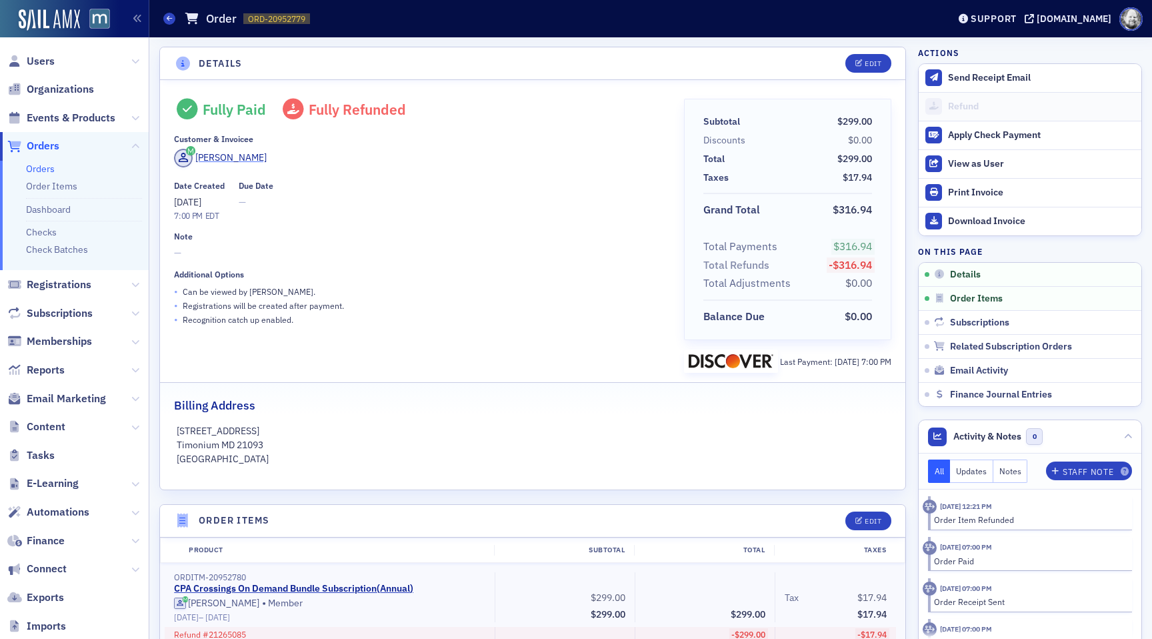
click at [211, 155] on div "[PERSON_NAME]" at bounding box center [230, 158] width 71 height 14
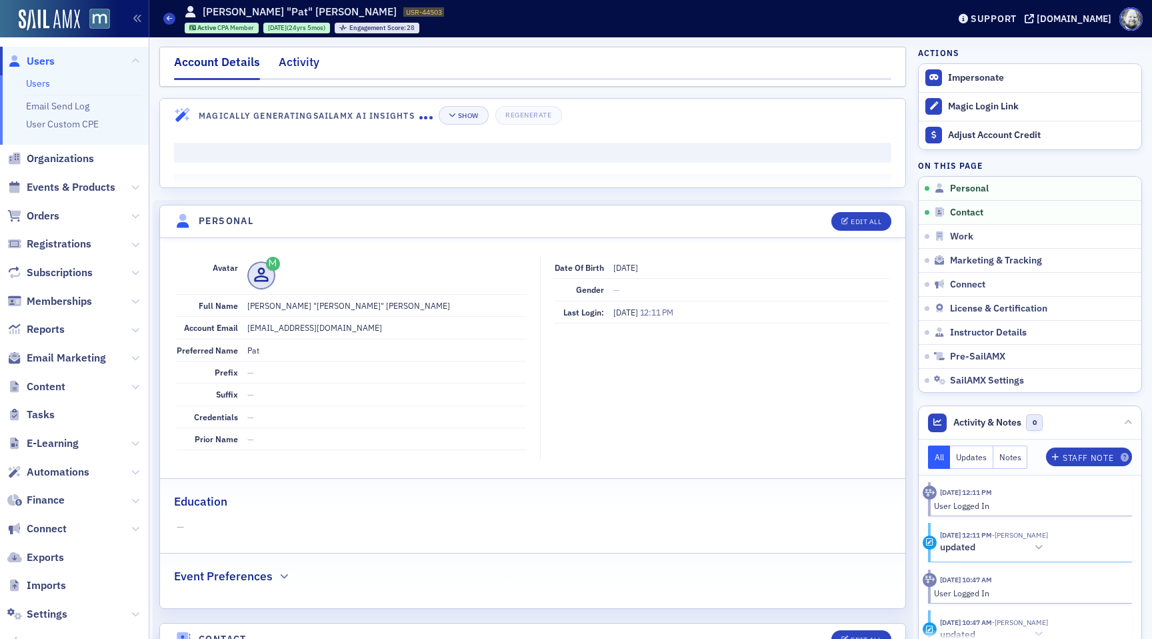
click at [300, 69] on div "Activity" at bounding box center [299, 65] width 41 height 25
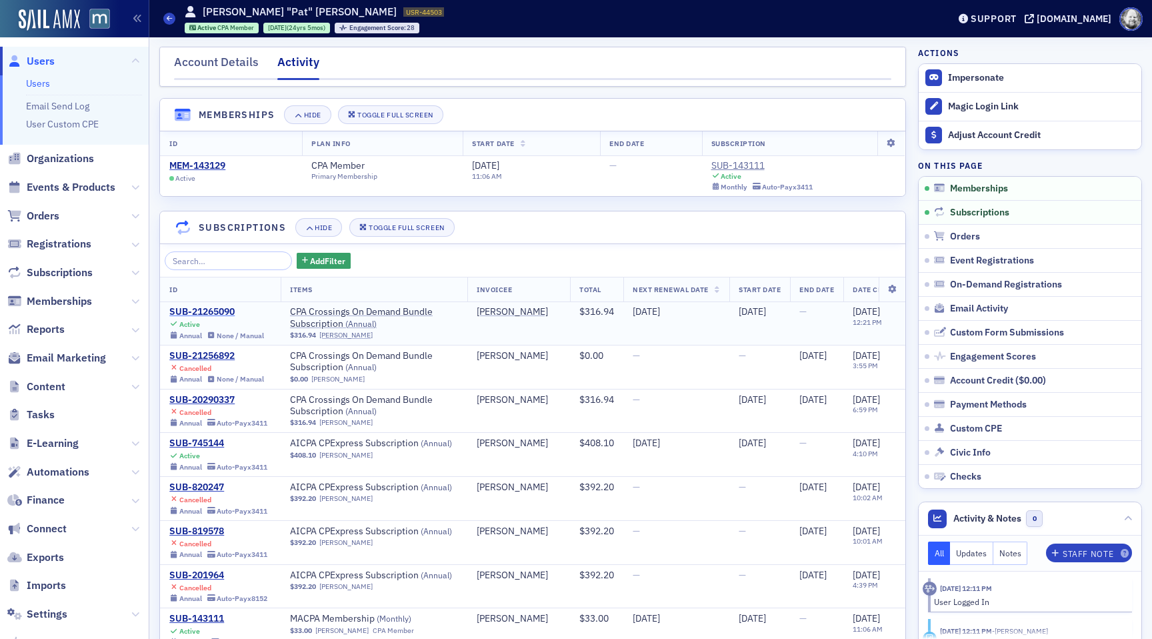
click at [210, 310] on div "SUB-21265090" at bounding box center [216, 312] width 95 height 12
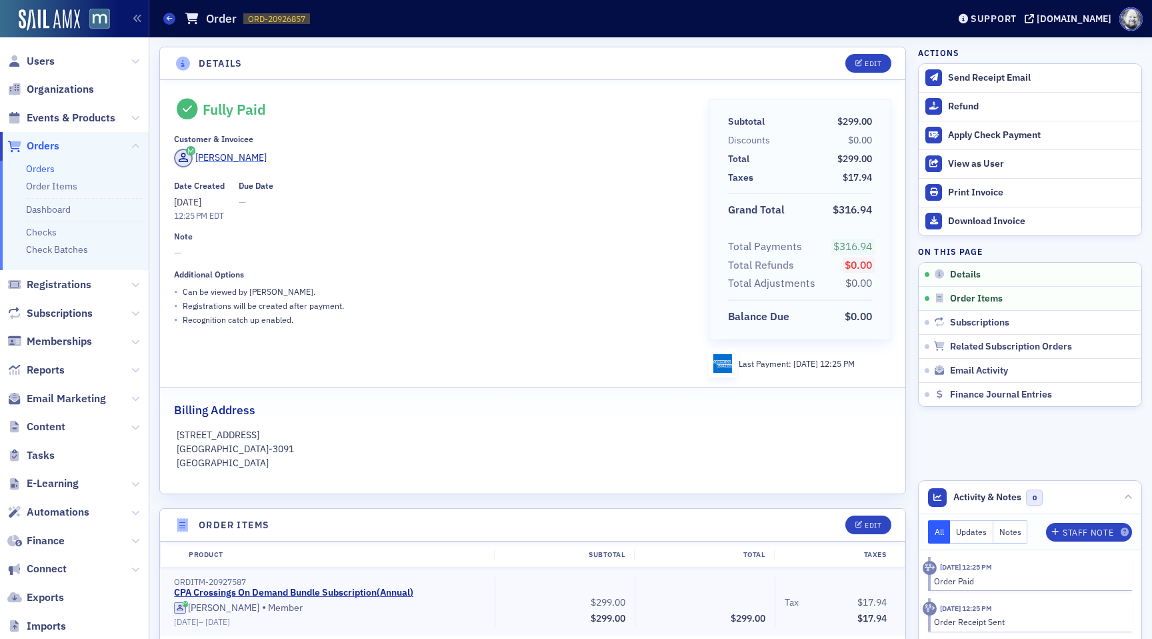
click at [217, 154] on div "[PERSON_NAME]" at bounding box center [230, 158] width 71 height 14
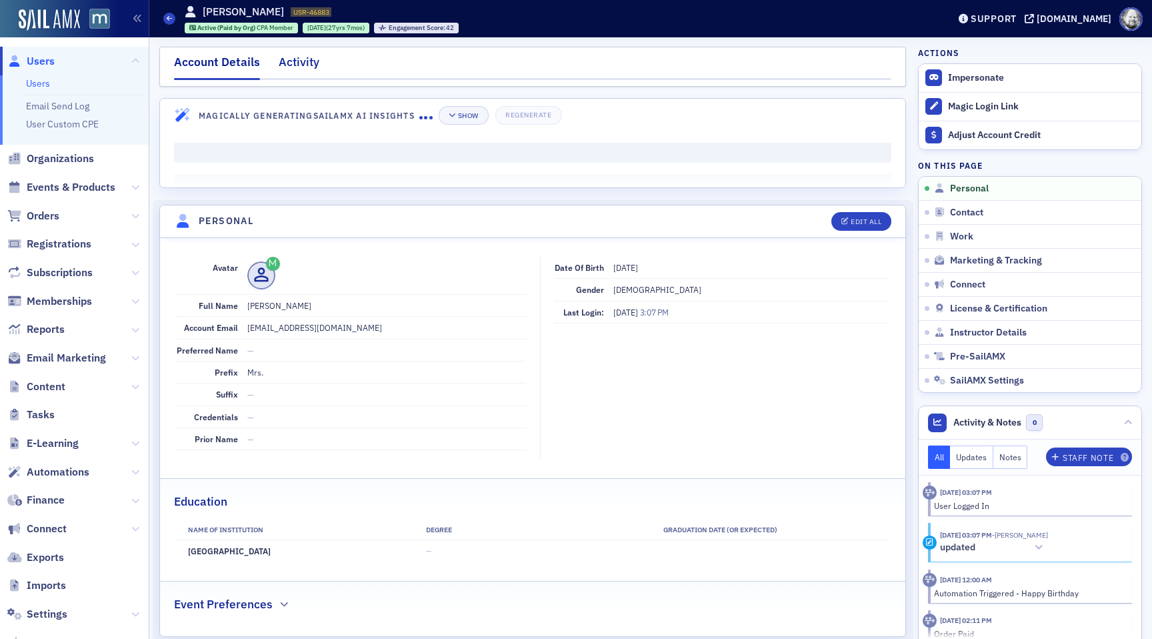
click at [284, 60] on div "Activity" at bounding box center [299, 65] width 41 height 25
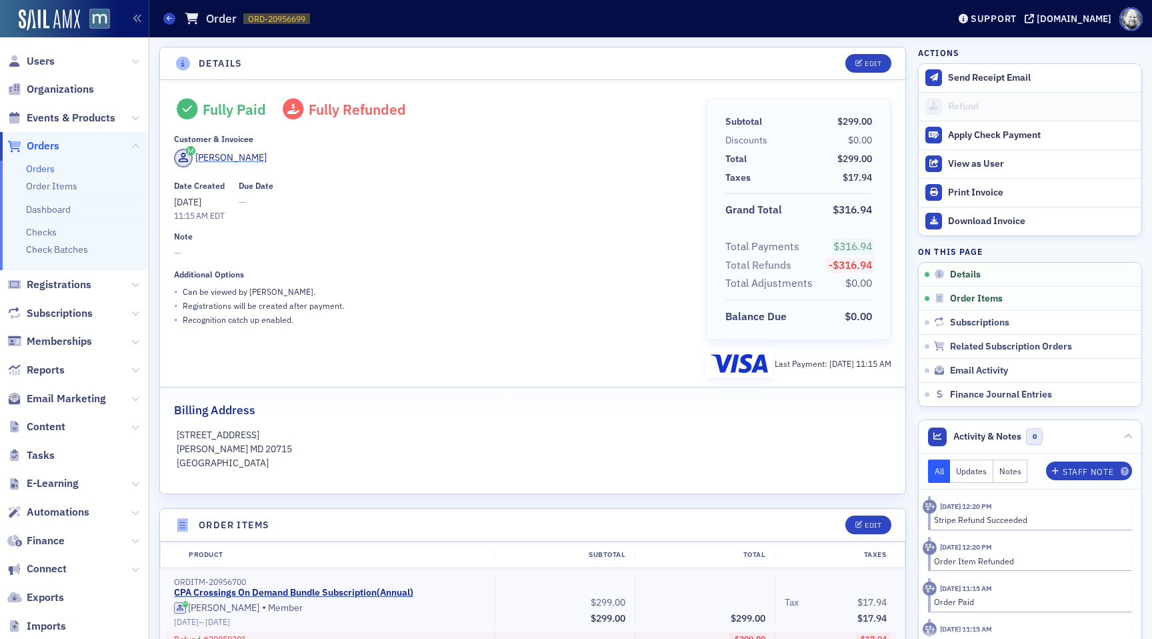
click at [208, 160] on div "Mary Shepherd" at bounding box center [230, 158] width 71 height 14
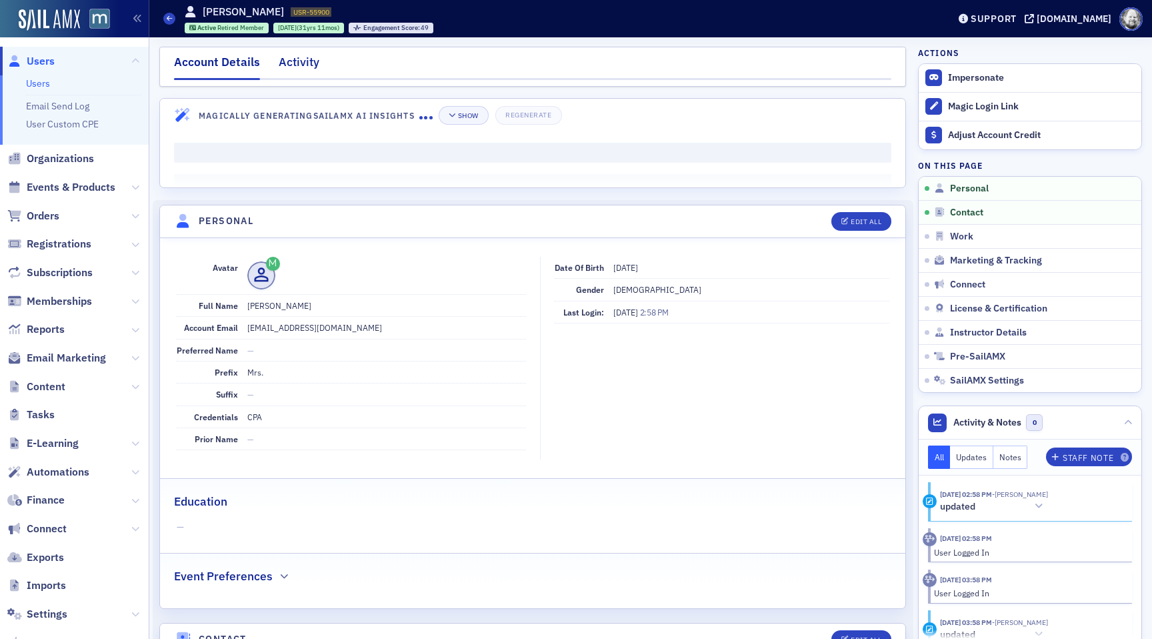
click at [303, 58] on div "Activity" at bounding box center [299, 65] width 41 height 25
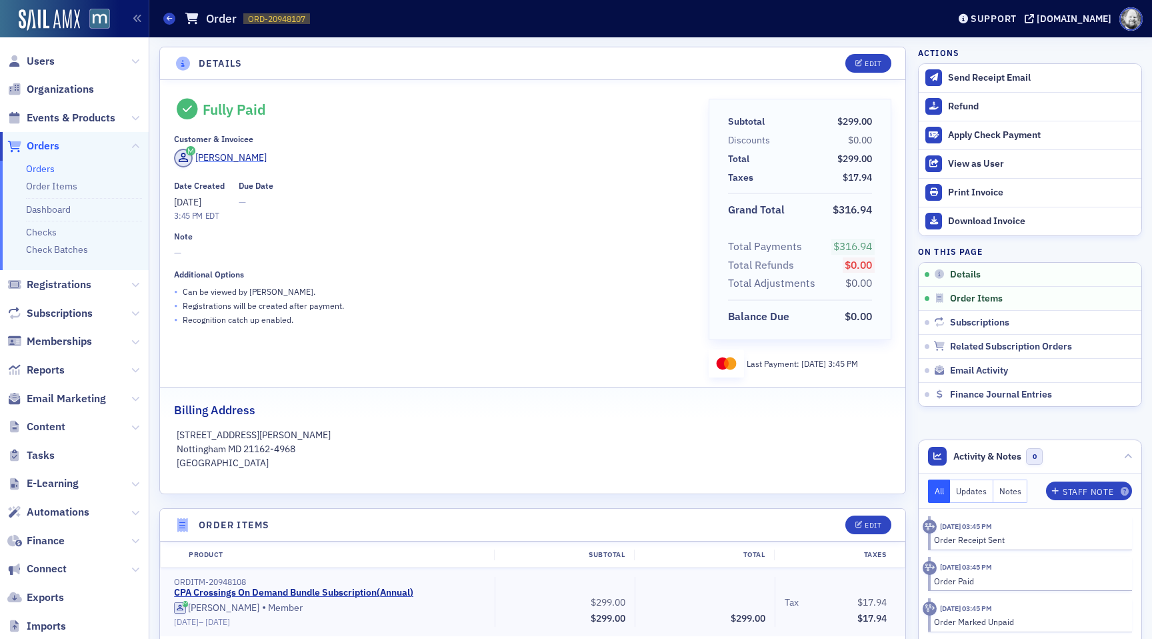
click at [227, 162] on div "Mark McLean" at bounding box center [230, 158] width 71 height 14
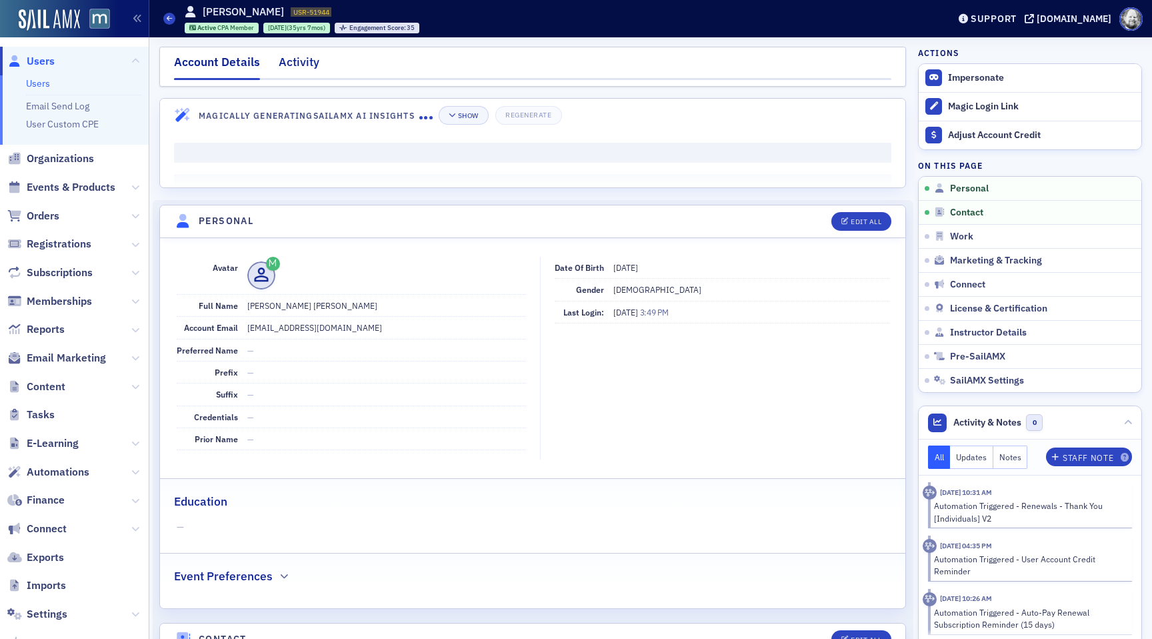
click at [291, 65] on div "Activity" at bounding box center [299, 65] width 41 height 25
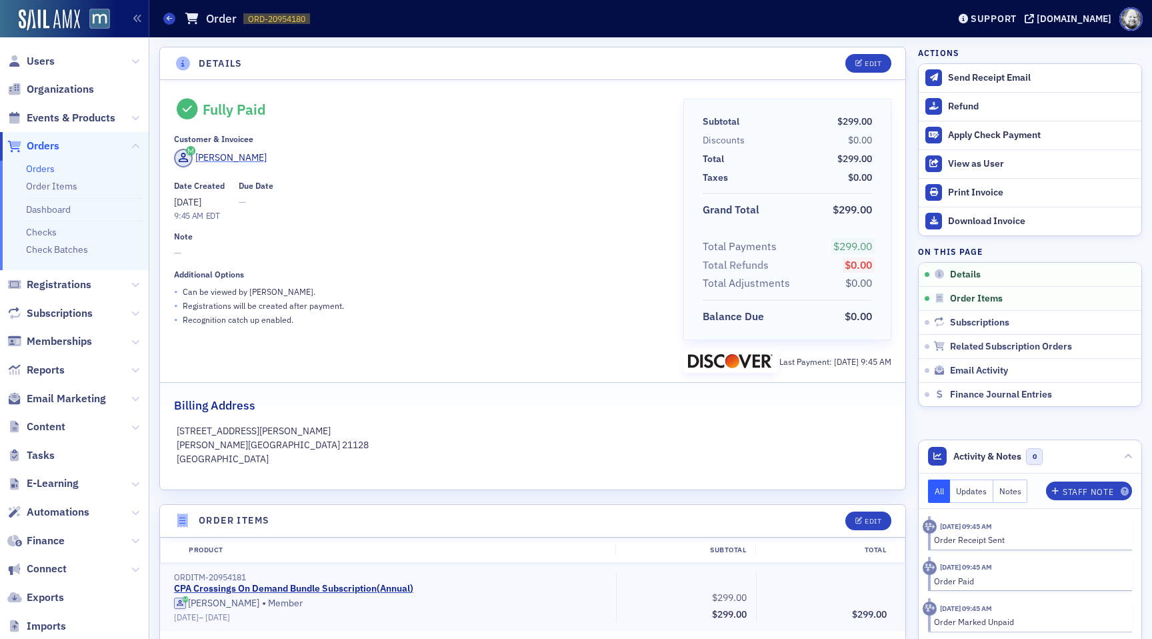
click at [229, 160] on div "[PERSON_NAME]" at bounding box center [230, 158] width 71 height 14
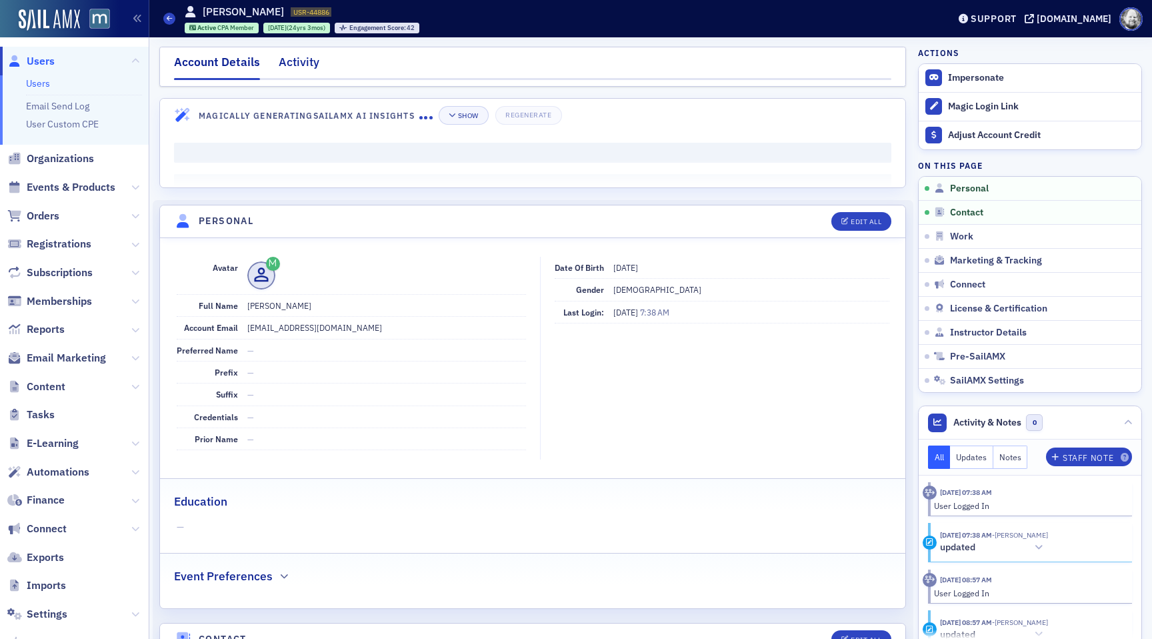
click at [301, 73] on div "Activity" at bounding box center [299, 65] width 41 height 25
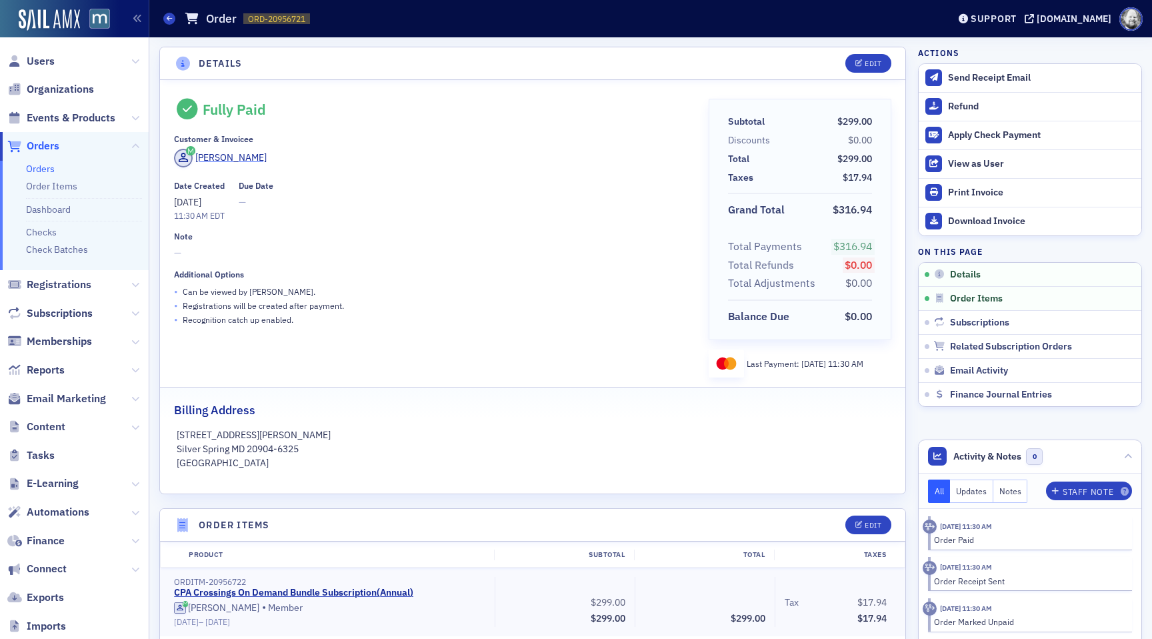
click at [233, 162] on div "Karen Bergmann" at bounding box center [230, 158] width 71 height 14
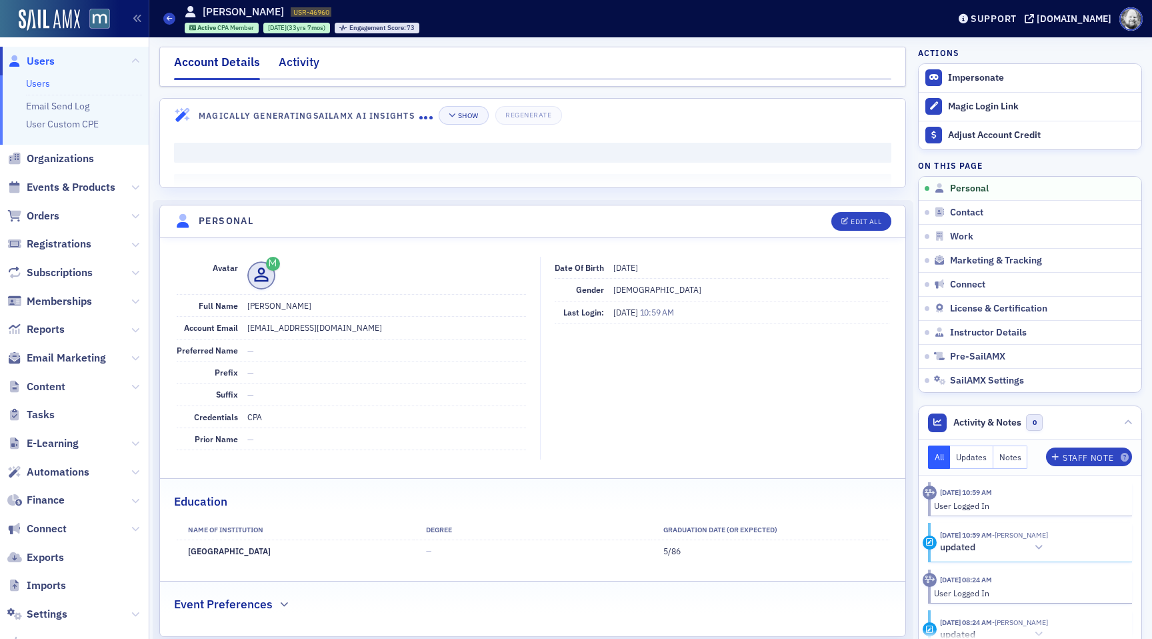
click at [299, 64] on div "Activity" at bounding box center [299, 65] width 41 height 25
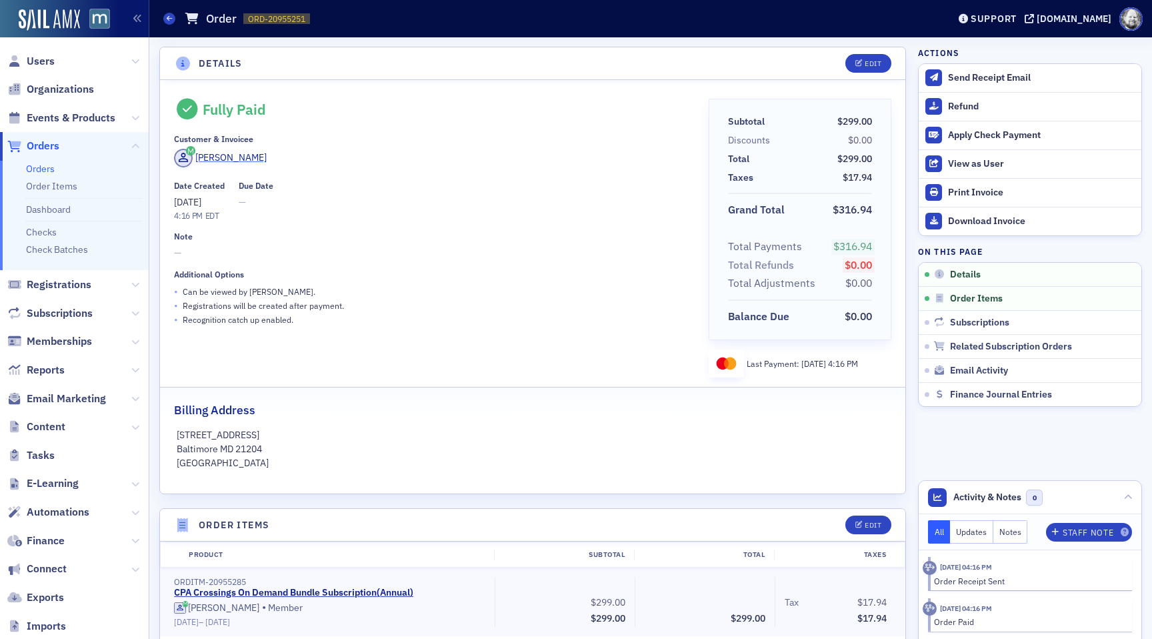
click at [222, 158] on div "[PERSON_NAME]" at bounding box center [230, 158] width 71 height 14
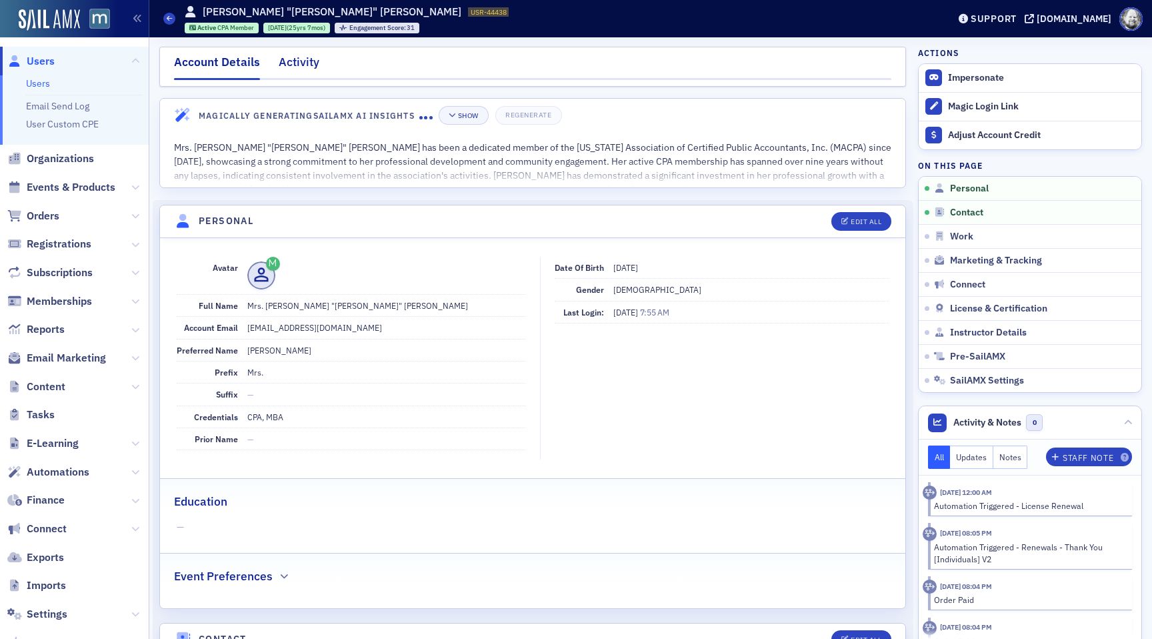
click at [308, 67] on div "Activity" at bounding box center [299, 65] width 41 height 25
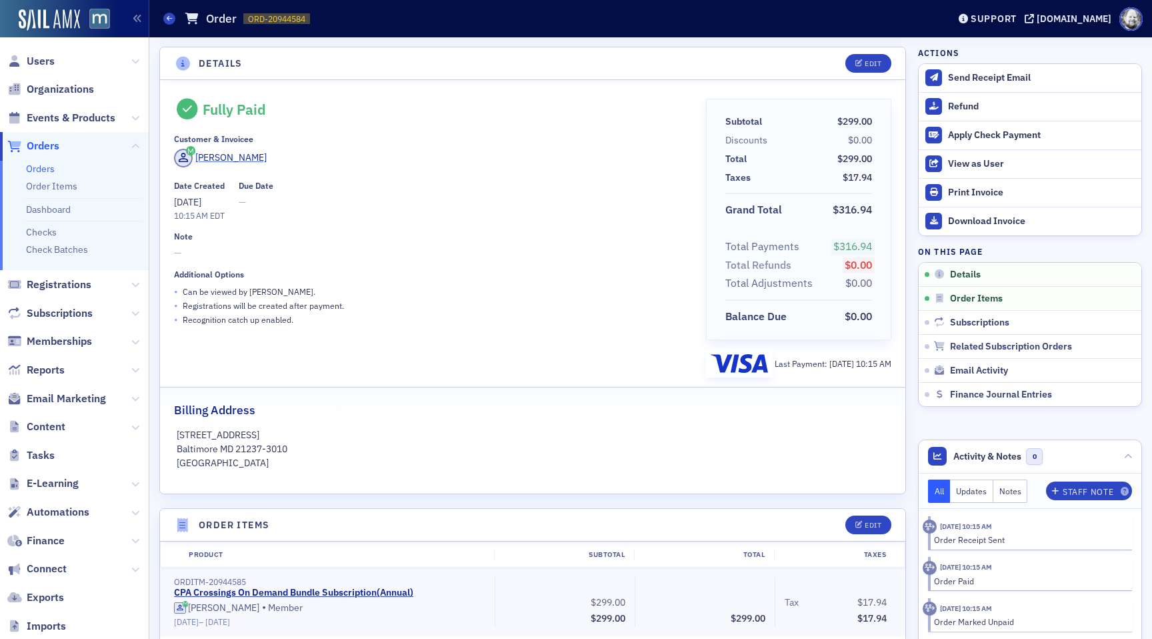
click at [214, 155] on div "[PERSON_NAME]" at bounding box center [230, 158] width 71 height 14
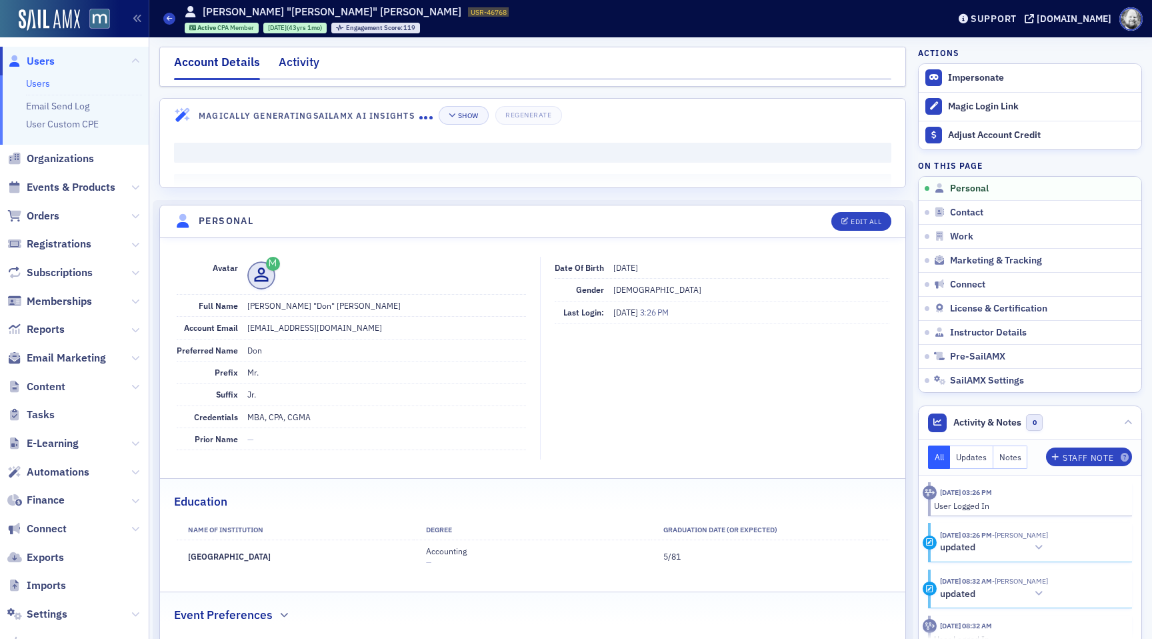
click at [300, 71] on div "Activity" at bounding box center [299, 65] width 41 height 25
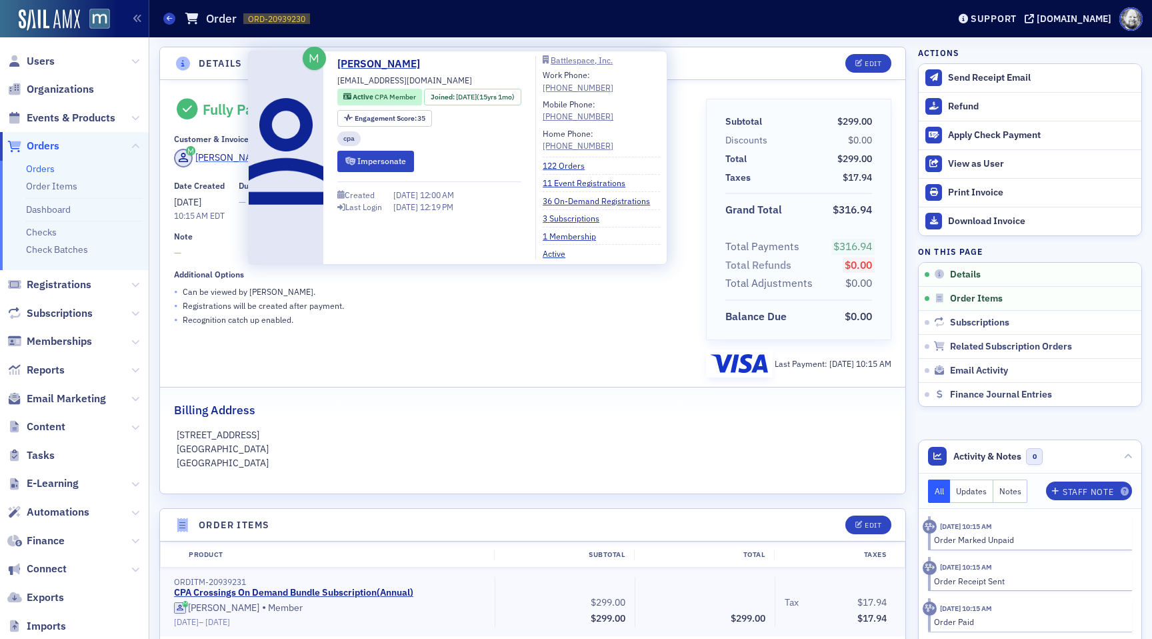
click at [205, 156] on div "[PERSON_NAME]" at bounding box center [230, 158] width 71 height 14
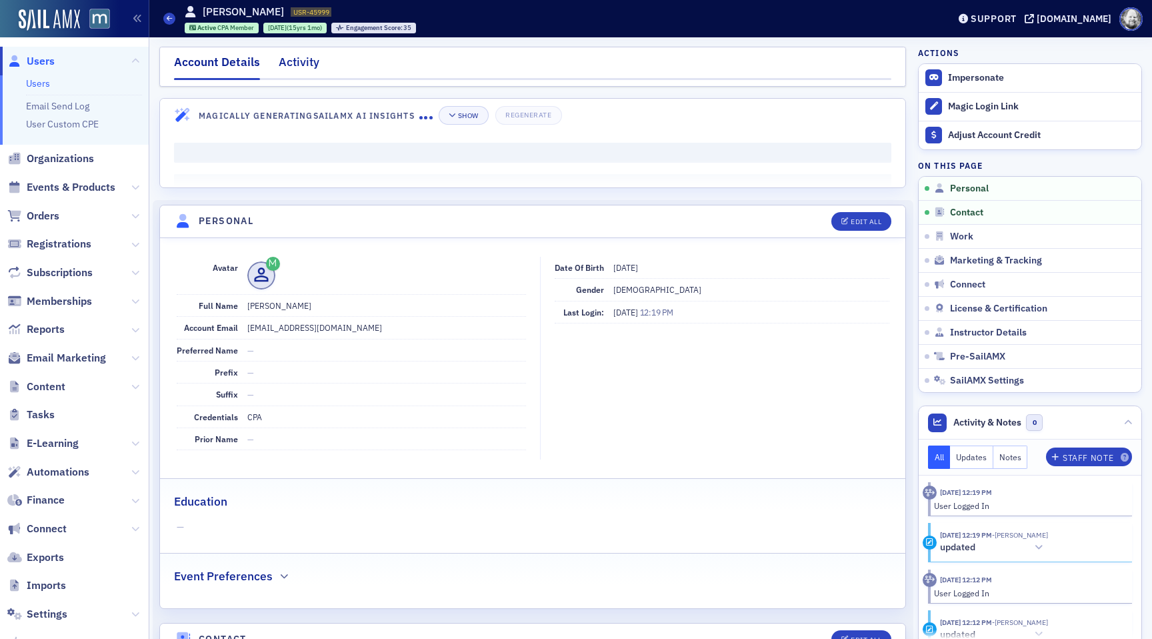
click at [296, 59] on div "Activity" at bounding box center [299, 65] width 41 height 25
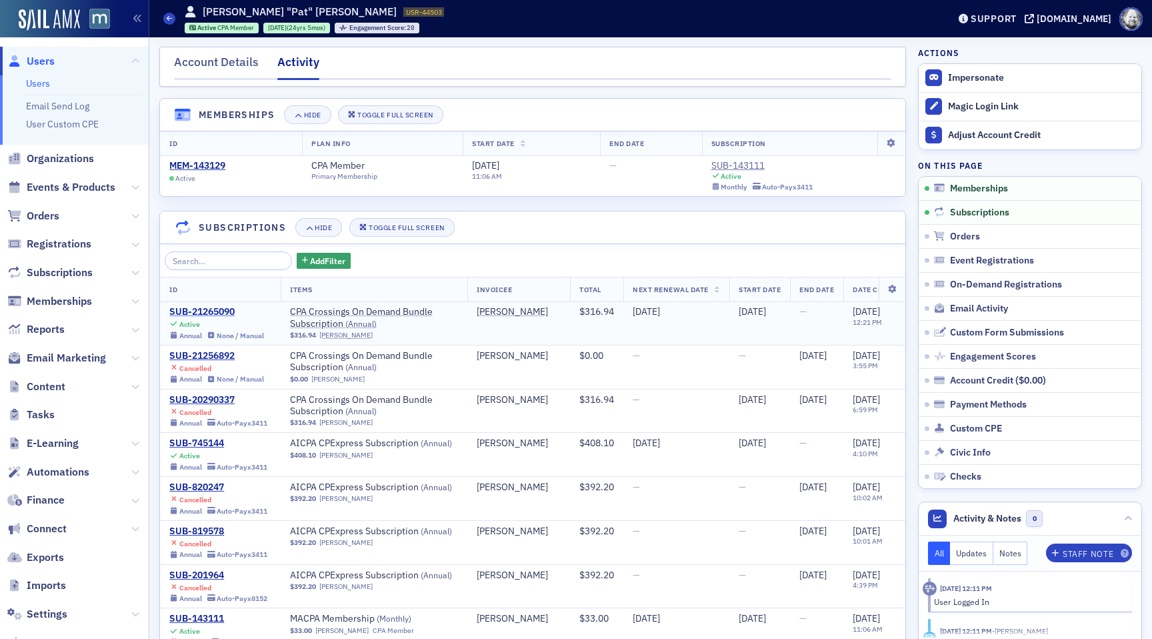
click at [207, 309] on div "SUB-21265090" at bounding box center [216, 312] width 95 height 12
click at [231, 309] on div "SUB-21265090" at bounding box center [216, 312] width 95 height 12
click at [223, 308] on div "SUB-21265090" at bounding box center [216, 312] width 95 height 12
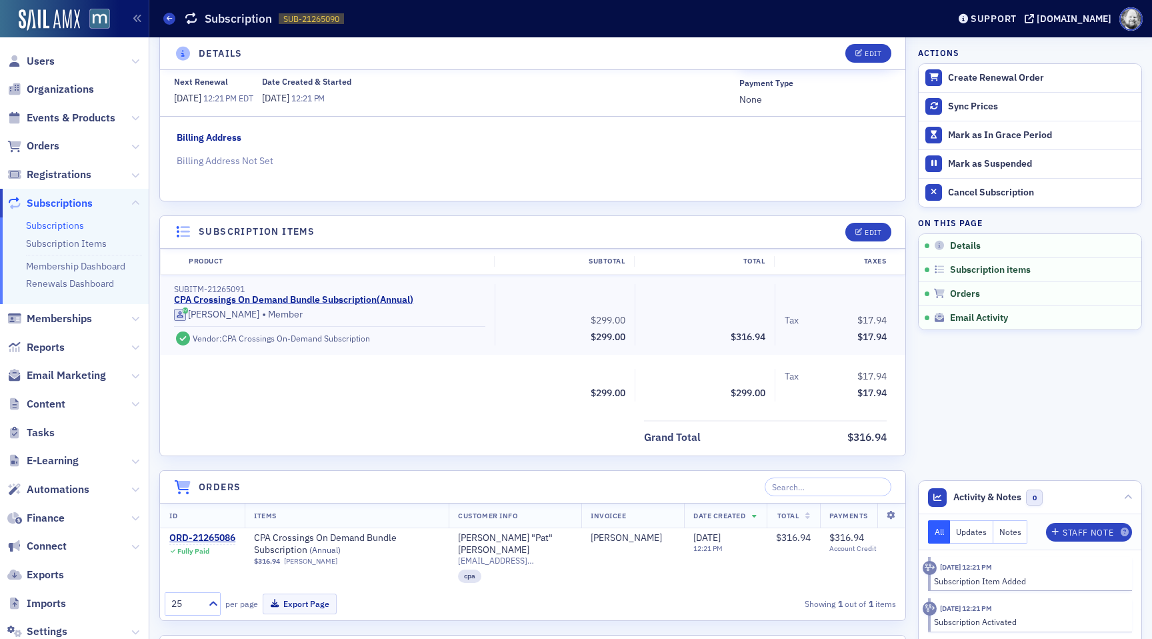
scroll to position [166, 0]
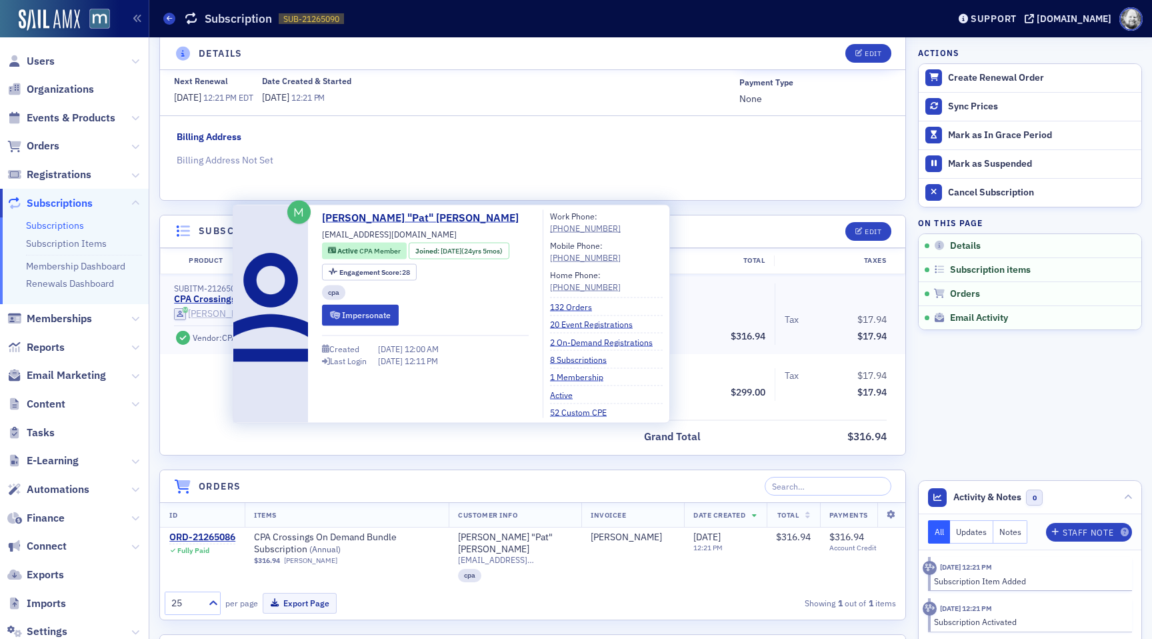
click at [215, 318] on div "Pat Morley" at bounding box center [223, 314] width 71 height 12
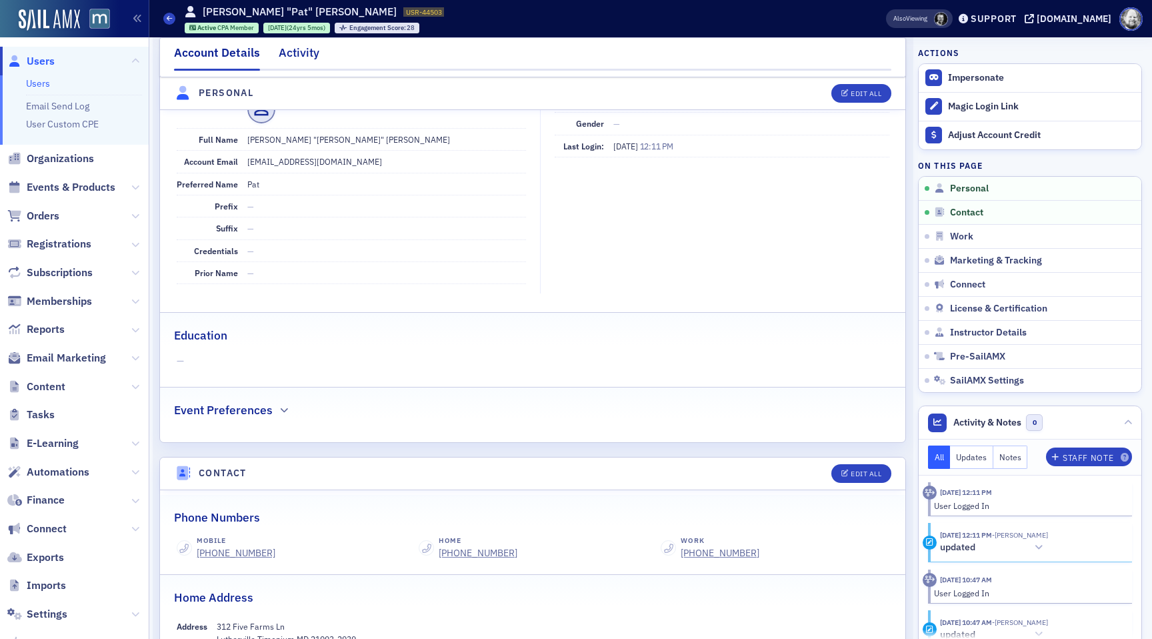
click at [308, 55] on div "Activity" at bounding box center [299, 56] width 41 height 25
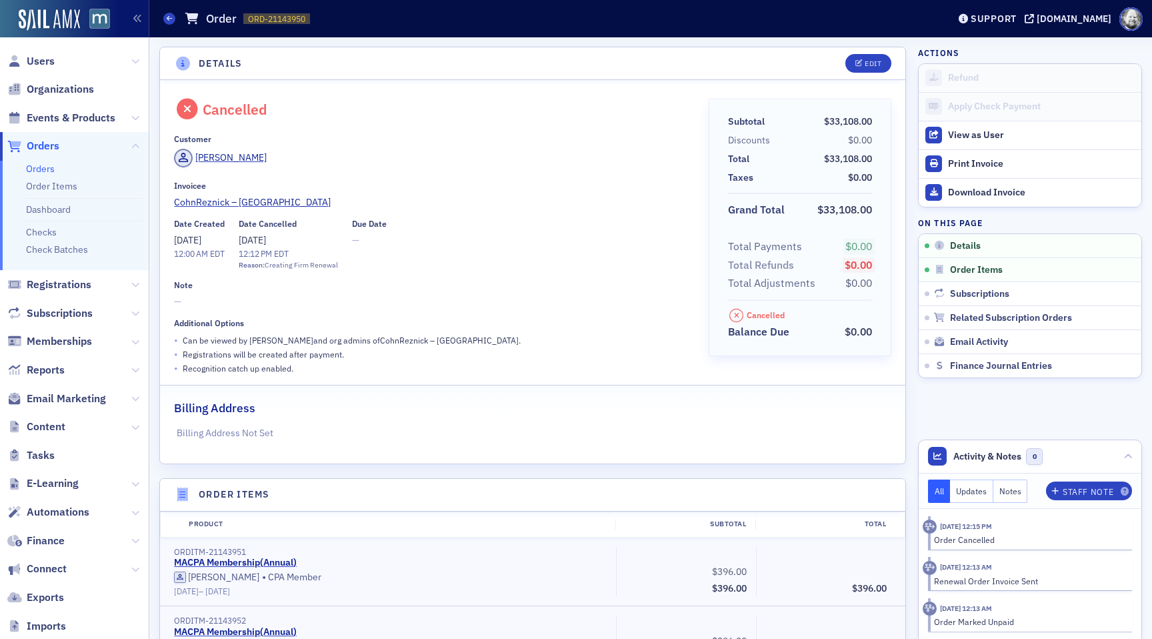
click at [44, 166] on link "Orders" at bounding box center [40, 169] width 29 height 12
